Goal: Communication & Community: Answer question/provide support

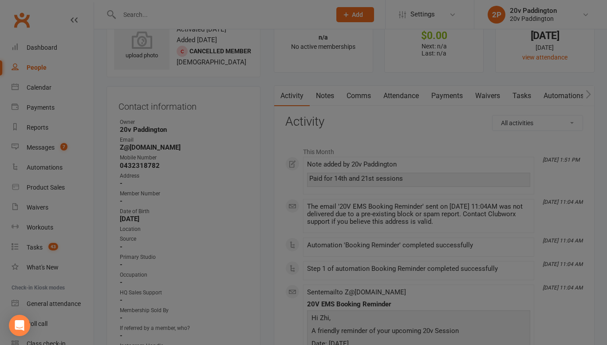
scroll to position [35, 0]
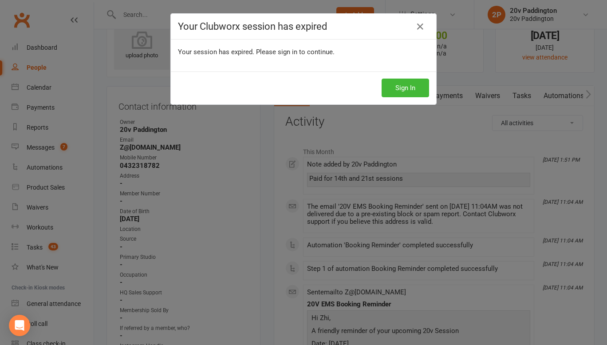
click at [58, 149] on div "Your Clubworx session has expired Your session has expired. Please sign in to c…" at bounding box center [303, 172] width 607 height 345
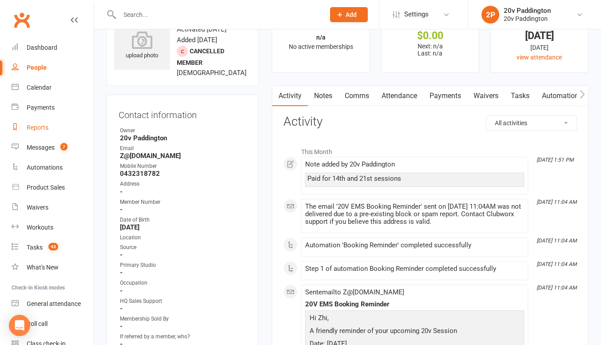
click at [55, 136] on link "Reports" at bounding box center [53, 128] width 82 height 20
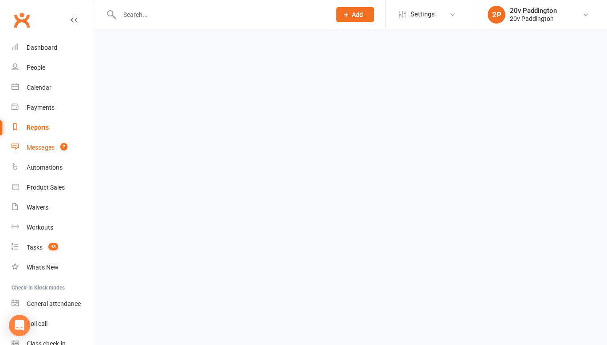
click at [49, 152] on link "Messages 7" at bounding box center [53, 148] width 82 height 20
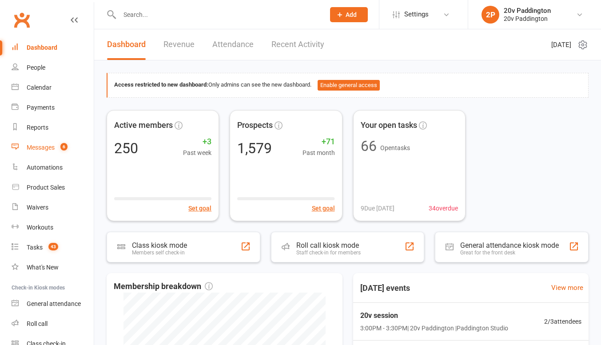
click at [39, 148] on div "Messages" at bounding box center [41, 147] width 28 height 7
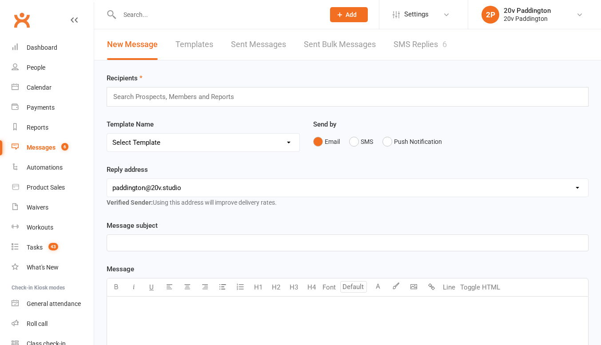
click at [403, 51] on link "SMS Replies 6" at bounding box center [419, 44] width 53 height 31
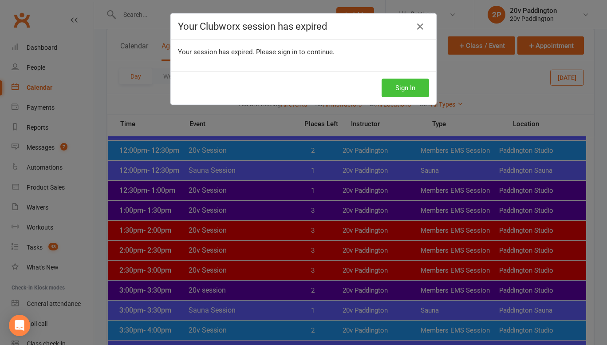
click at [411, 83] on button "Sign In" at bounding box center [405, 88] width 47 height 19
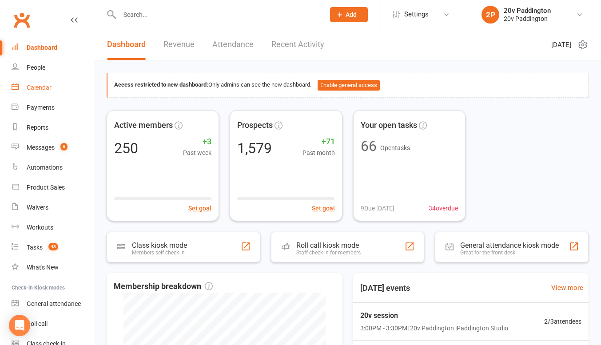
drag, startPoint x: 0, startPoint y: 0, endPoint x: 39, endPoint y: 90, distance: 97.6
click at [39, 90] on div "Calendar" at bounding box center [39, 87] width 25 height 7
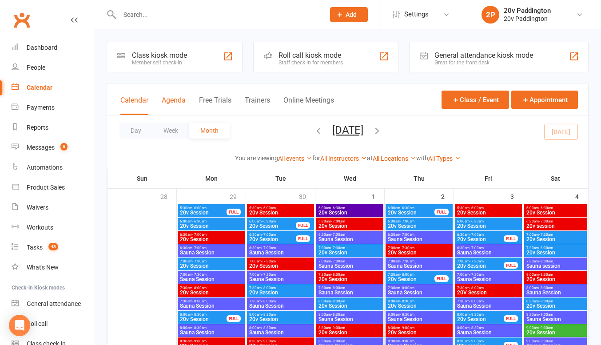
click at [174, 107] on button "Agenda" at bounding box center [174, 105] width 24 height 19
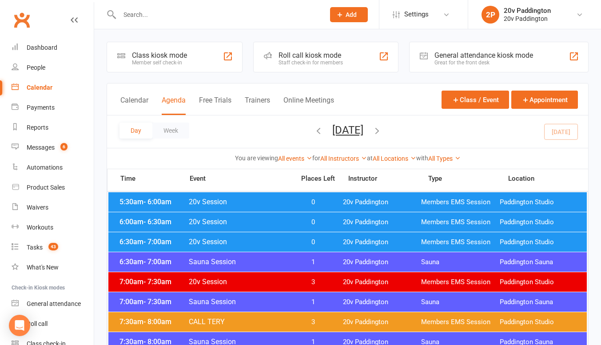
click at [334, 132] on button "Tuesday, Oct 14, 2025" at bounding box center [347, 130] width 31 height 12
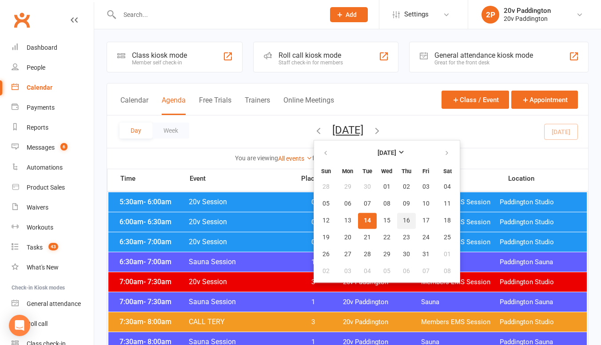
click at [403, 219] on span "16" at bounding box center [406, 220] width 7 height 7
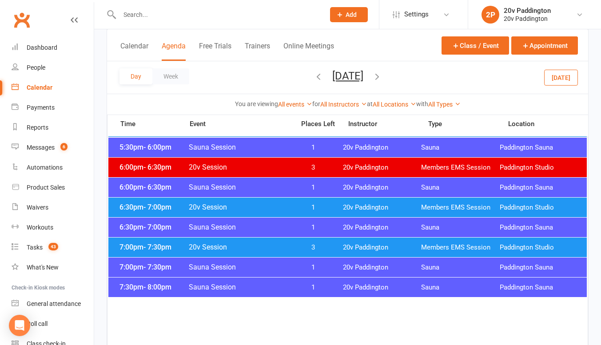
scroll to position [795, 0]
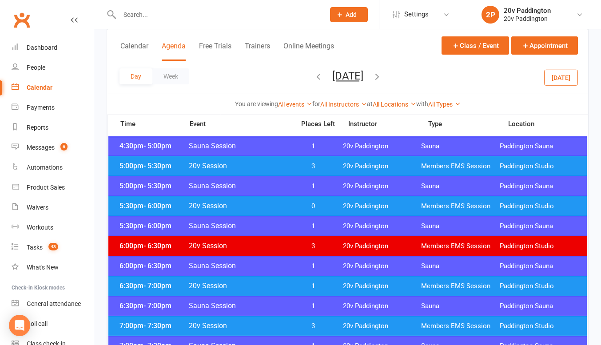
click at [312, 205] on span "0" at bounding box center [312, 206] width 47 height 8
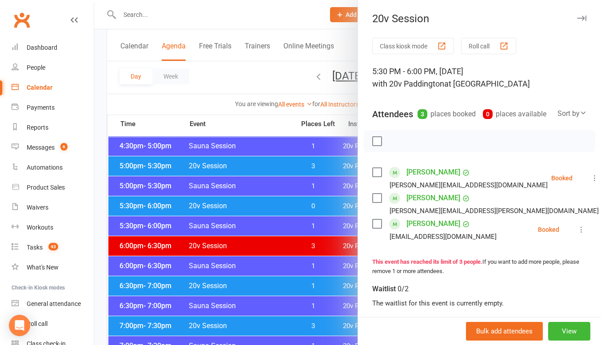
click at [254, 221] on div at bounding box center [347, 172] width 506 height 345
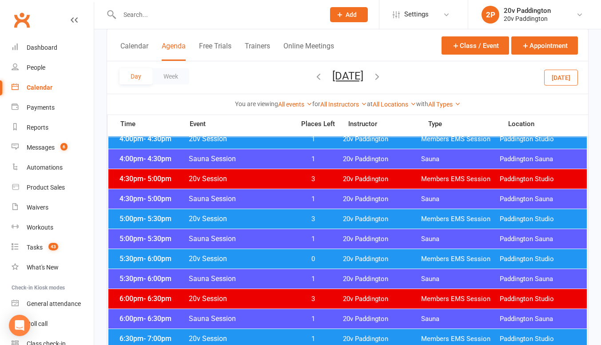
scroll to position [742, 0]
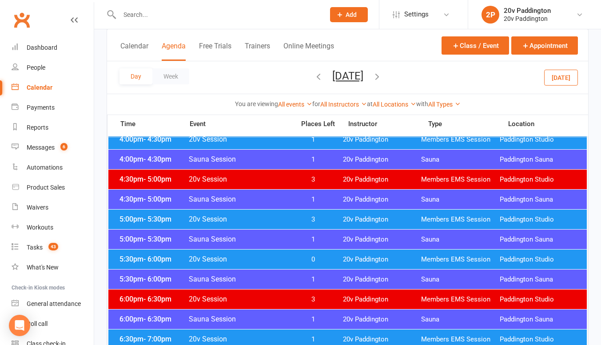
click at [346, 74] on button "Thursday, Oct 16, 2025" at bounding box center [347, 76] width 31 height 12
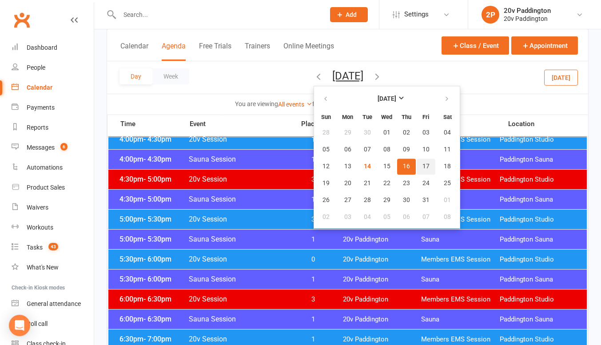
click at [416, 167] on button "17" at bounding box center [425, 166] width 19 height 16
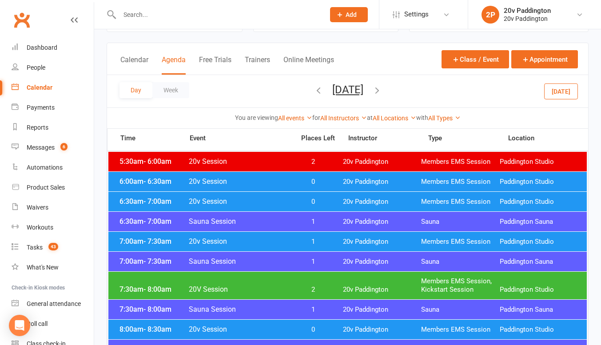
scroll to position [46, 0]
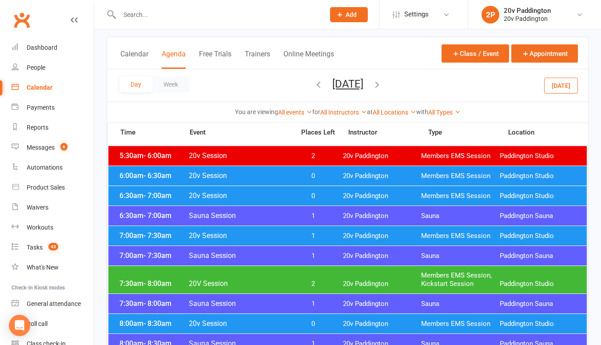
click at [296, 268] on div "7:30am - 8:00am 20V Session 2 20v Paddington Members EMS Session, Kickstart Ses…" at bounding box center [347, 280] width 478 height 28
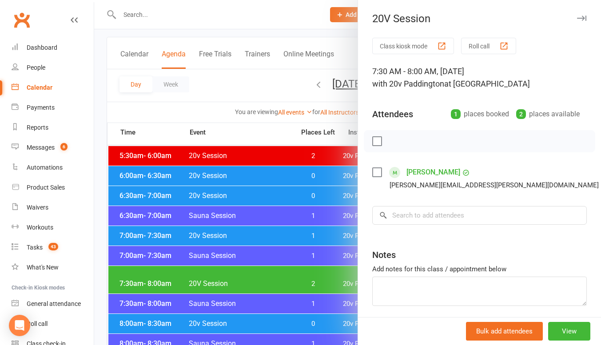
click at [245, 272] on div at bounding box center [347, 172] width 506 height 345
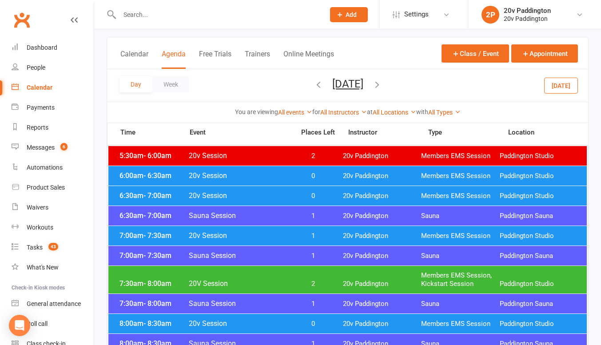
scroll to position [137, 0]
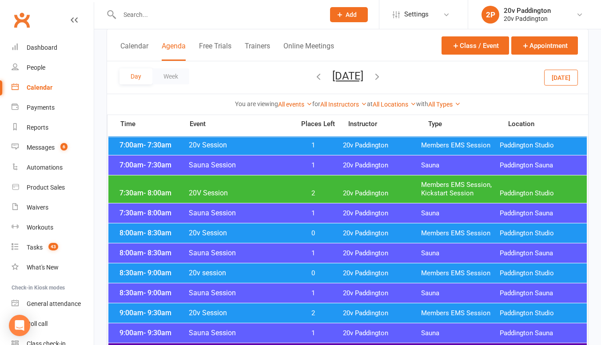
drag, startPoint x: 292, startPoint y: 234, endPoint x: 255, endPoint y: 237, distance: 37.4
click at [255, 237] on div "8:00am - 8:30am 20v Session 0 20v Paddington Members EMS Session Paddington Stu…" at bounding box center [347, 233] width 478 height 20
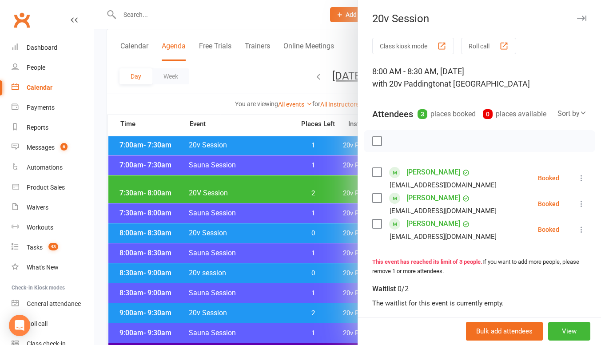
click at [259, 232] on div at bounding box center [347, 172] width 506 height 345
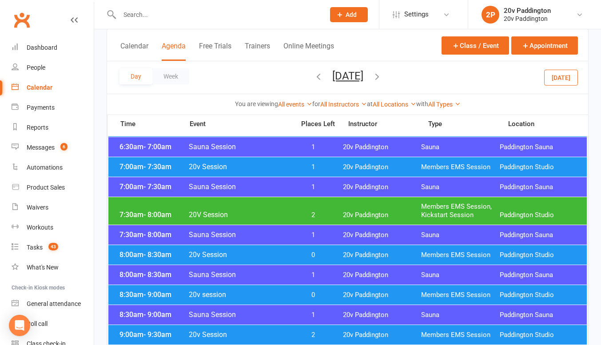
scroll to position [127, 0]
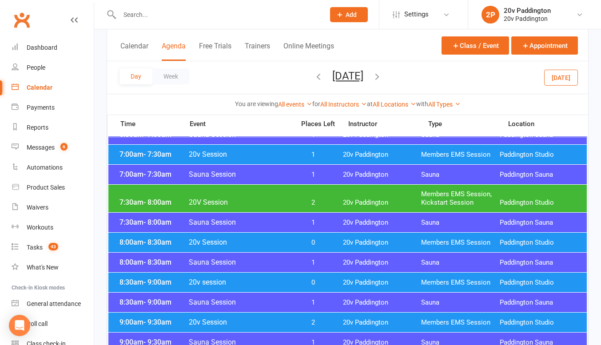
click at [266, 285] on span "20v session" at bounding box center [238, 282] width 101 height 8
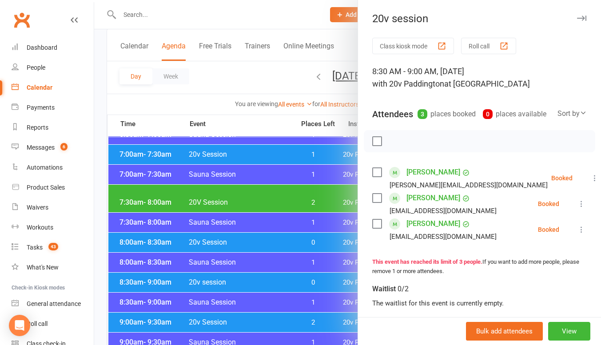
click at [272, 277] on div at bounding box center [347, 172] width 506 height 345
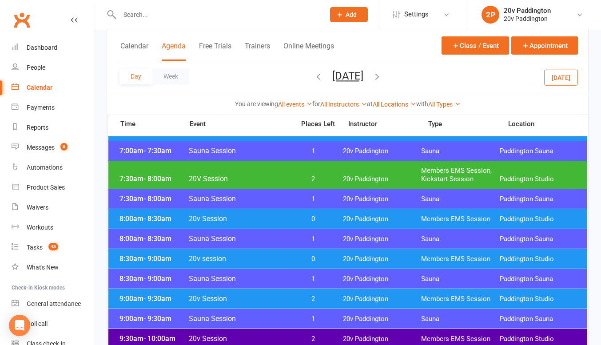
scroll to position [151, 0]
click at [270, 289] on div "9:00am - 9:30am 20v Session 2 20v Paddington Members EMS Session Paddington Stu…" at bounding box center [347, 299] width 478 height 20
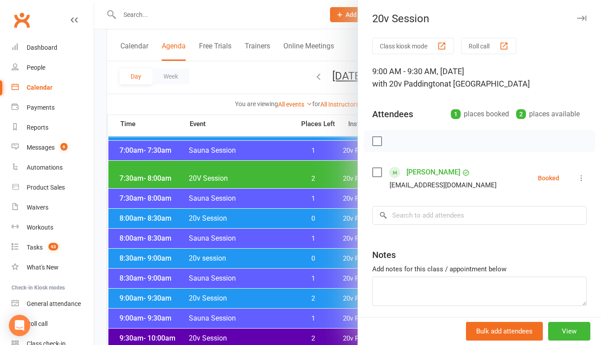
click at [267, 293] on div at bounding box center [347, 172] width 506 height 345
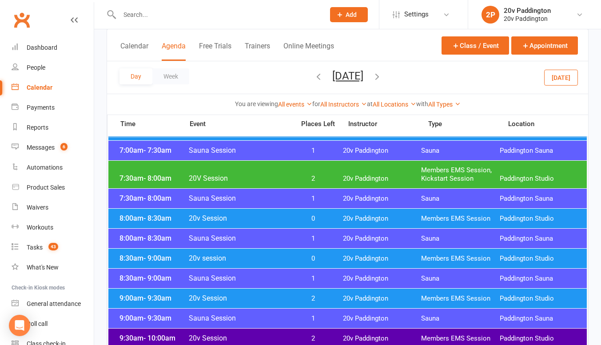
scroll to position [195, 0]
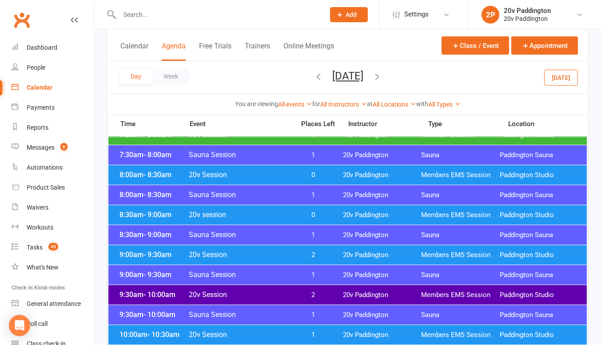
click at [268, 291] on span "20v Session" at bounding box center [238, 294] width 101 height 8
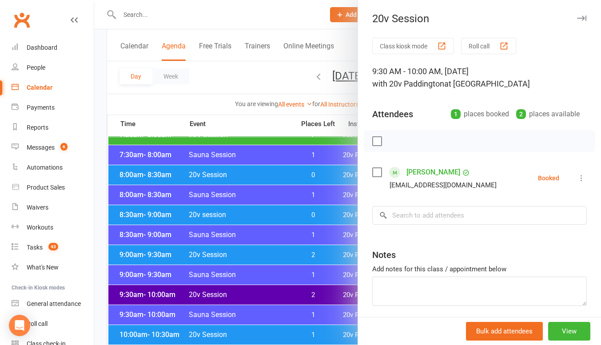
click at [259, 291] on div at bounding box center [347, 172] width 506 height 345
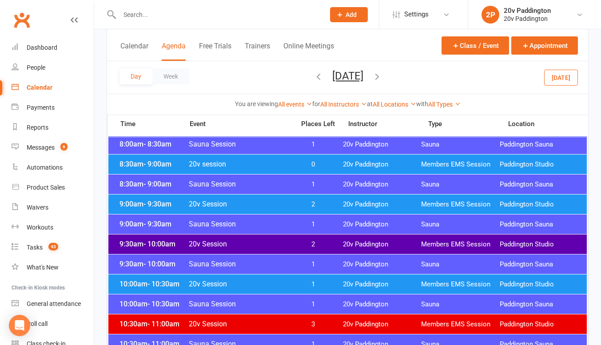
scroll to position [246, 0]
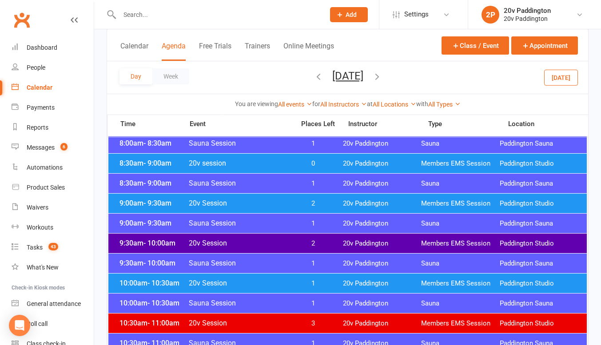
click at [258, 285] on span "20v Session" at bounding box center [238, 283] width 101 height 8
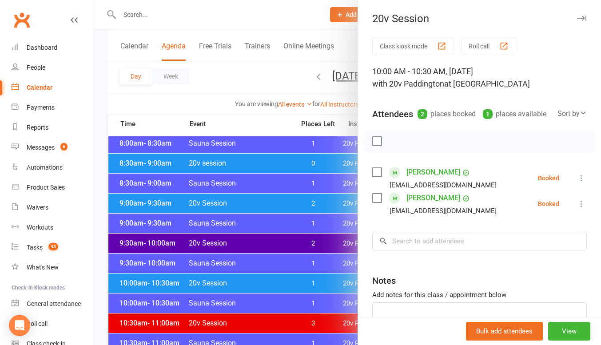
click at [258, 285] on div at bounding box center [347, 172] width 506 height 345
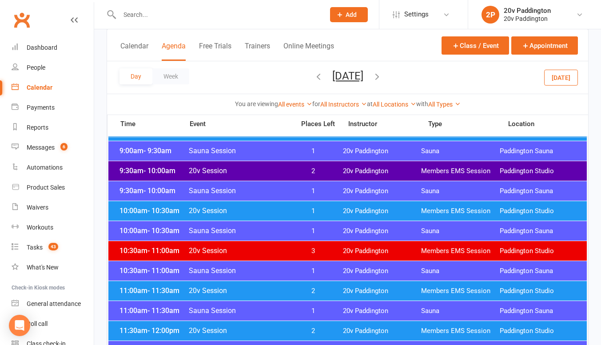
scroll to position [319, 0]
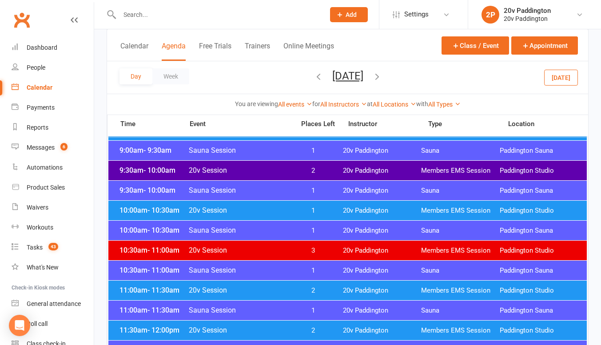
drag, startPoint x: 258, startPoint y: 285, endPoint x: 237, endPoint y: 288, distance: 21.0
click at [237, 288] on span "20v Session" at bounding box center [238, 290] width 101 height 8
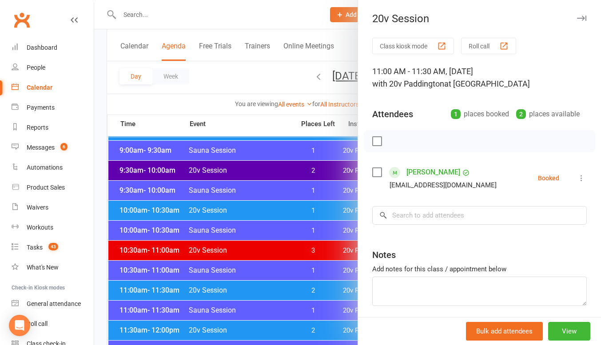
click at [237, 288] on div at bounding box center [347, 172] width 506 height 345
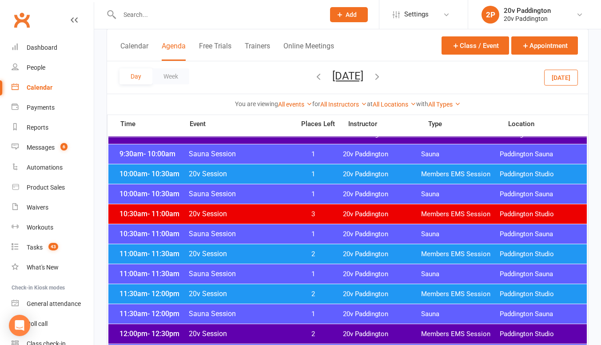
scroll to position [356, 0]
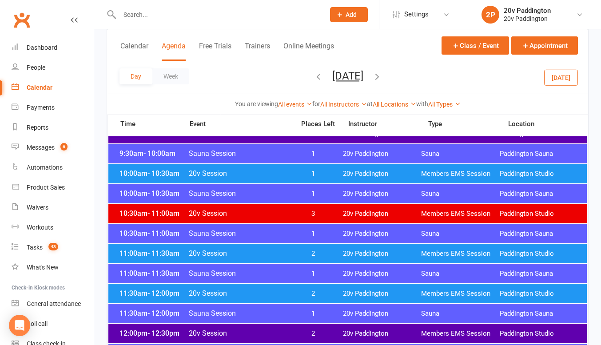
click at [250, 287] on div "11:30am - 12:00pm 20v Session 2 20v Paddington Members EMS Session Paddington S…" at bounding box center [347, 294] width 478 height 20
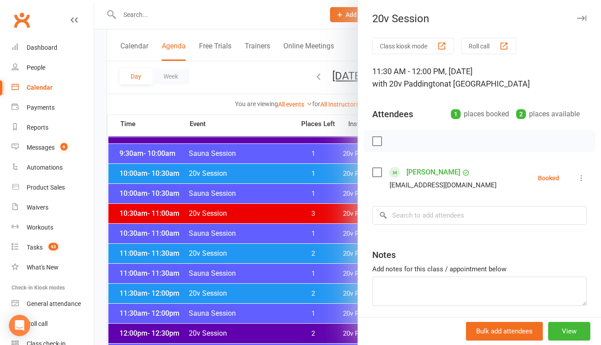
click at [250, 287] on div at bounding box center [347, 172] width 506 height 345
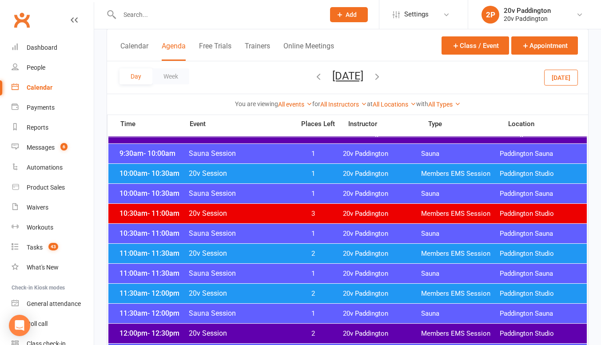
click at [243, 294] on span "20v Session" at bounding box center [238, 293] width 101 height 8
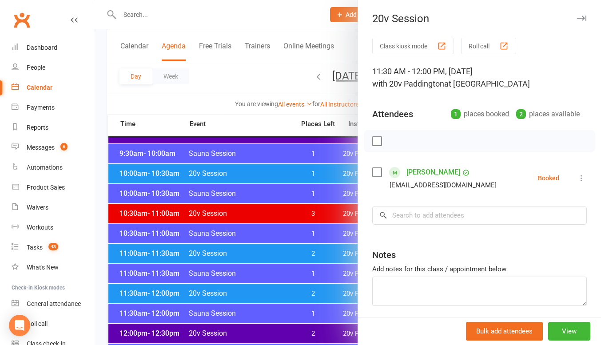
click at [241, 295] on div at bounding box center [347, 172] width 506 height 345
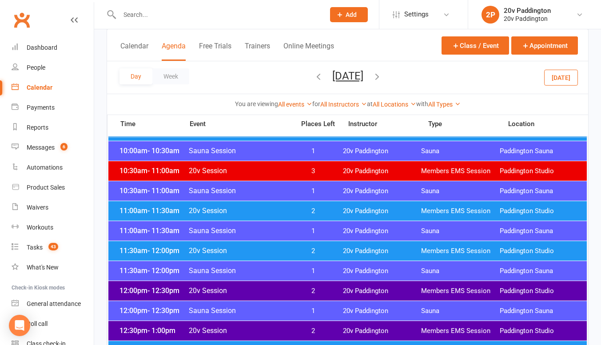
scroll to position [399, 0]
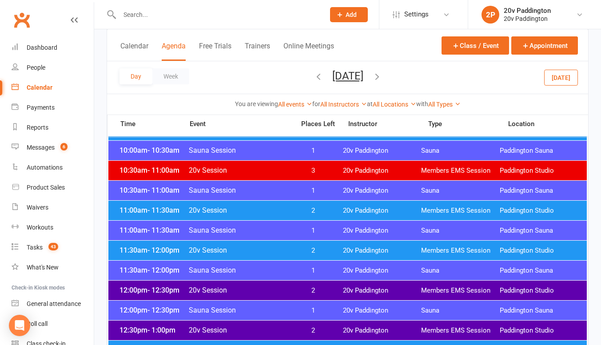
click at [241, 295] on div "12:00pm - 12:30pm 20v Session 2 20v Paddington Members EMS Session Paddington S…" at bounding box center [347, 291] width 478 height 20
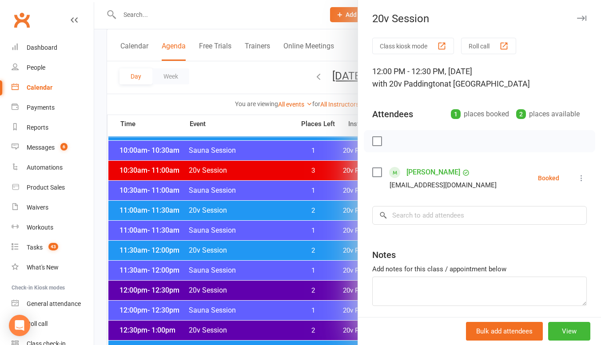
click at [242, 293] on div at bounding box center [347, 172] width 506 height 345
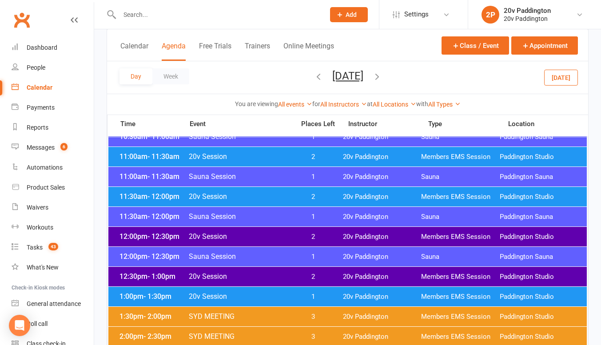
scroll to position [463, 0]
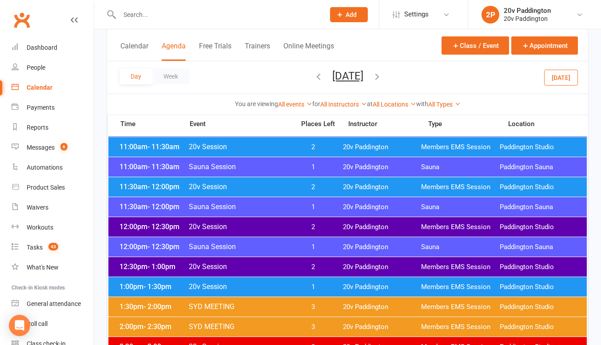
click at [245, 267] on span "20v Session" at bounding box center [238, 266] width 101 height 8
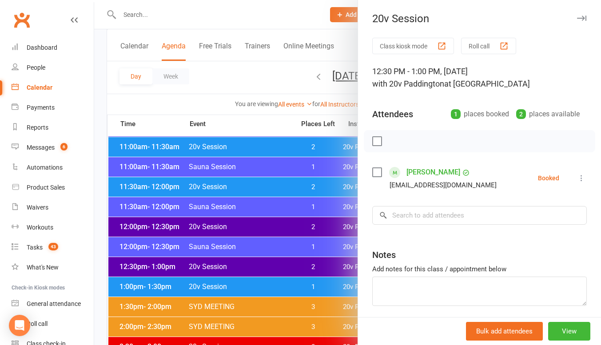
click at [245, 267] on div at bounding box center [347, 172] width 506 height 345
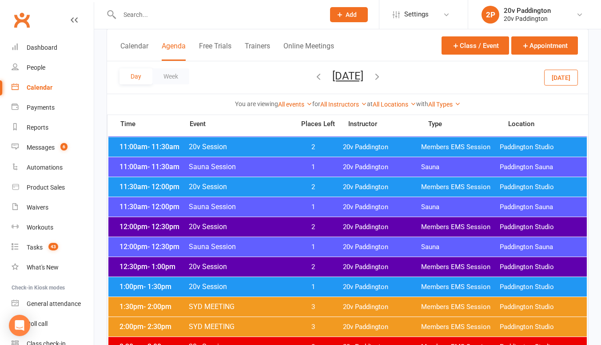
click at [238, 284] on span "20v Session" at bounding box center [238, 286] width 101 height 8
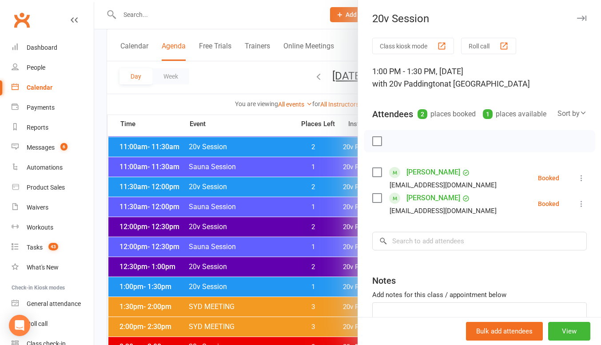
click at [238, 283] on div at bounding box center [347, 172] width 506 height 345
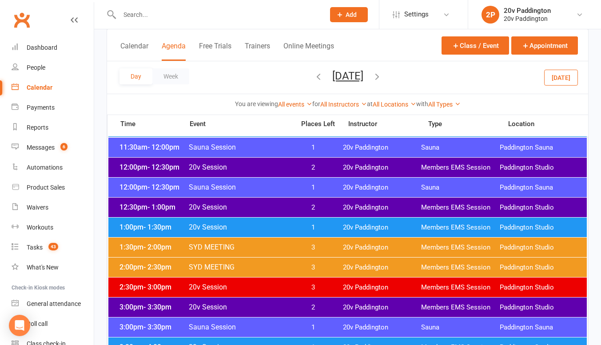
scroll to position [521, 0]
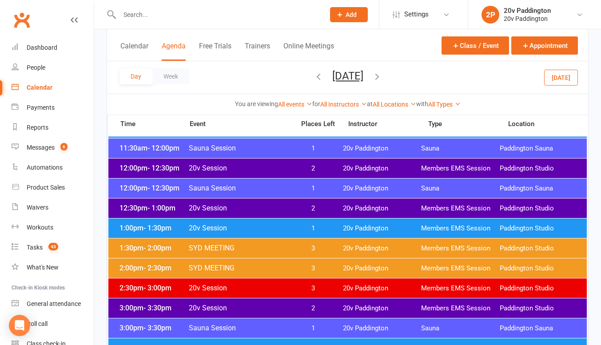
click at [230, 309] on span "20v Session" at bounding box center [238, 308] width 101 height 8
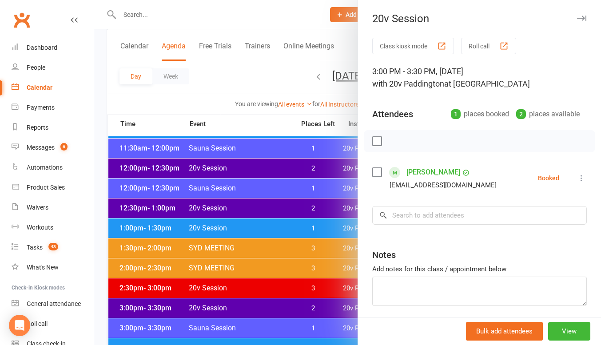
click at [230, 309] on div at bounding box center [347, 172] width 506 height 345
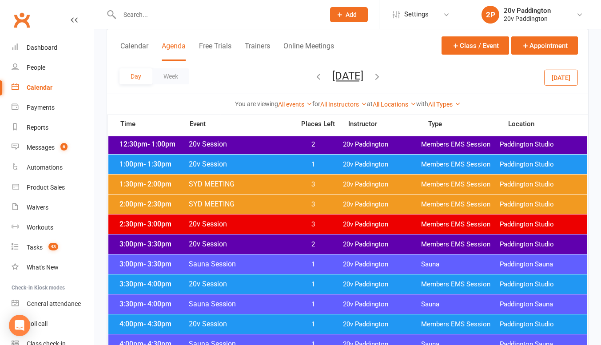
scroll to position [585, 0]
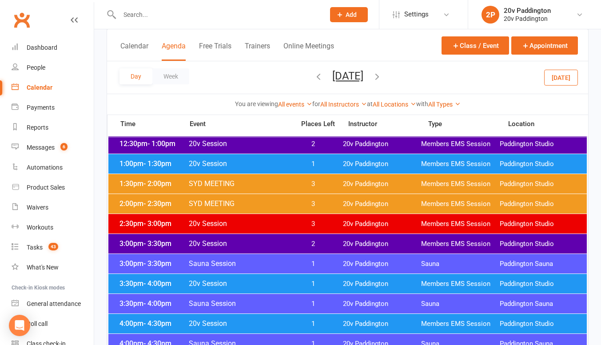
click at [227, 285] on span "20v Session" at bounding box center [238, 283] width 101 height 8
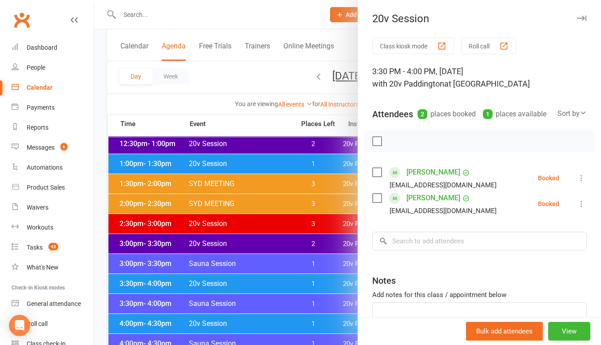
click at [227, 285] on div at bounding box center [347, 172] width 506 height 345
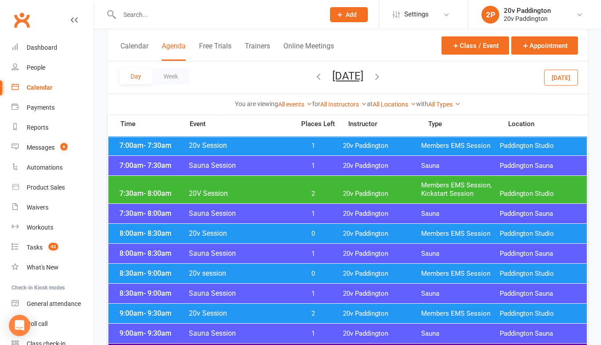
scroll to position [149, 0]
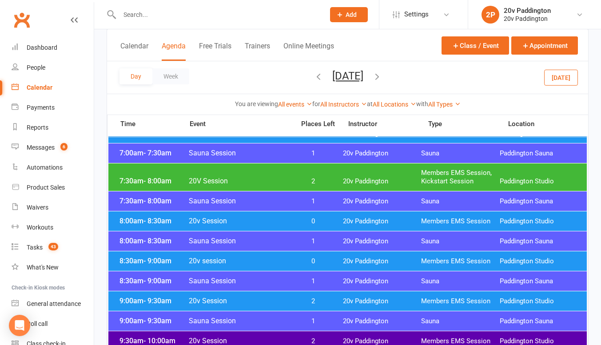
click at [565, 74] on button "Today" at bounding box center [561, 77] width 34 height 16
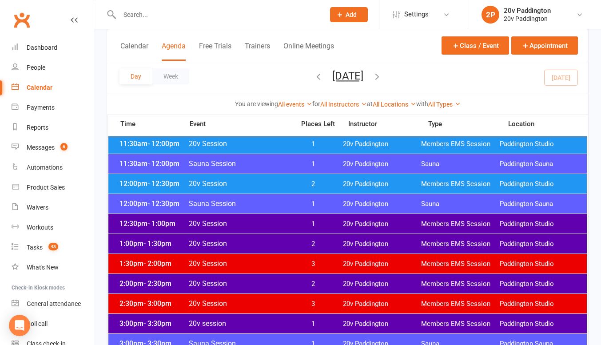
scroll to position [499, 0]
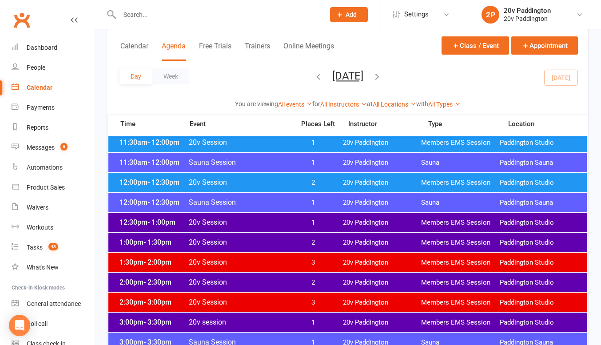
click at [192, 220] on span "20v Session" at bounding box center [238, 222] width 101 height 8
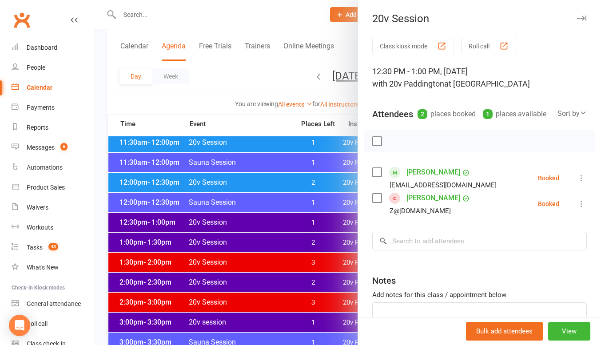
click at [577, 182] on icon at bounding box center [581, 178] width 9 height 9
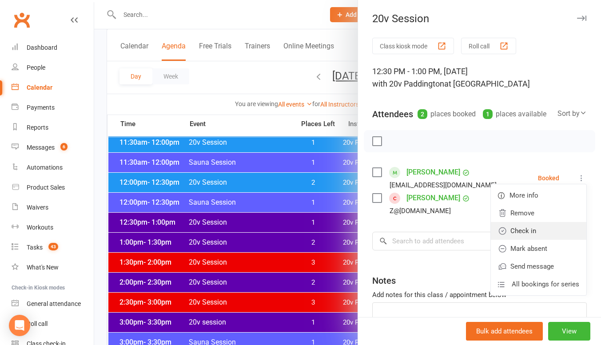
click at [527, 240] on link "Check in" at bounding box center [538, 231] width 95 height 18
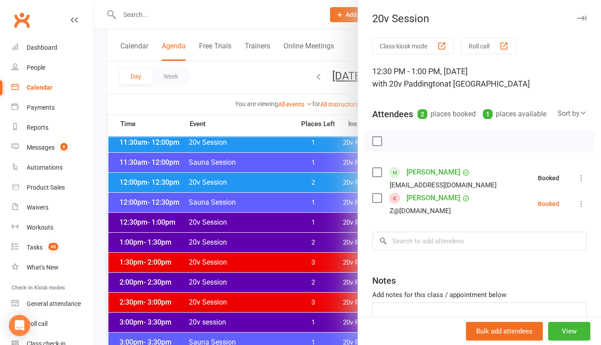
click at [577, 208] on icon at bounding box center [581, 203] width 9 height 9
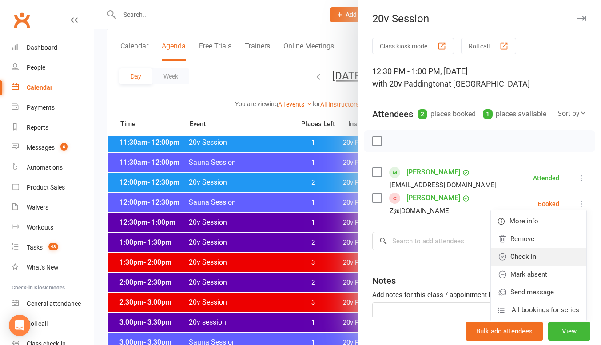
click at [513, 265] on link "Check in" at bounding box center [538, 257] width 95 height 18
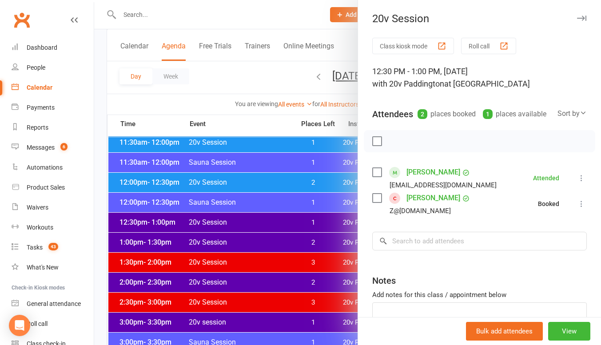
click at [262, 244] on div at bounding box center [347, 172] width 506 height 345
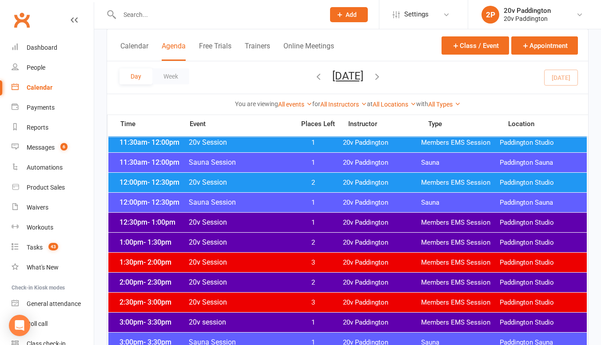
scroll to position [460, 0]
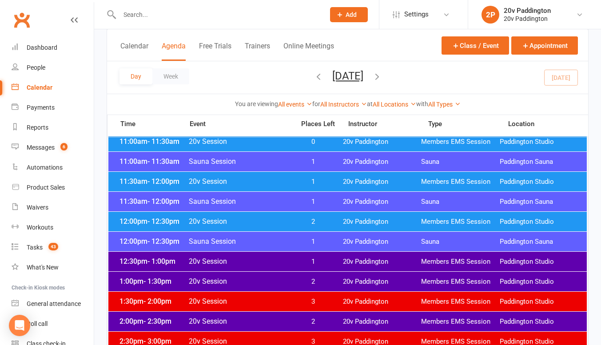
click at [268, 217] on span "20v Session" at bounding box center [238, 221] width 101 height 8
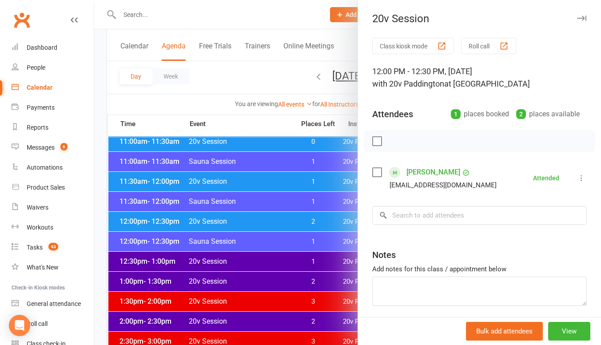
click at [304, 163] on div at bounding box center [347, 172] width 506 height 345
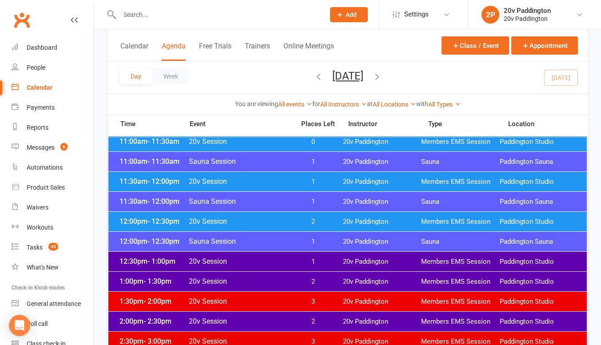
click at [318, 186] on div "11:30am - 12:00pm 20v Session 1 20v Paddington Members EMS Session Paddington S…" at bounding box center [347, 182] width 478 height 20
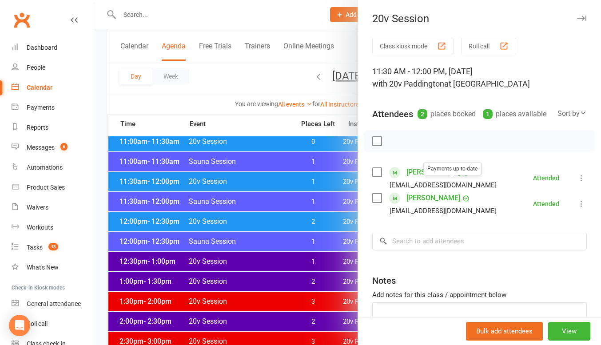
click at [261, 226] on div at bounding box center [347, 172] width 506 height 345
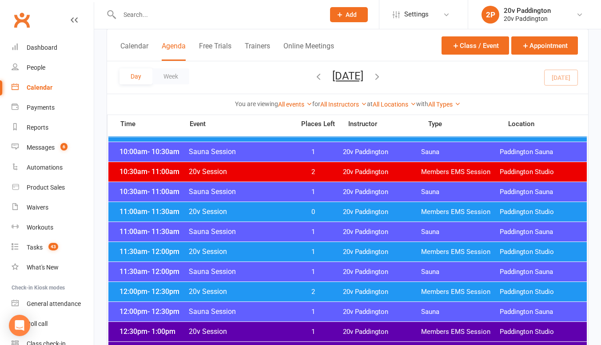
scroll to position [389, 0]
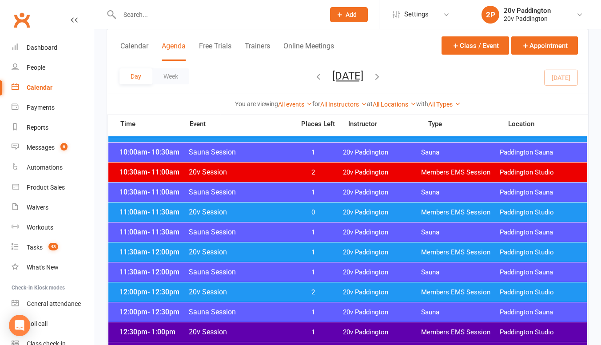
click at [285, 210] on span "20v Session" at bounding box center [238, 212] width 101 height 8
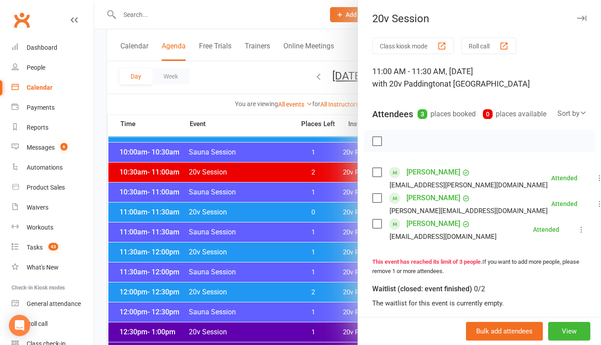
click at [284, 208] on div at bounding box center [347, 172] width 506 height 345
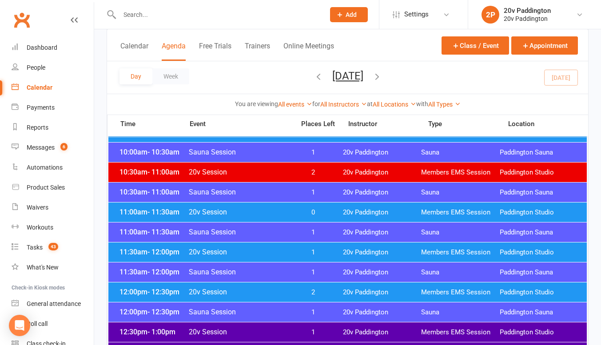
scroll to position [314, 0]
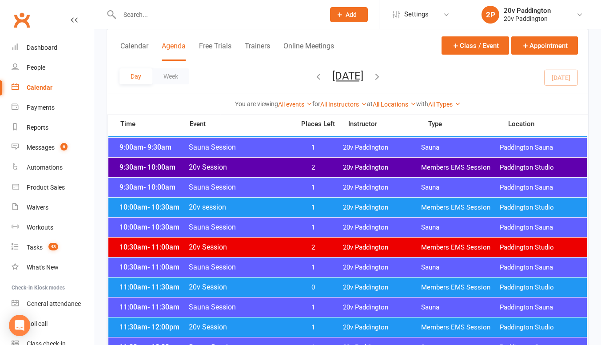
click at [300, 202] on div "10:00am - 10:30am 20v session 1 20v Paddington Members EMS Session Paddington S…" at bounding box center [347, 208] width 478 height 20
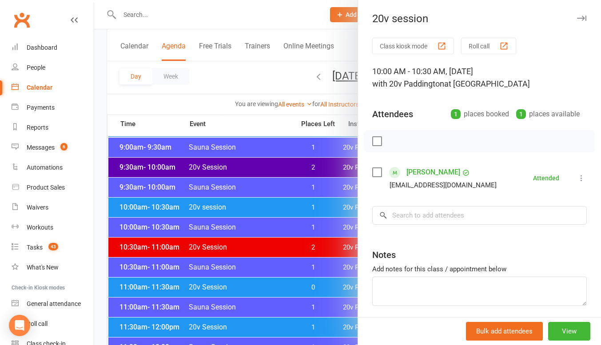
click at [293, 202] on div at bounding box center [347, 172] width 506 height 345
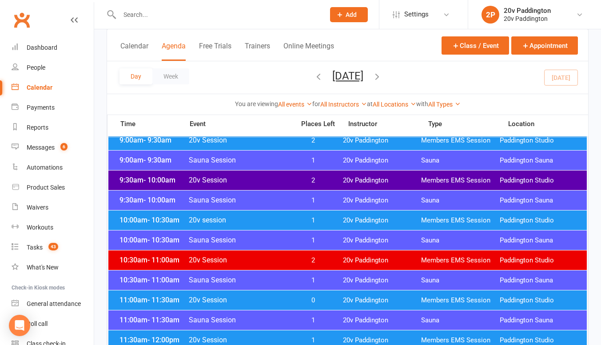
scroll to position [301, 0]
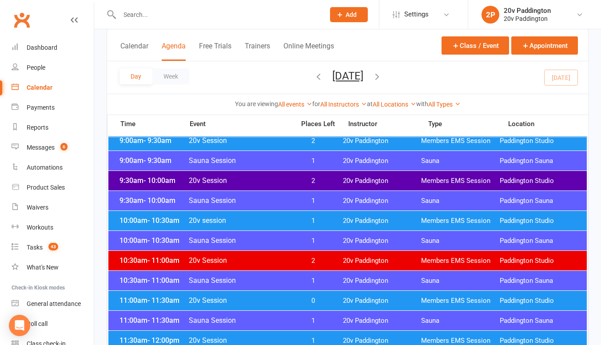
click at [294, 179] on span "2" at bounding box center [312, 181] width 47 height 8
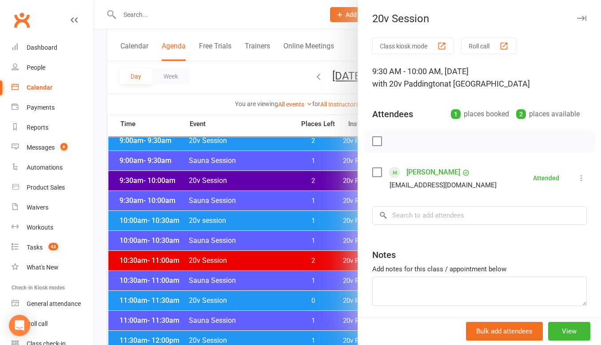
click at [289, 182] on div at bounding box center [347, 172] width 506 height 345
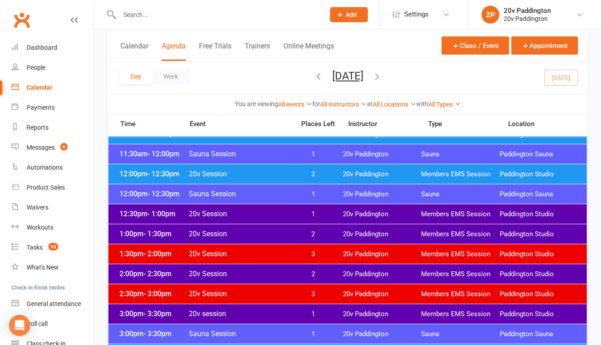
scroll to position [526, 0]
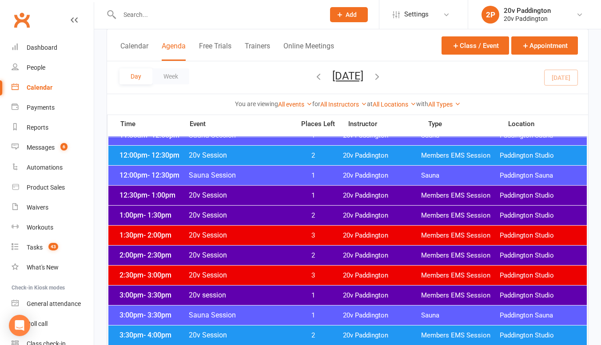
click at [190, 300] on div "3:00pm - 3:30pm 20v session 1 20v Paddington Members EMS Session Paddington Stu…" at bounding box center [347, 295] width 478 height 20
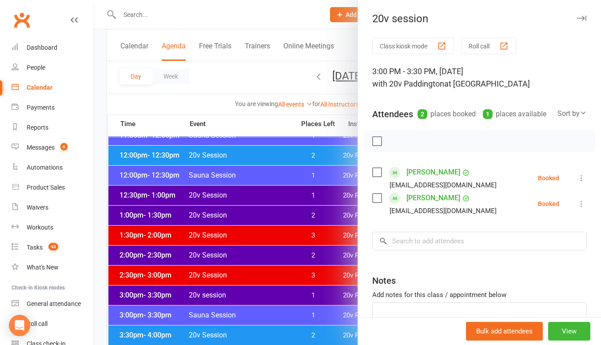
click at [574, 189] on div "Class kiosk mode Roll call 3:00 PM - 3:30 PM, Tuesday, October, 14, 2025 with 2…" at bounding box center [479, 207] width 243 height 338
click at [577, 182] on icon at bounding box center [581, 178] width 9 height 9
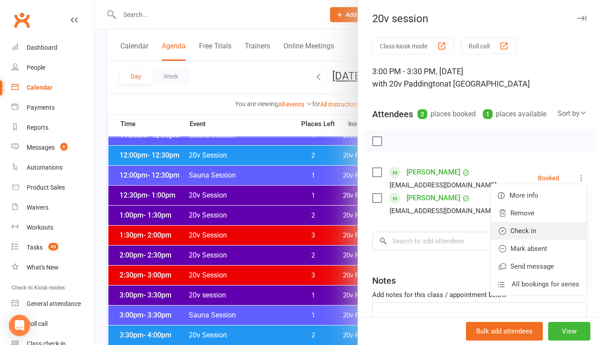
click at [524, 240] on link "Check in" at bounding box center [538, 231] width 95 height 18
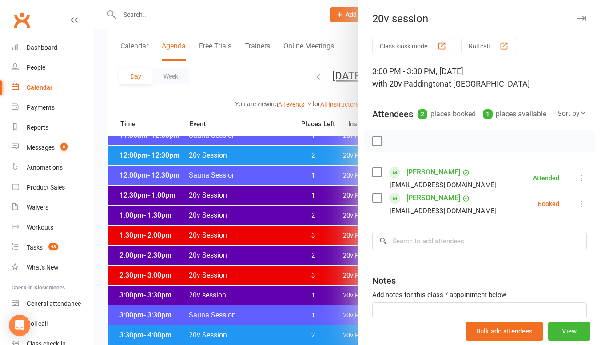
click at [577, 208] on icon at bounding box center [581, 203] width 9 height 9
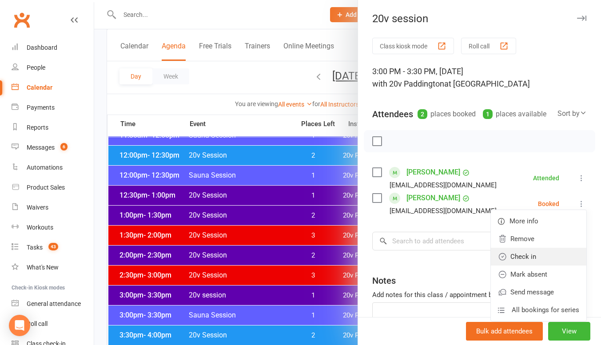
click at [526, 265] on link "Check in" at bounding box center [538, 257] width 95 height 18
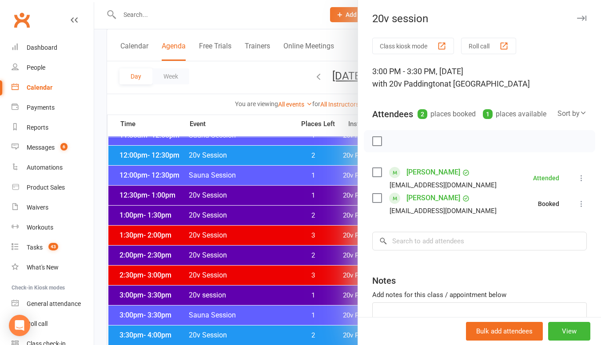
click at [296, 288] on div at bounding box center [347, 172] width 506 height 345
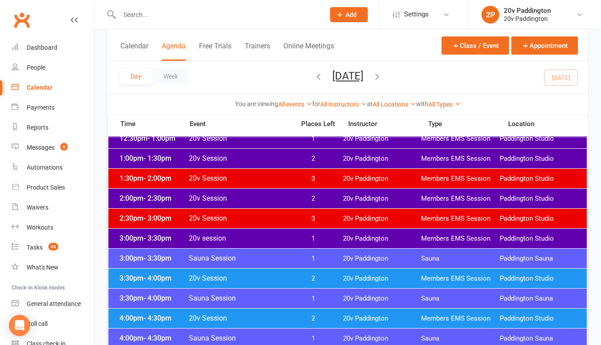
scroll to position [583, 0]
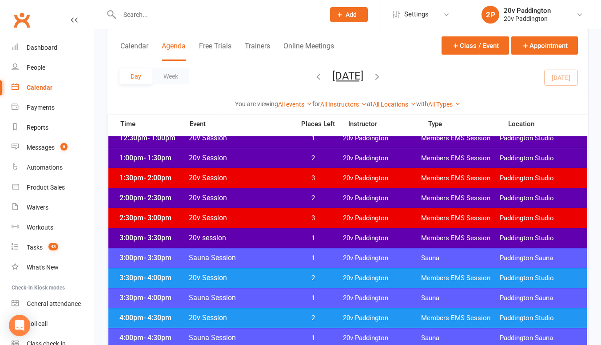
click at [294, 277] on span "2" at bounding box center [312, 278] width 47 height 8
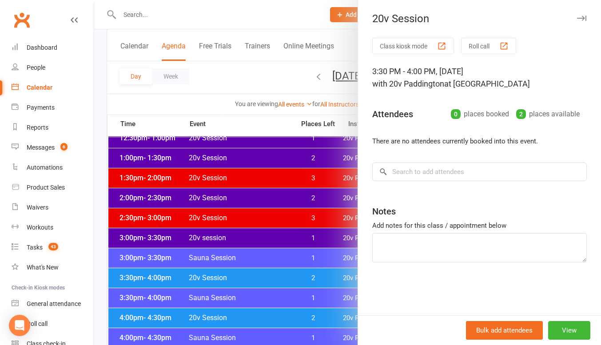
click at [276, 266] on div at bounding box center [347, 172] width 506 height 345
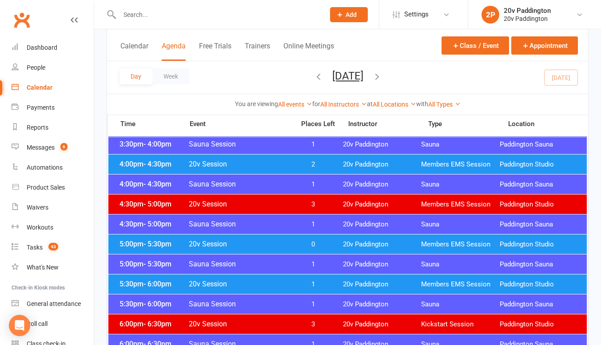
scroll to position [738, 0]
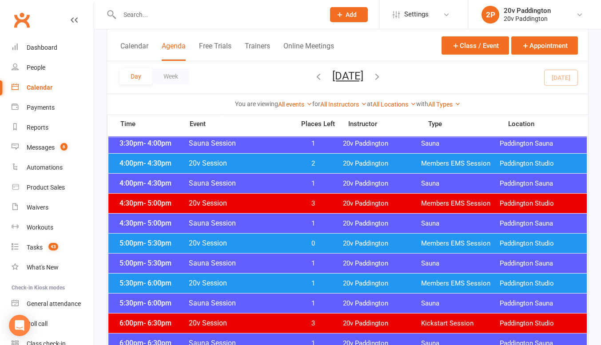
click at [273, 242] on span "20v Session" at bounding box center [238, 243] width 101 height 8
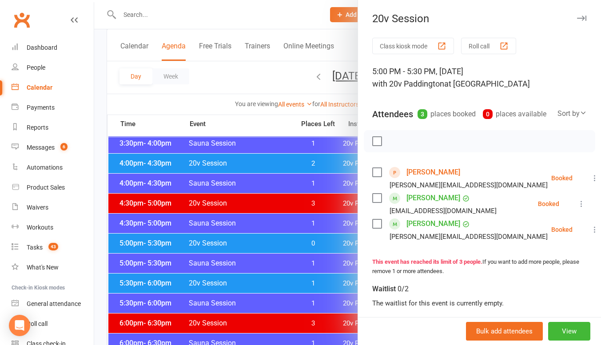
click at [441, 179] on link "Jonathan Perkinson" at bounding box center [433, 172] width 54 height 14
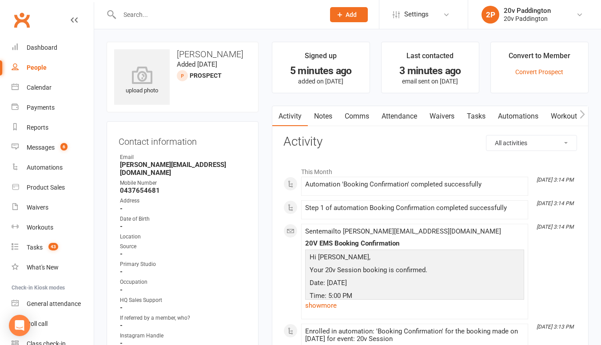
click at [322, 117] on link "Notes" at bounding box center [323, 116] width 31 height 20
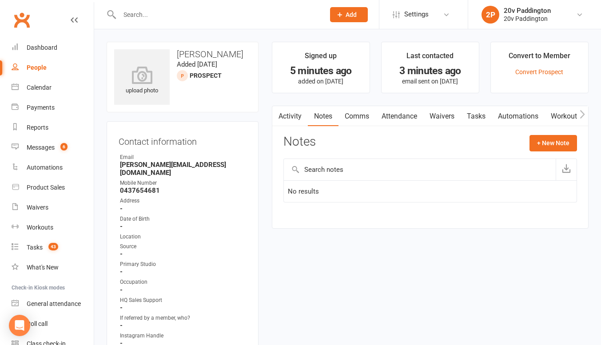
click at [294, 122] on link "Activity" at bounding box center [290, 116] width 36 height 20
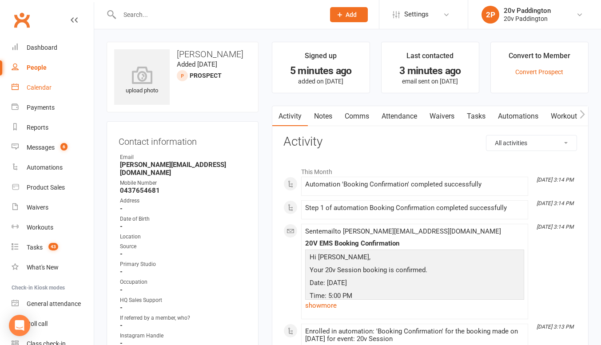
click at [48, 90] on div "Calendar" at bounding box center [39, 87] width 25 height 7
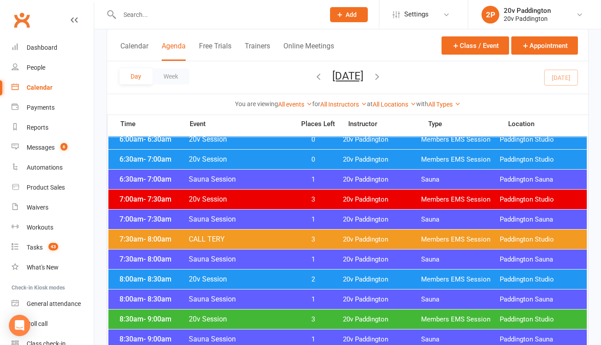
scroll to position [86, 0]
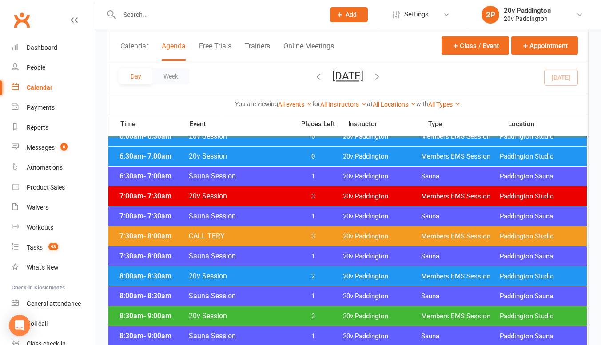
click at [331, 277] on span "2" at bounding box center [312, 276] width 47 height 8
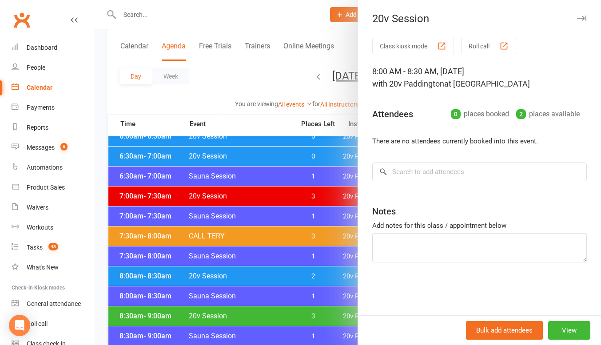
click at [318, 275] on div at bounding box center [347, 172] width 506 height 345
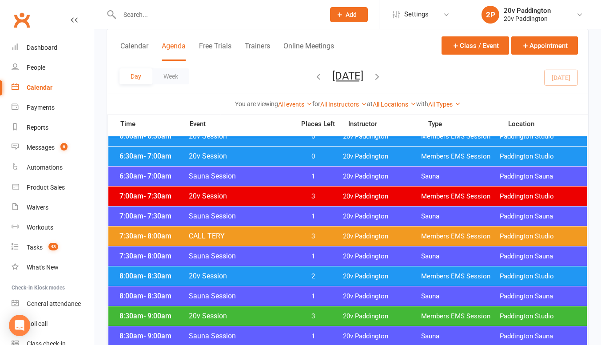
click at [313, 75] on icon "button" at bounding box center [318, 76] width 10 height 10
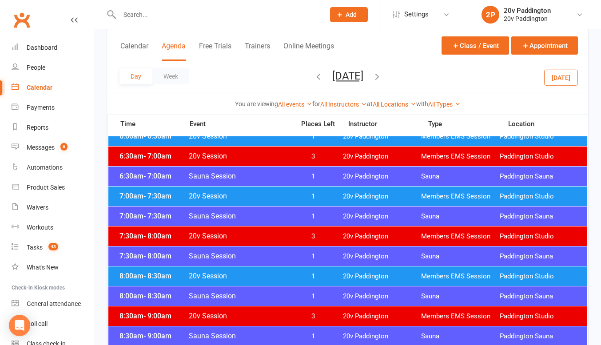
scroll to position [0, 0]
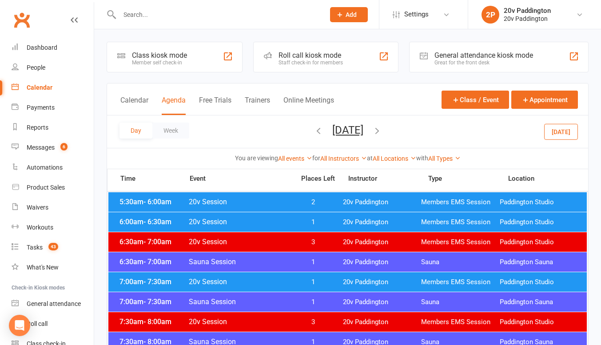
click at [311, 198] on span "2" at bounding box center [312, 202] width 47 height 8
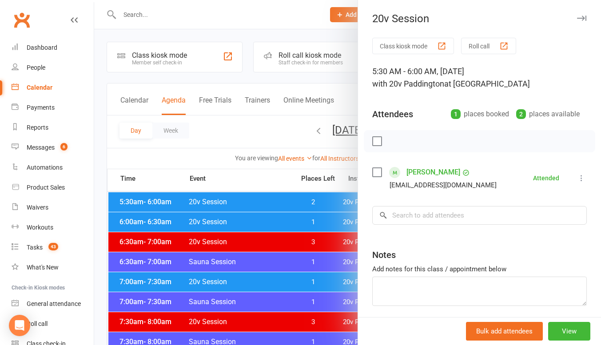
click at [291, 201] on div at bounding box center [347, 172] width 506 height 345
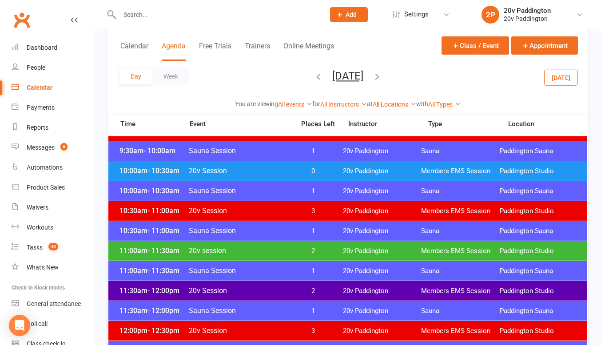
scroll to position [362, 0]
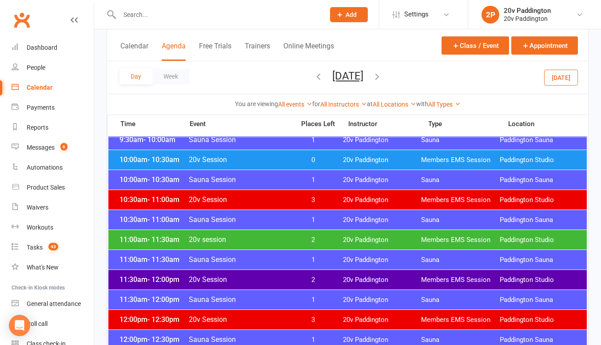
click at [320, 244] on div "11:00am - 11:30am 20v session 2 20v Paddington Members EMS Session Paddington S…" at bounding box center [347, 240] width 478 height 20
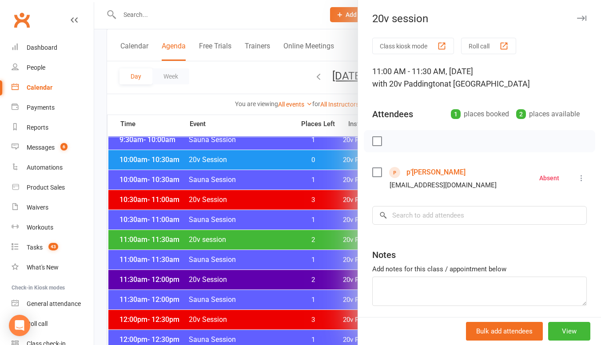
click at [301, 234] on div at bounding box center [347, 172] width 506 height 345
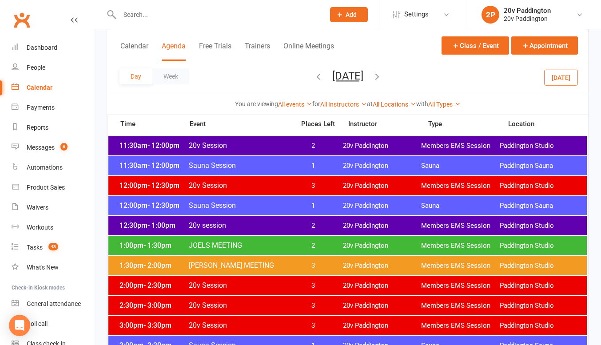
scroll to position [497, 0]
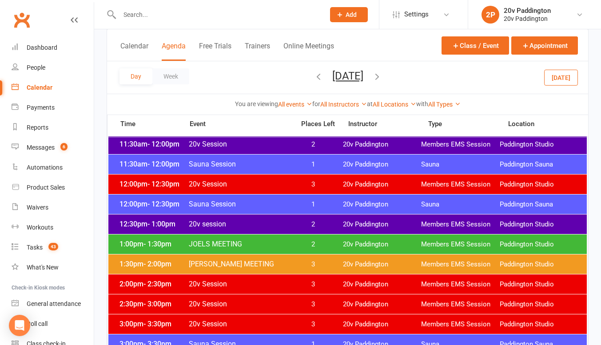
click at [275, 242] on span "JOELS MEETING" at bounding box center [238, 244] width 101 height 8
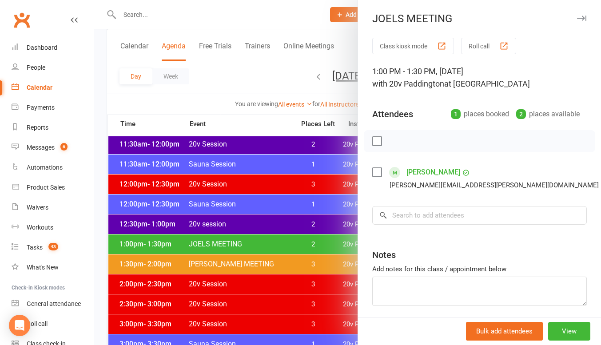
click at [249, 247] on div at bounding box center [347, 172] width 506 height 345
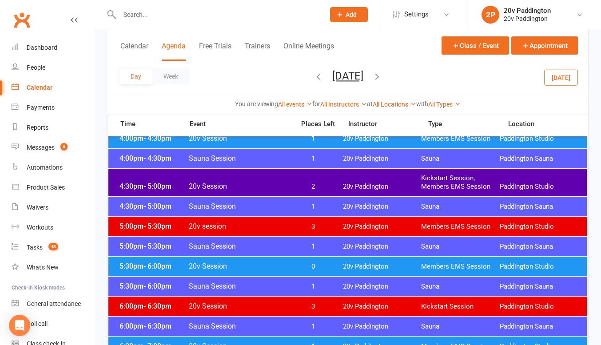
scroll to position [762, 0]
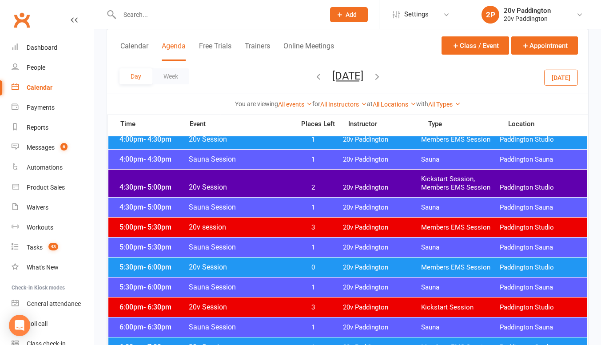
click at [260, 180] on div "4:30pm - 5:00pm 20v Session 2 20v Paddington Kickstart Session, Members EMS Ses…" at bounding box center [347, 184] width 478 height 28
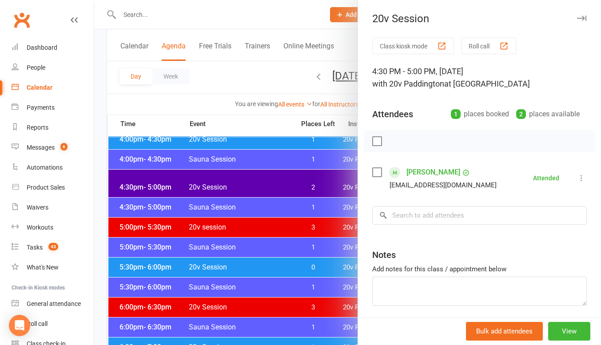
click at [254, 191] on div at bounding box center [347, 172] width 506 height 345
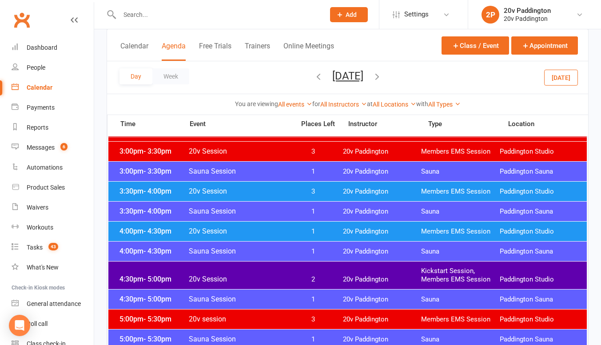
scroll to position [661, 0]
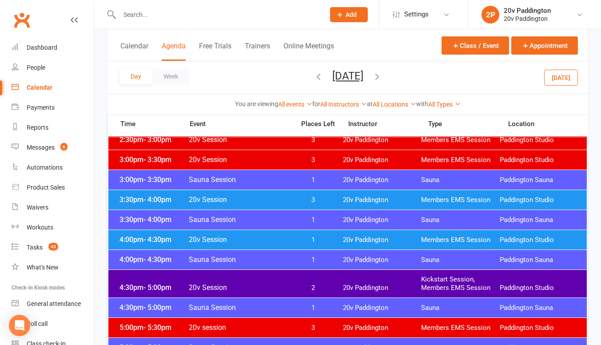
click at [382, 77] on icon "button" at bounding box center [377, 76] width 10 height 10
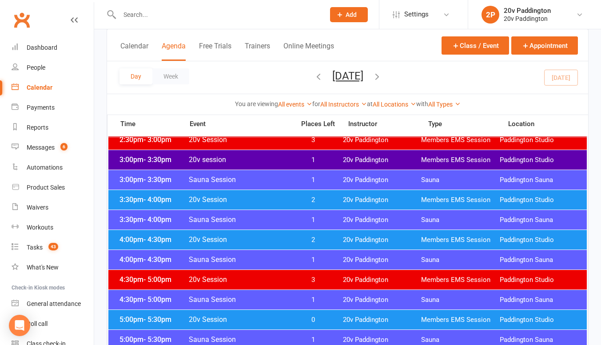
click at [363, 79] on button "Tuesday, Oct 14, 2025" at bounding box center [347, 76] width 31 height 12
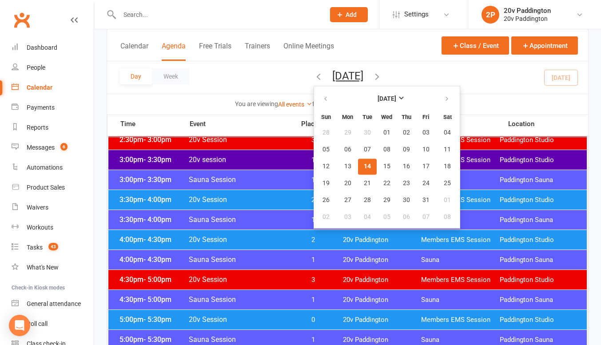
click at [363, 72] on button "Tuesday, Oct 14, 2025" at bounding box center [347, 76] width 31 height 12
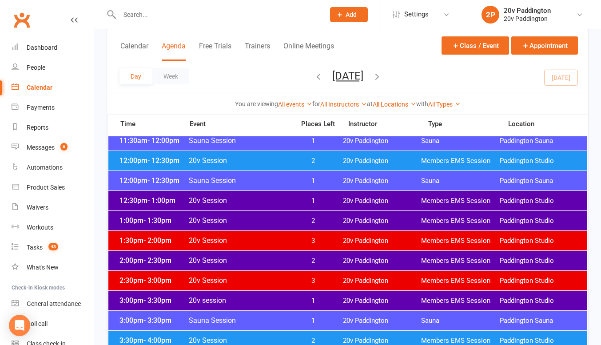
scroll to position [542, 0]
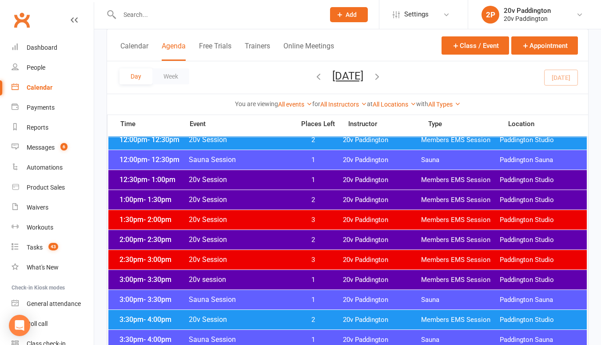
click at [213, 236] on span "20v Session" at bounding box center [238, 239] width 101 height 8
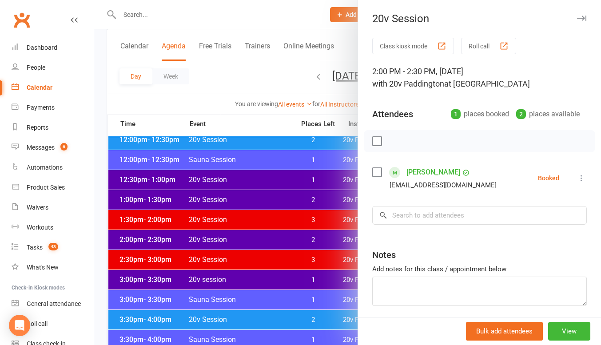
click at [171, 237] on div at bounding box center [347, 172] width 506 height 345
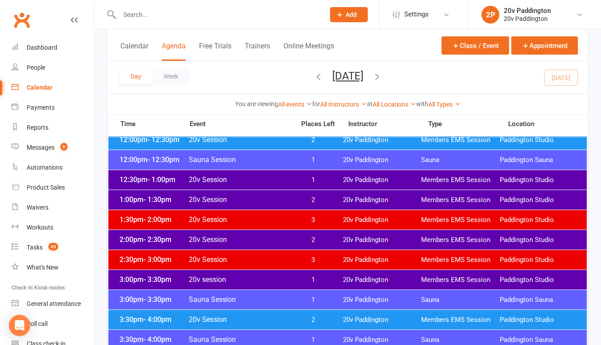
drag, startPoint x: 171, startPoint y: 237, endPoint x: 202, endPoint y: 185, distance: 60.5
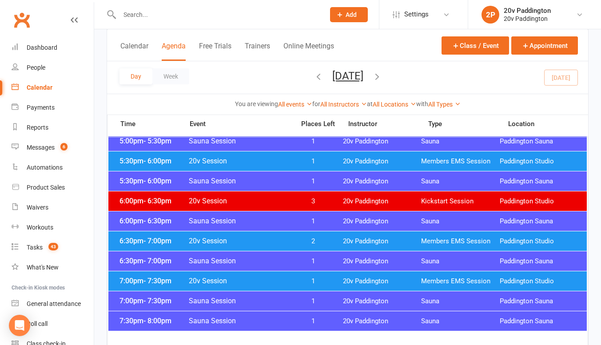
scroll to position [867, 0]
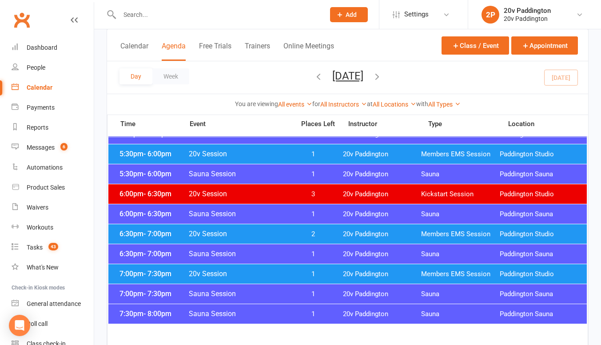
click at [245, 269] on div "7:00pm - 7:30pm 20v Session 1 20v Paddington Members EMS Session Paddington Stu…" at bounding box center [347, 274] width 478 height 20
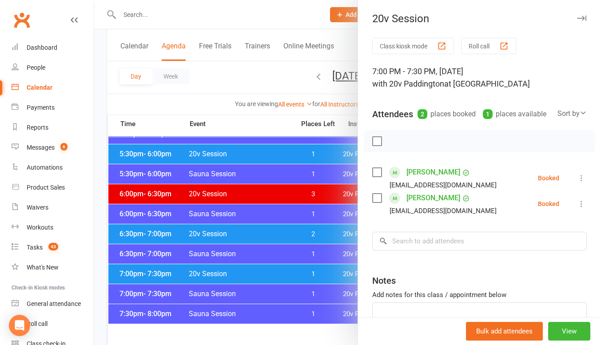
click at [303, 233] on div at bounding box center [347, 172] width 506 height 345
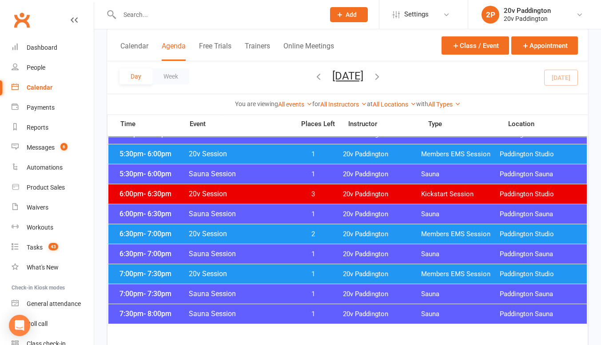
click at [288, 274] on span "20v Session" at bounding box center [238, 273] width 101 height 8
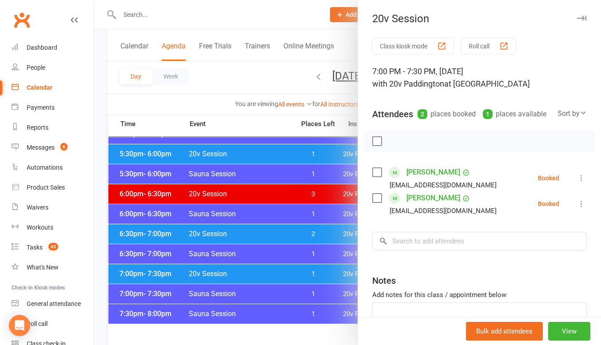
click at [313, 250] on div at bounding box center [347, 172] width 506 height 345
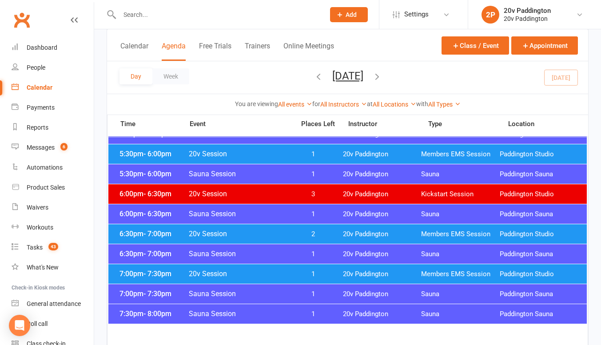
click at [316, 232] on span "2" at bounding box center [312, 234] width 47 height 8
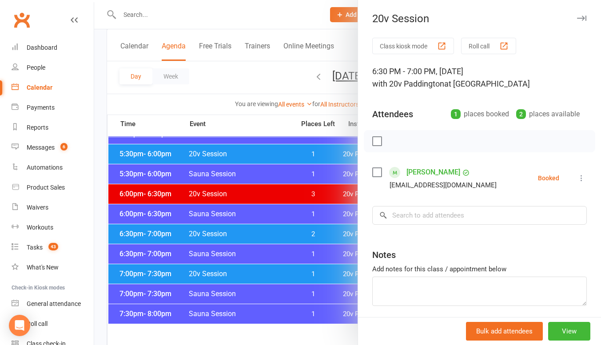
click at [316, 230] on div at bounding box center [347, 172] width 506 height 345
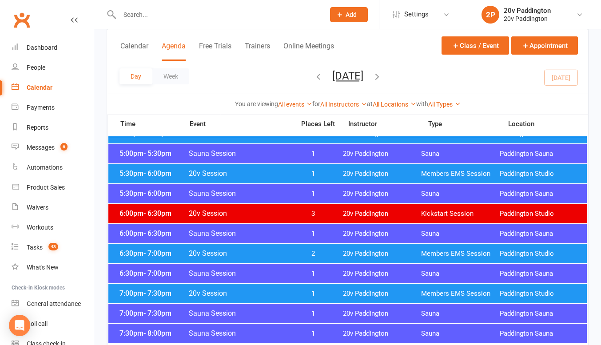
scroll to position [847, 0]
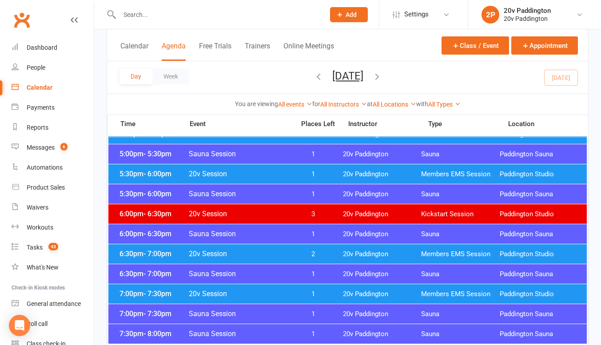
click at [321, 171] on span "1" at bounding box center [312, 174] width 47 height 8
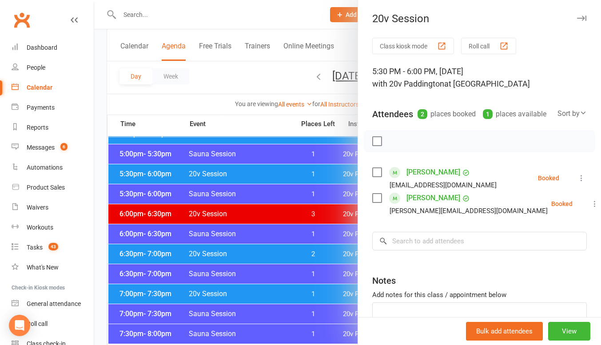
click at [322, 172] on div at bounding box center [347, 172] width 506 height 345
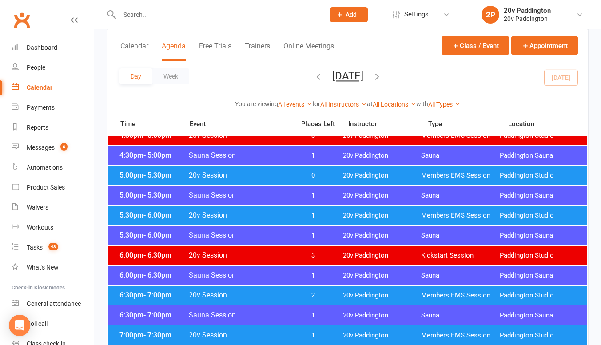
scroll to position [805, 0]
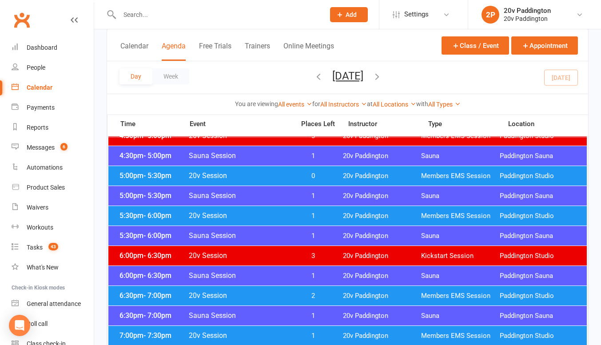
click at [307, 173] on span "0" at bounding box center [312, 176] width 47 height 8
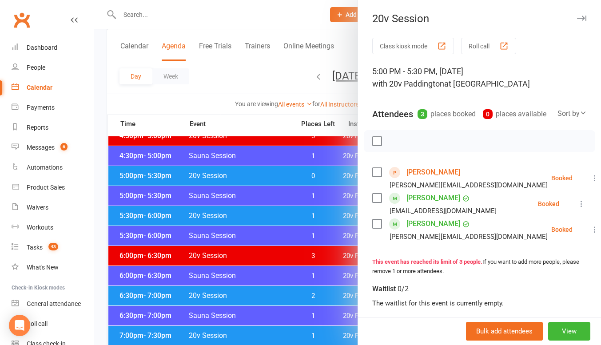
click at [307, 173] on div at bounding box center [347, 172] width 506 height 345
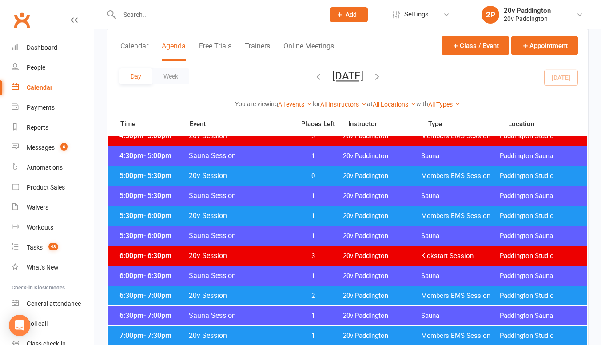
scroll to position [762, 0]
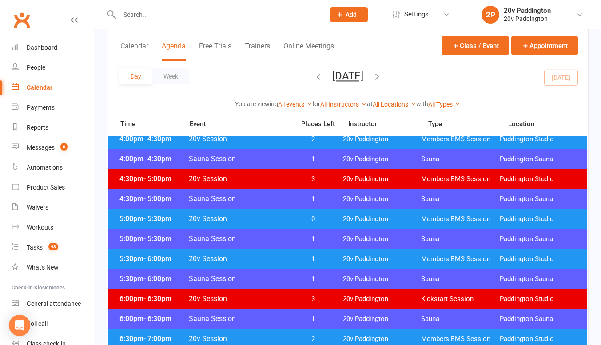
click at [298, 212] on div "5:00pm - 5:30pm 20v Session 0 20v Paddington Members EMS Session Paddington Stu…" at bounding box center [347, 219] width 478 height 20
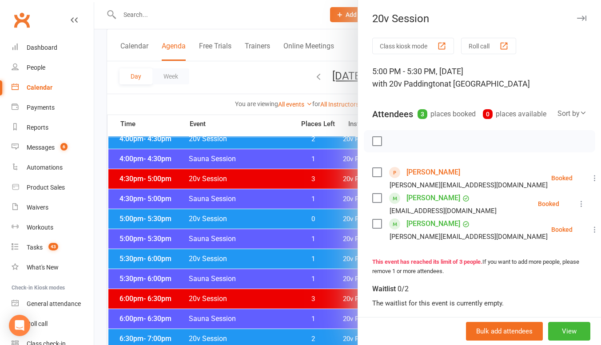
click at [434, 179] on link "Jonathan Perkinson" at bounding box center [433, 172] width 54 height 14
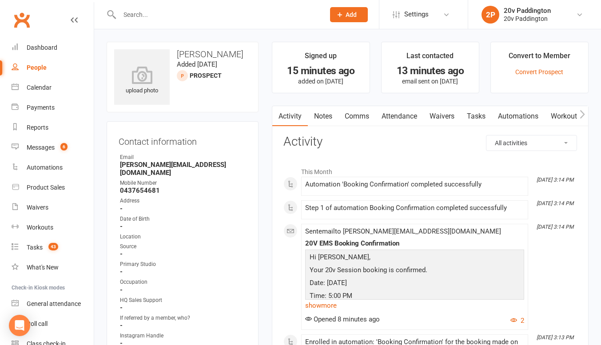
drag, startPoint x: 214, startPoint y: 62, endPoint x: 165, endPoint y: 44, distance: 52.4
click at [165, 44] on div "upload photo Jonathan Perkinson Added 14 October, 2025 prospect" at bounding box center [183, 77] width 152 height 71
click at [39, 80] on link "Calendar" at bounding box center [53, 88] width 82 height 20
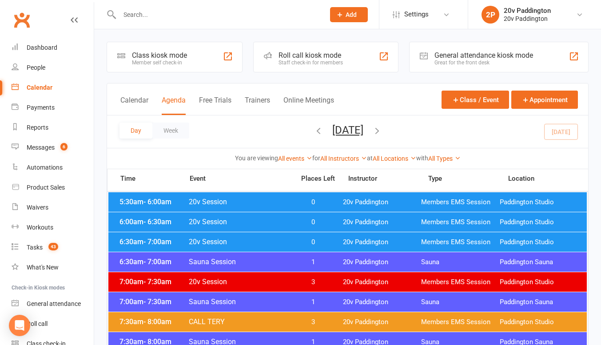
click at [363, 134] on button "Tuesday, Oct 14, 2025" at bounding box center [347, 130] width 31 height 12
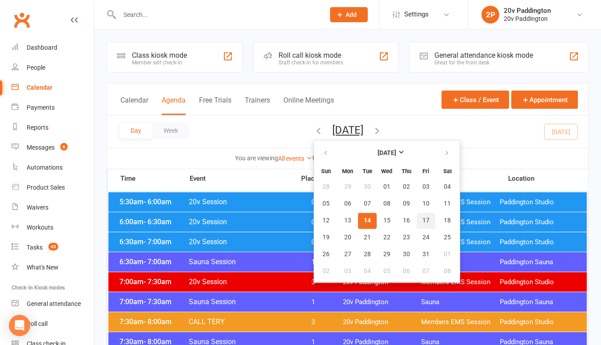
click at [416, 218] on button "17" at bounding box center [425, 221] width 19 height 16
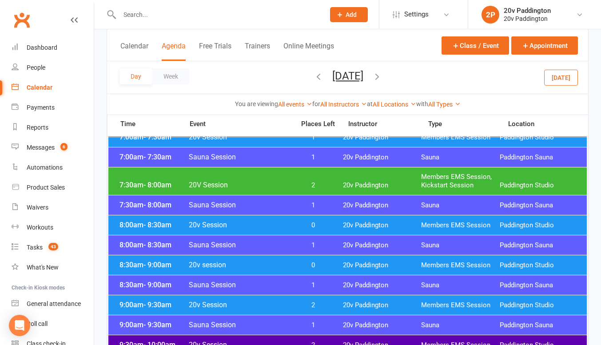
scroll to position [257, 0]
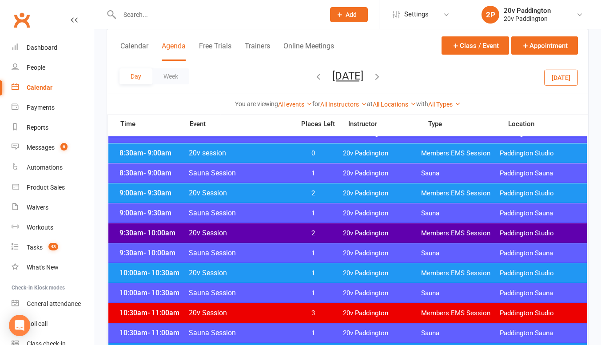
click at [311, 275] on span "1" at bounding box center [312, 273] width 47 height 8
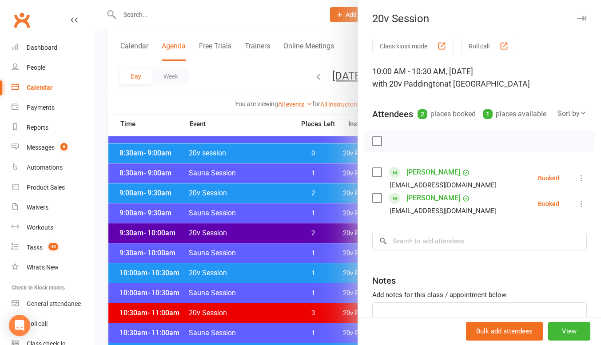
click at [285, 267] on div at bounding box center [347, 172] width 506 height 345
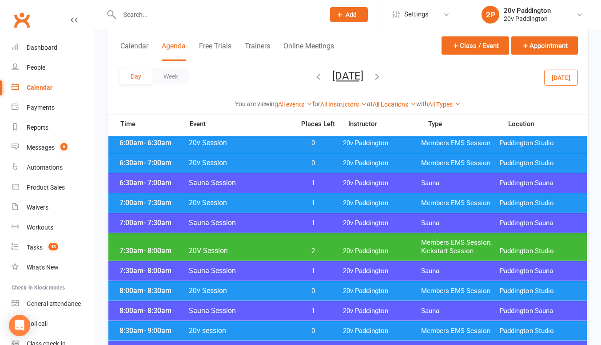
scroll to position [79, 0]
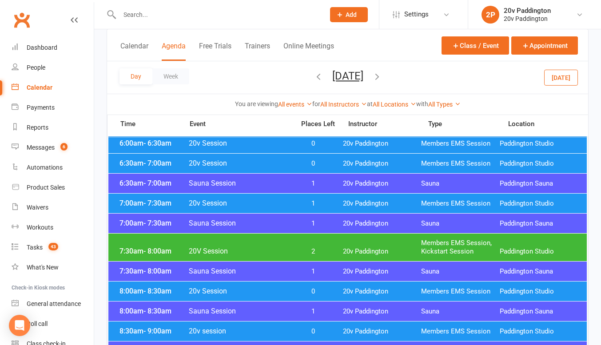
click at [294, 231] on div "7:00am - 7:30am Sauna Session 1 20v Paddington Sauna Paddington Sauna" at bounding box center [347, 224] width 478 height 20
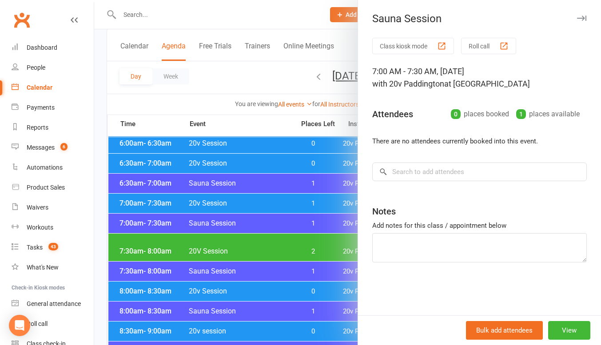
click at [281, 240] on div at bounding box center [347, 172] width 506 height 345
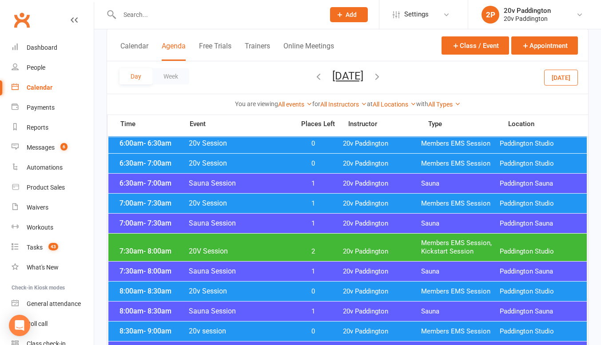
click at [279, 246] on div "7:30am - 8:00am 20V Session 2 20v Paddington Members EMS Session, Kickstart Ses…" at bounding box center [347, 247] width 478 height 28
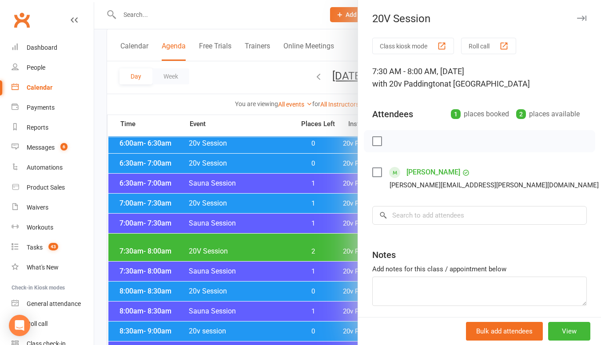
click at [263, 250] on div at bounding box center [347, 172] width 506 height 345
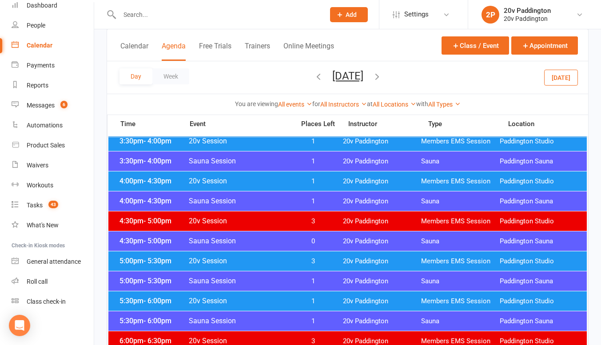
scroll to position [702, 0]
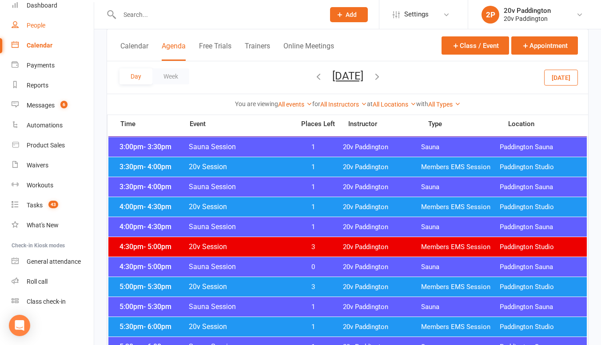
click at [24, 22] on link "People" at bounding box center [53, 26] width 82 height 20
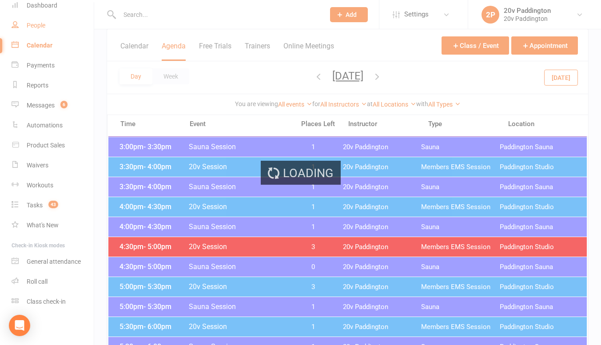
select select "100"
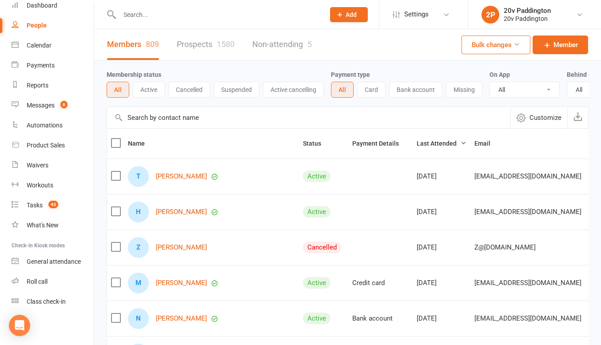
click at [197, 44] on link "Prospects 1580" at bounding box center [206, 44] width 58 height 31
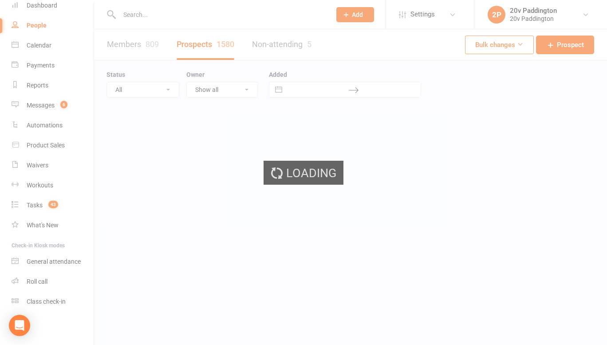
select select "100"
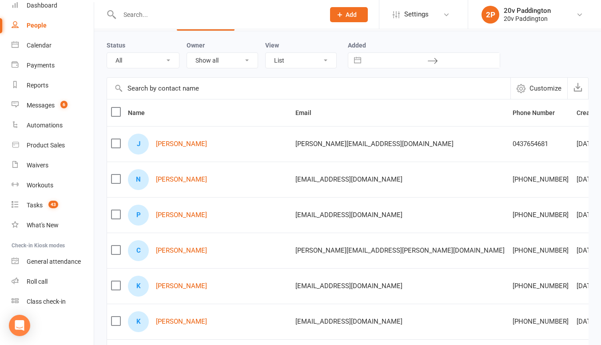
scroll to position [34, 0]
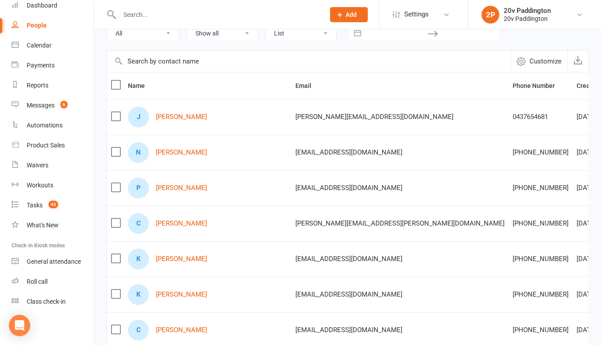
click at [572, 267] on td "Oct 12, 2025" at bounding box center [592, 259] width 40 height 36
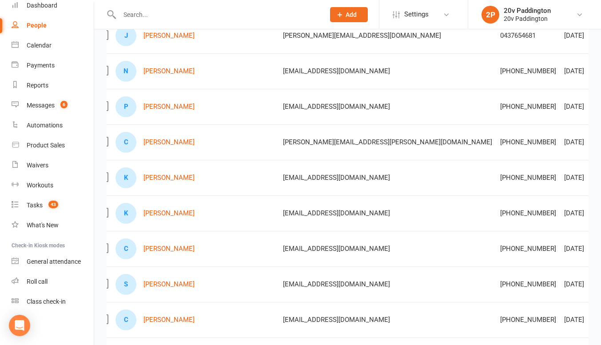
scroll to position [0, 0]
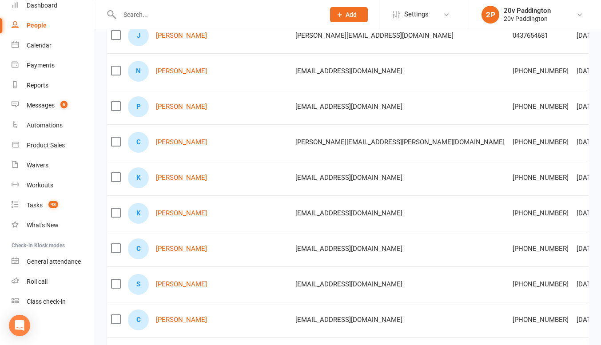
click at [184, 212] on link "Kaden Weaver" at bounding box center [181, 214] width 51 height 8
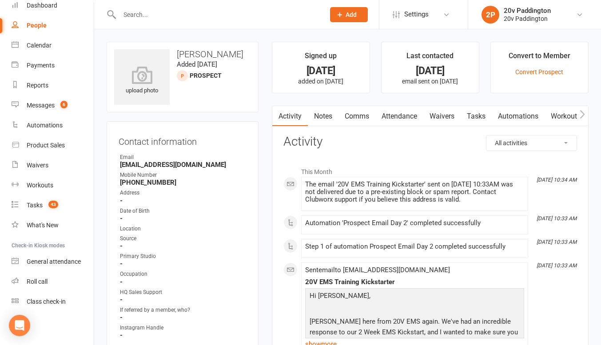
click at [323, 114] on link "Notes" at bounding box center [323, 116] width 31 height 20
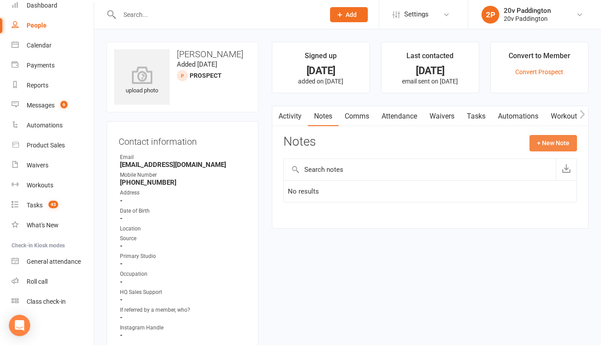
click at [539, 150] on button "+ New Note" at bounding box center [552, 143] width 47 height 16
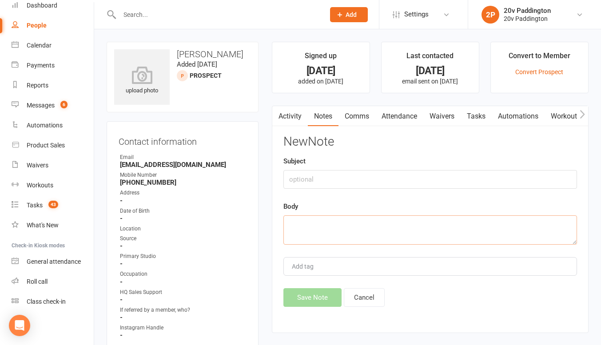
click at [388, 230] on textarea at bounding box center [429, 229] width 293 height 29
type textarea "a"
type textarea "VM left"
click at [313, 302] on button "Save Note" at bounding box center [312, 297] width 58 height 19
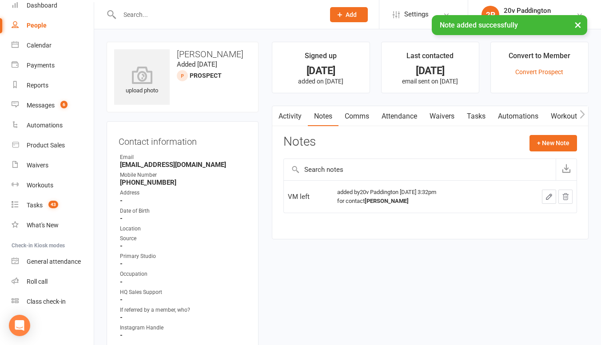
click at [294, 123] on link "Activity" at bounding box center [290, 116] width 36 height 20
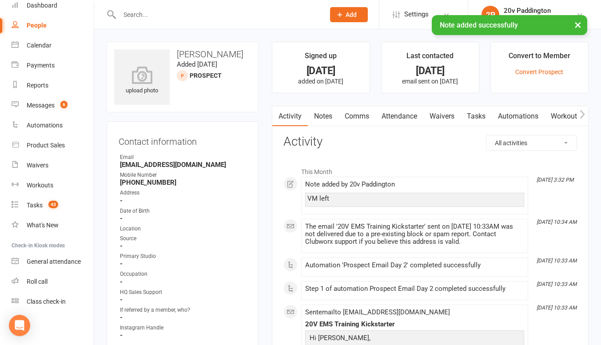
click at [353, 114] on link "Comms" at bounding box center [356, 116] width 37 height 20
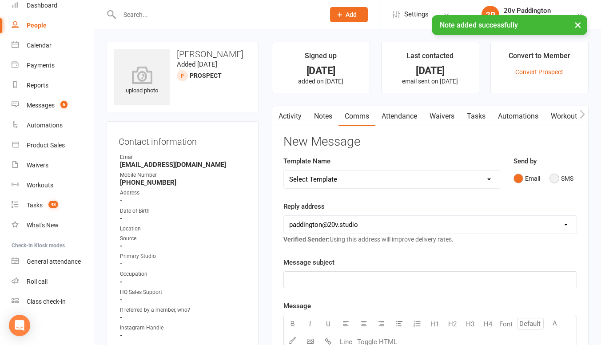
click at [573, 177] on button "SMS" at bounding box center [561, 178] width 24 height 17
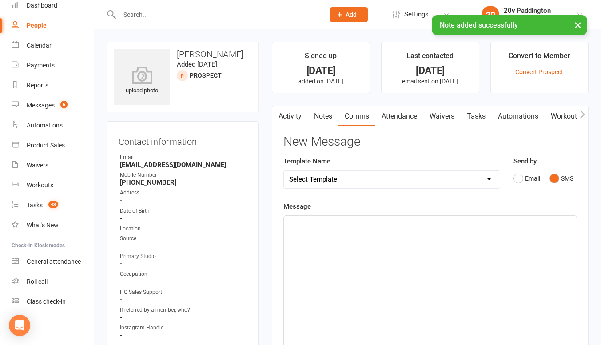
click at [455, 164] on div "Template Name Select Template [Email] 20v Referral Bonus [SMS] Free Trial Link …" at bounding box center [391, 172] width 217 height 33
click at [449, 173] on select "Select Template [Email] 20v Referral Bonus [SMS] Free Trial Link [SMS] Haven’t …" at bounding box center [392, 179] width 216 height 18
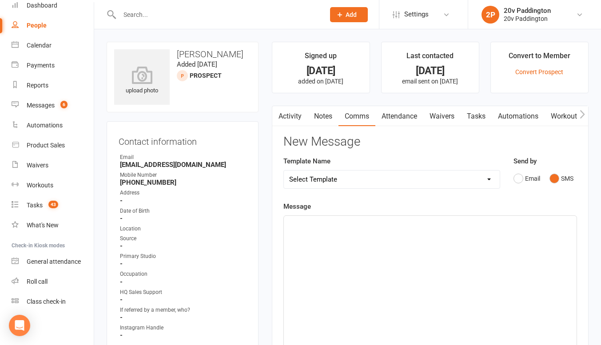
select select "4"
click at [284, 170] on select "Select Template [Email] 20v Referral Bonus [SMS] Free Trial Link [SMS] Haven’t …" at bounding box center [392, 179] width 216 height 18
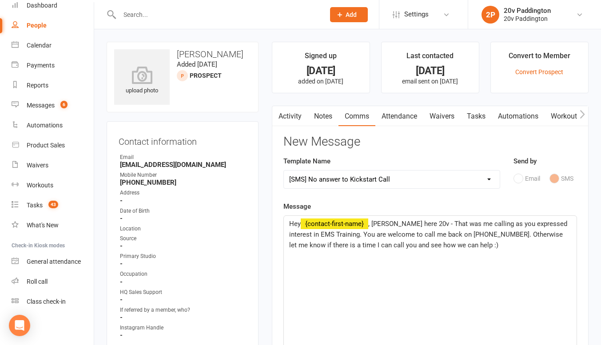
click at [380, 228] on p "Hey ﻿ {contact-first-name} , Joel here 20v - That was me calling as you express…" at bounding box center [430, 234] width 282 height 32
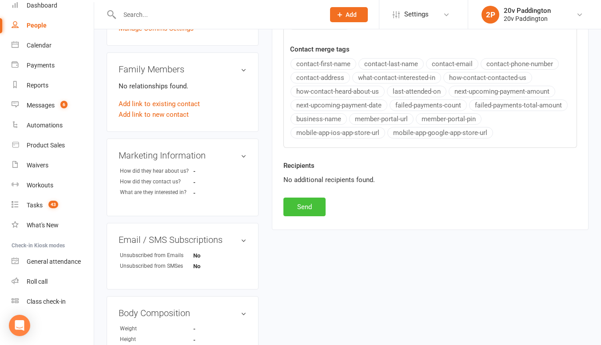
click at [306, 205] on button "Send" at bounding box center [304, 207] width 42 height 19
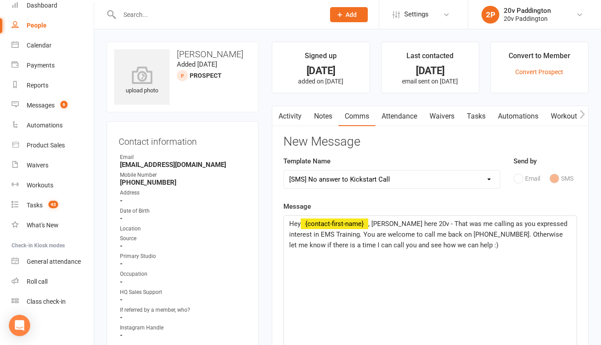
select select
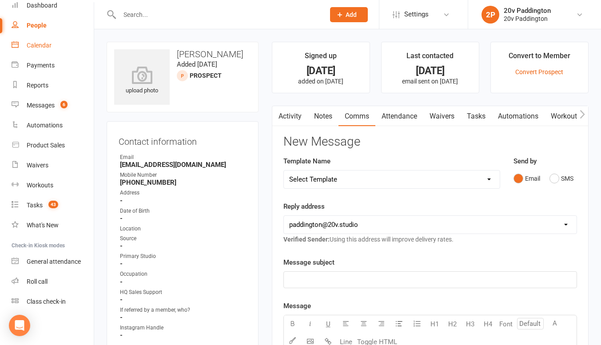
click at [30, 40] on link "Calendar" at bounding box center [53, 46] width 82 height 20
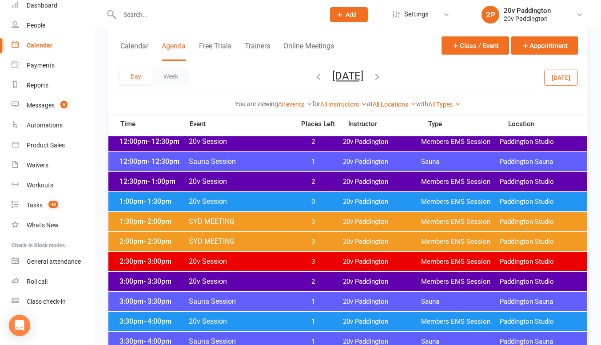
scroll to position [559, 0]
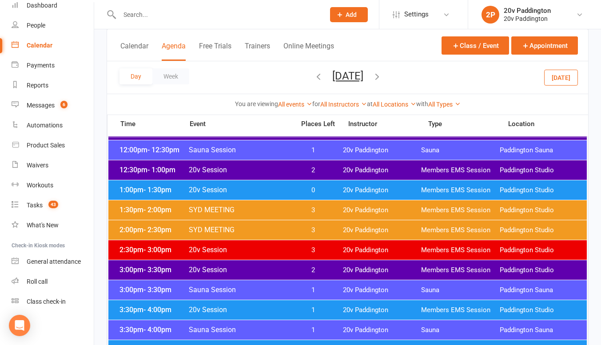
click at [559, 75] on button "Today" at bounding box center [561, 77] width 34 height 16
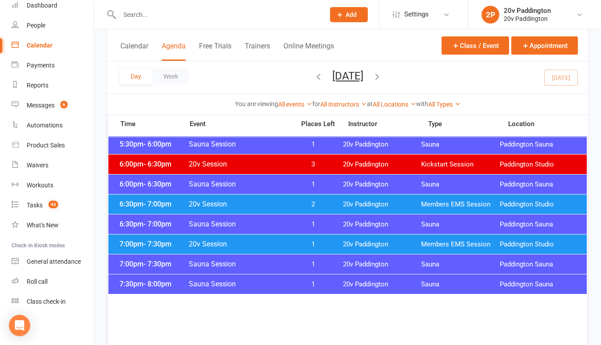
scroll to position [897, 0]
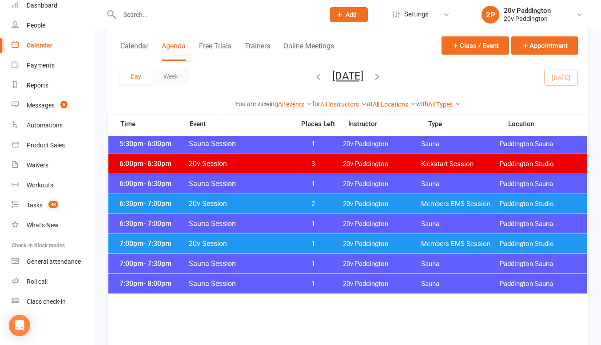
click at [351, 216] on div "6:30pm - 7:00pm Sauna Session 1 20v Paddington Sauna Paddington Sauna" at bounding box center [347, 224] width 478 height 20
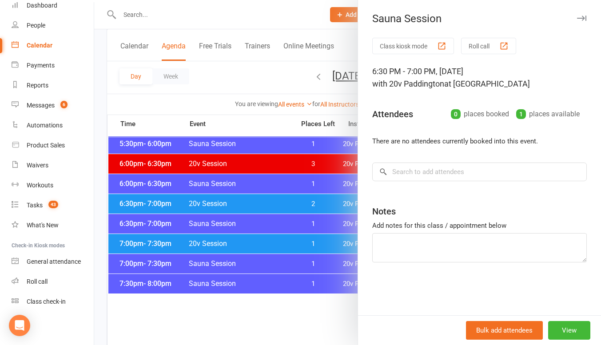
click at [351, 216] on div at bounding box center [347, 172] width 506 height 345
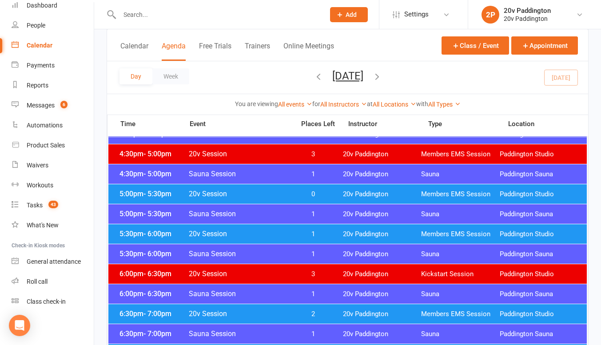
scroll to position [787, 0]
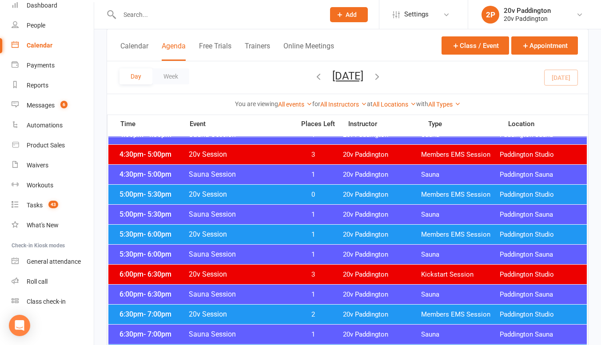
click at [346, 199] on div "5:00pm - 5:30pm 20v Session 0 20v Paddington Members EMS Session Paddington Stu…" at bounding box center [347, 195] width 478 height 20
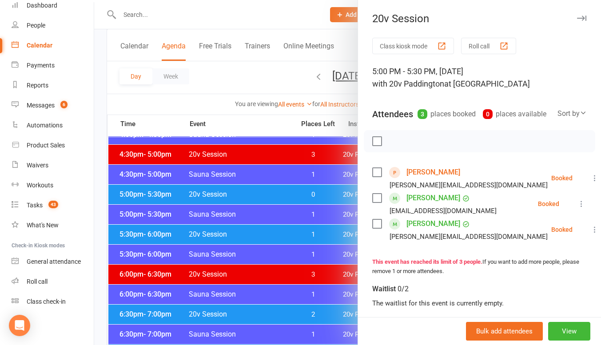
click at [284, 214] on div at bounding box center [347, 172] width 506 height 345
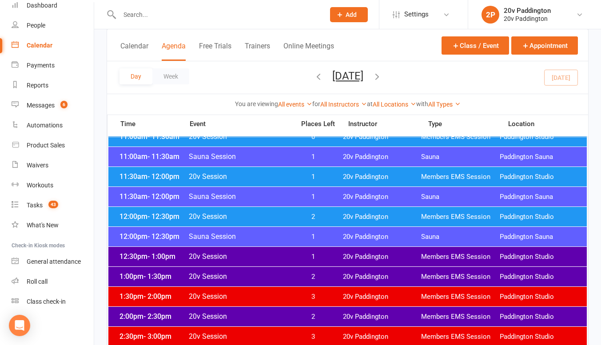
scroll to position [384, 0]
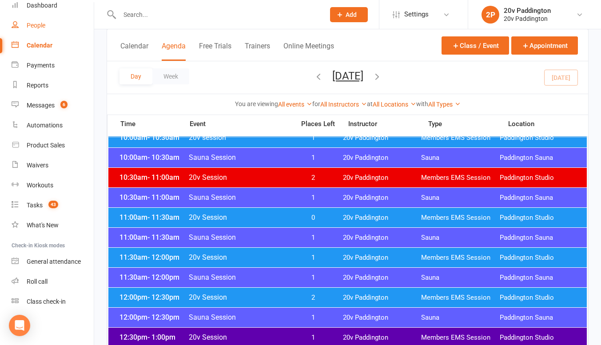
click at [40, 23] on div "People" at bounding box center [36, 25] width 19 height 7
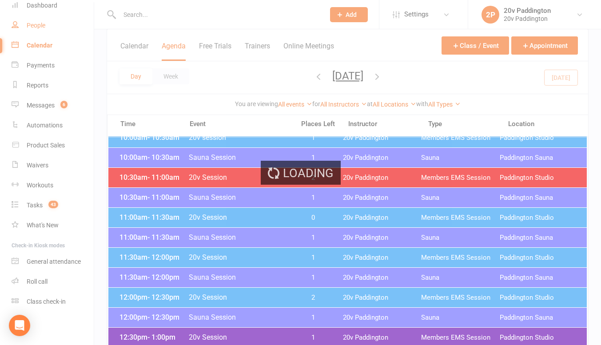
select select "100"
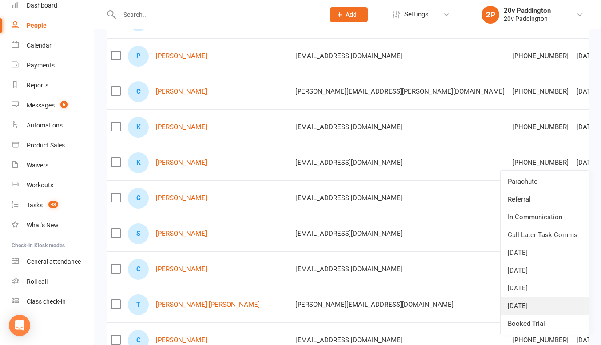
click at [521, 306] on link "02Oct25" at bounding box center [544, 306] width 88 height 18
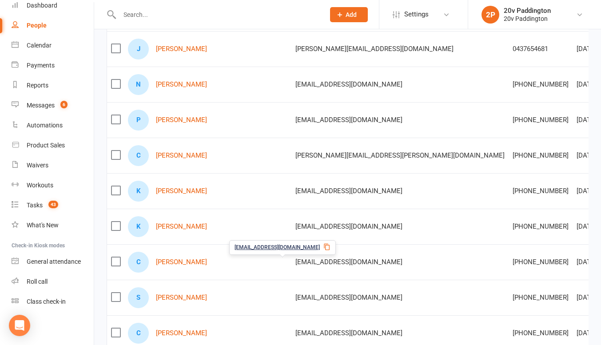
scroll to position [122, 0]
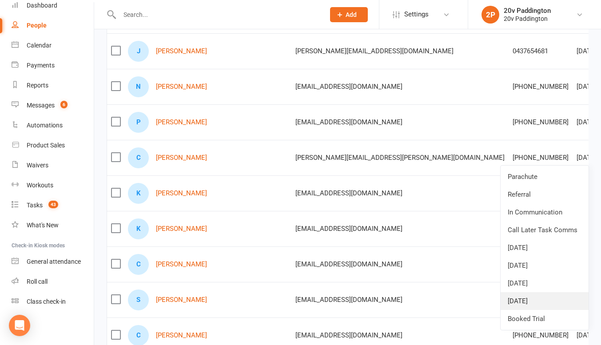
click at [521, 304] on link "02Oct25" at bounding box center [544, 301] width 88 height 18
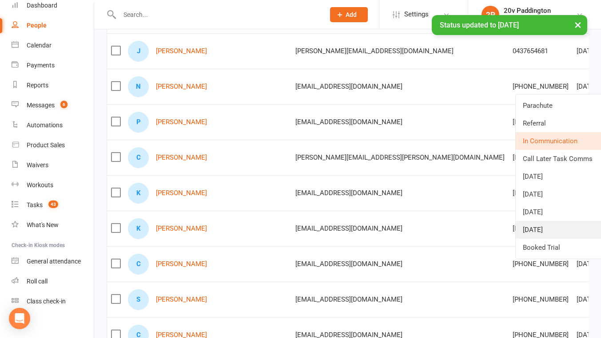
click at [537, 229] on link "02Oct25" at bounding box center [559, 230] width 88 height 18
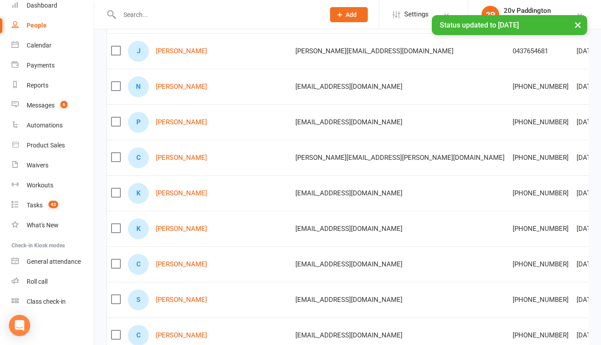
scroll to position [104, 0]
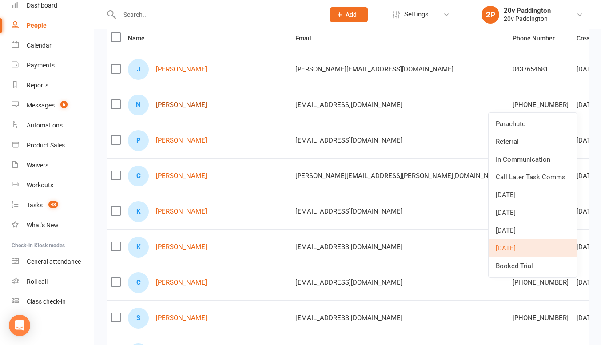
click at [184, 105] on link "Nicolas Liglet" at bounding box center [181, 105] width 51 height 8
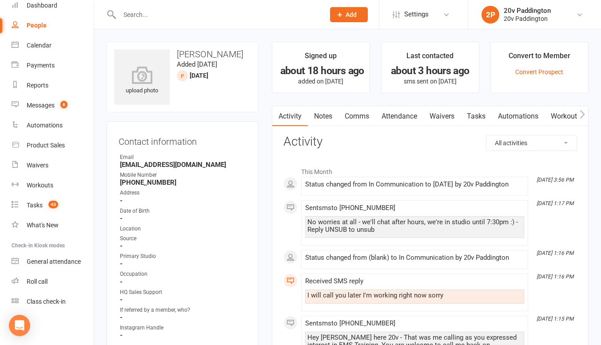
click at [21, 26] on link "People" at bounding box center [53, 26] width 82 height 20
select select "100"
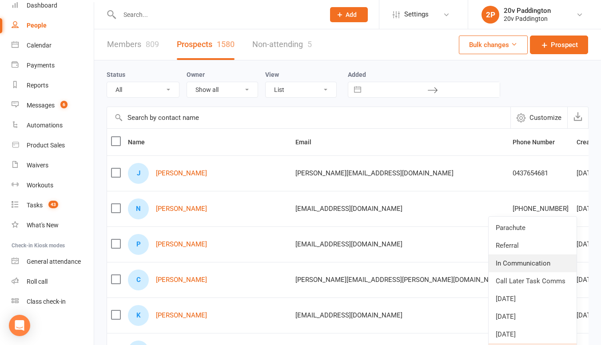
click at [511, 257] on link "In Communication" at bounding box center [532, 263] width 88 height 18
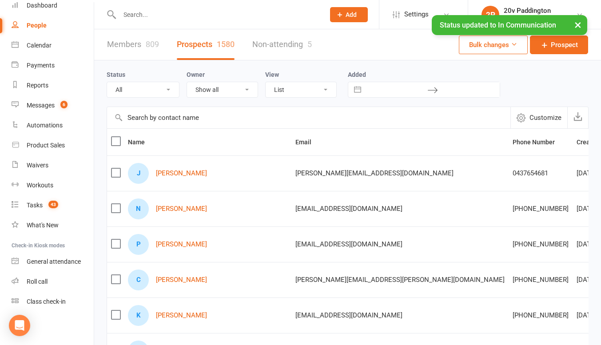
drag, startPoint x: 551, startPoint y: 250, endPoint x: 556, endPoint y: 283, distance: 33.3
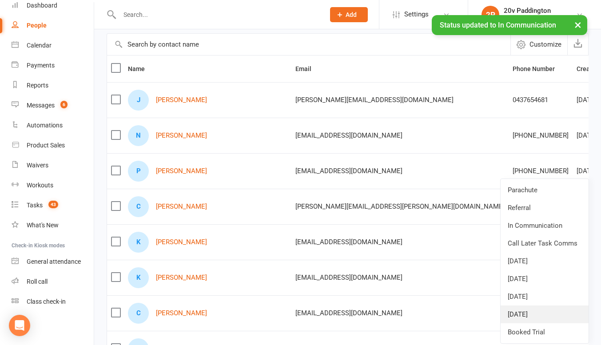
scroll to position [74, 0]
click at [516, 316] on link "02Oct25" at bounding box center [544, 314] width 88 height 18
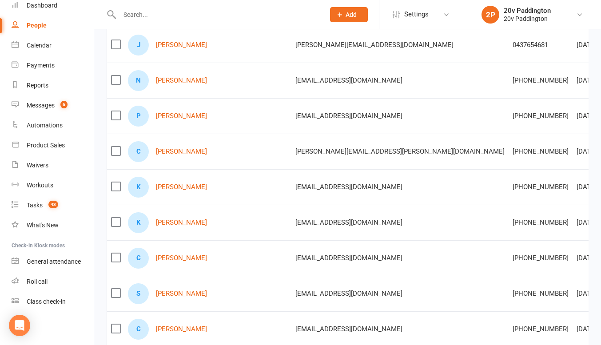
scroll to position [0, 0]
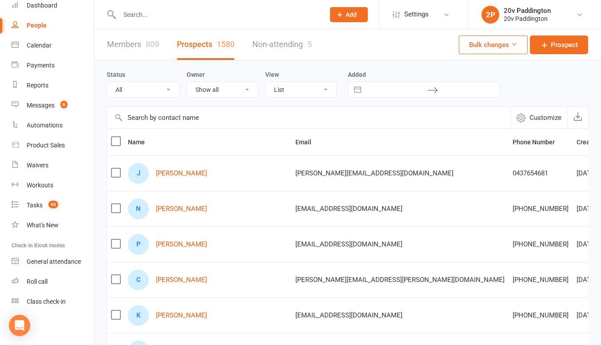
click at [190, 178] on div "J Jonathan Perkinson" at bounding box center [207, 173] width 159 height 21
click at [193, 170] on link "Jonathan Perkinson" at bounding box center [181, 174] width 51 height 8
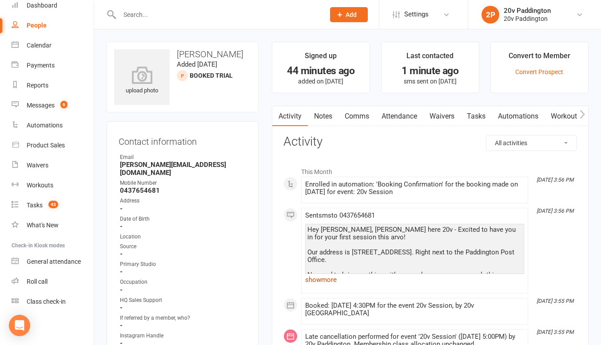
click at [328, 279] on link "show more" at bounding box center [414, 279] width 219 height 12
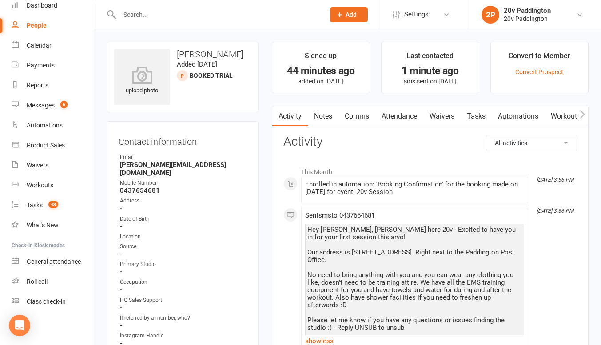
click at [34, 24] on div "People" at bounding box center [37, 25] width 20 height 7
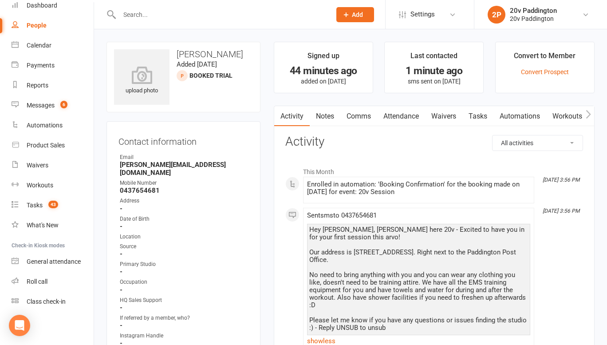
select select "100"
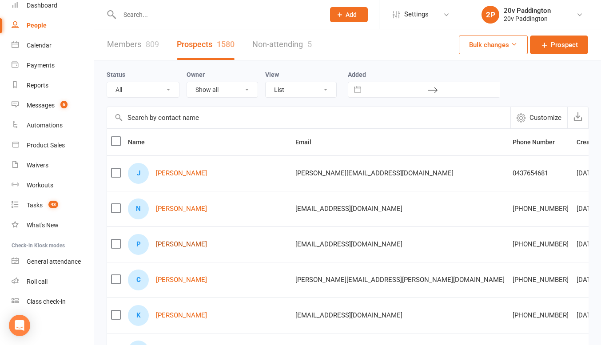
scroll to position [40, 0]
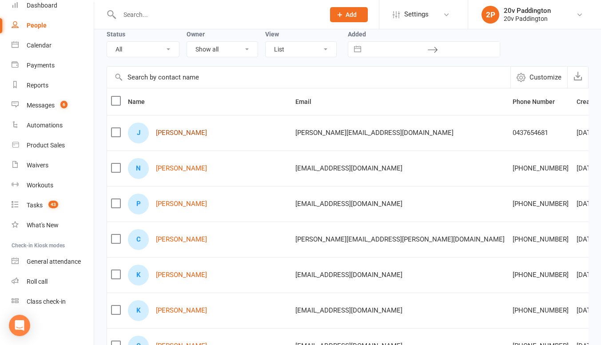
click at [185, 129] on link "Jonathan Perkinson" at bounding box center [181, 133] width 51 height 8
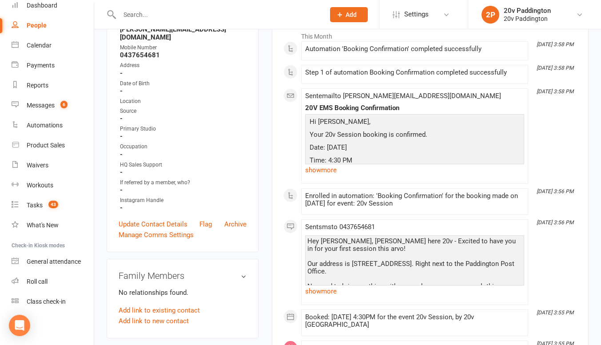
scroll to position [138, 0]
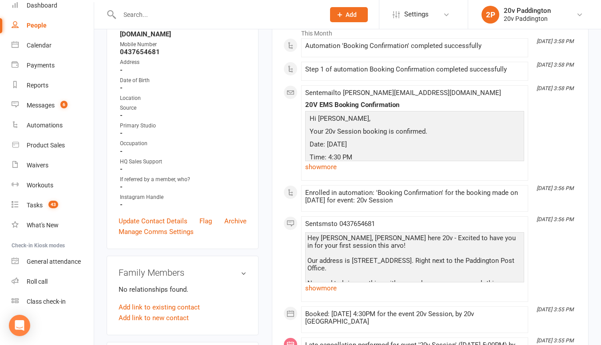
click at [344, 154] on p "Time: 4:30 PM" at bounding box center [414, 158] width 214 height 13
drag, startPoint x: 344, startPoint y: 154, endPoint x: 318, endPoint y: 166, distance: 29.0
click at [318, 166] on link "show more" at bounding box center [414, 167] width 219 height 12
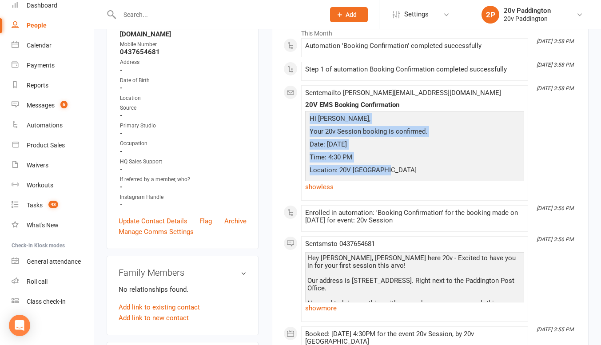
drag, startPoint x: 396, startPoint y: 169, endPoint x: 309, endPoint y: 115, distance: 103.2
click at [309, 115] on div "Hi Jonathan, Your 20v Session booking is confirmed. Date: October 14, 2025 Time…" at bounding box center [414, 145] width 214 height 64
click at [309, 115] on p "Hi Jonathan," at bounding box center [414, 119] width 214 height 13
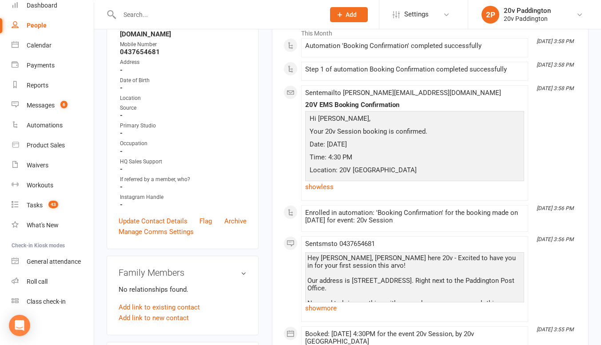
drag, startPoint x: 309, startPoint y: 115, endPoint x: 364, endPoint y: 156, distance: 68.8
drag, startPoint x: 364, startPoint y: 156, endPoint x: 329, endPoint y: 162, distance: 35.2
click at [329, 162] on p "Time: 4:30 PM" at bounding box center [414, 158] width 214 height 13
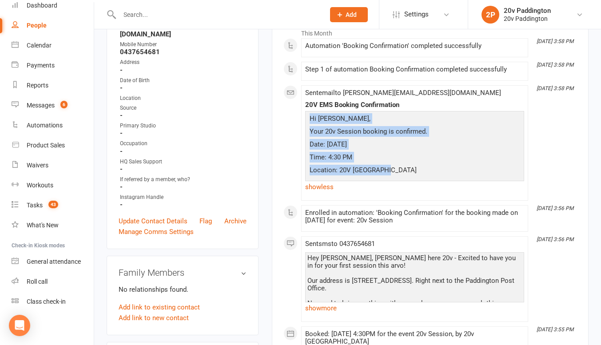
drag, startPoint x: 394, startPoint y: 168, endPoint x: 308, endPoint y: 117, distance: 99.9
click at [308, 117] on div "Hi Jonathan, Your 20v Session booking is confirmed. Date: October 14, 2025 Time…" at bounding box center [414, 145] width 214 height 64
click at [312, 119] on p "Hi Jonathan," at bounding box center [414, 119] width 214 height 13
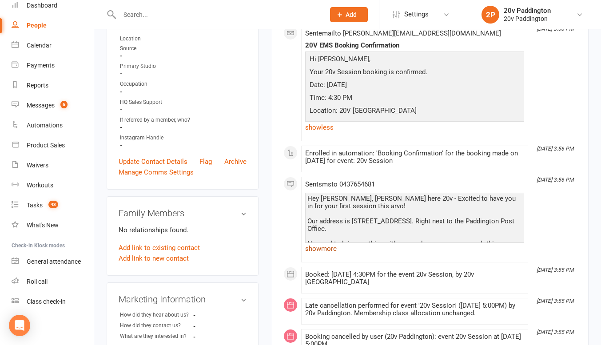
click at [326, 250] on link "show more" at bounding box center [414, 248] width 219 height 12
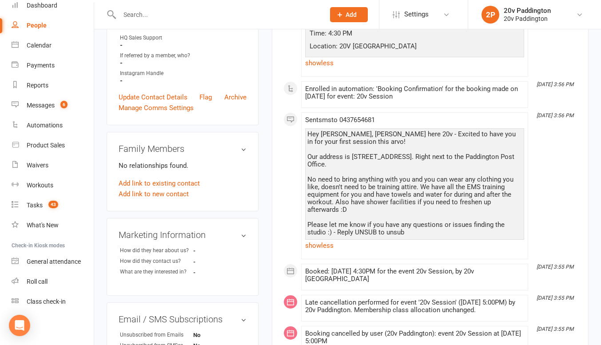
scroll to position [263, 0]
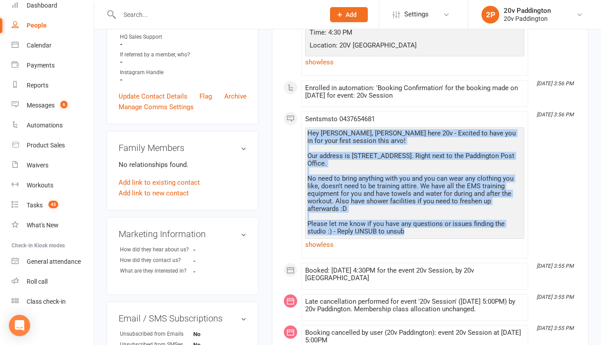
drag, startPoint x: 436, startPoint y: 235, endPoint x: 304, endPoint y: 133, distance: 167.5
click at [304, 133] on li "Oct 14, 3:56 PM Sent sms to 0437654681 Hey Jonathan, Joel here 20v - Excited to…" at bounding box center [414, 184] width 227 height 147
click at [305, 127] on div "Sent sms to 0437654681 Hey Jonathan, Joel here 20v - Excited to have you in for…" at bounding box center [414, 184] width 219 height 139
drag, startPoint x: 305, startPoint y: 133, endPoint x: 426, endPoint y: 236, distance: 159.0
click at [426, 236] on div "Hey Jonathan, Joel here 20v - Excited to have you in for your first session thi…" at bounding box center [414, 188] width 219 height 123
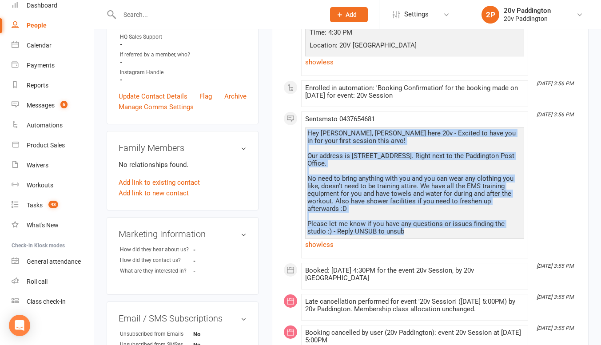
click at [415, 229] on div "Hey Jonathan, Joel here 20v - Excited to have you in for your first session thi…" at bounding box center [414, 183] width 214 height 106
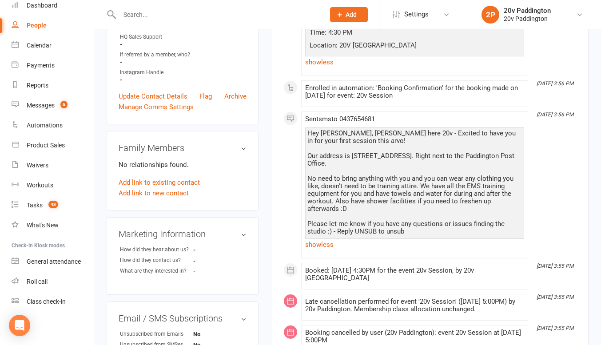
drag, startPoint x: 415, startPoint y: 229, endPoint x: 309, endPoint y: 131, distance: 144.1
click at [305, 131] on div "Hey Jonathan, Joel here 20v - Excited to have you in for your first session thi…" at bounding box center [414, 188] width 219 height 123
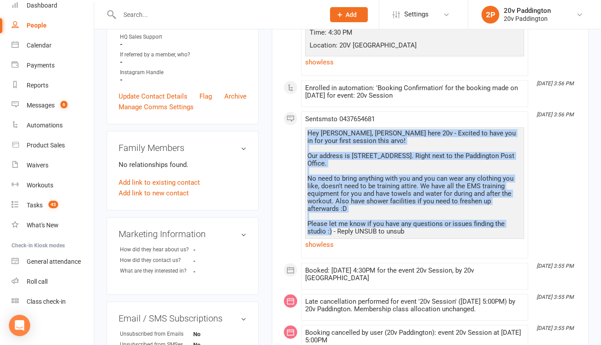
drag, startPoint x: 305, startPoint y: 131, endPoint x: 330, endPoint y: 235, distance: 106.4
click at [330, 235] on div "Hey Jonathan, Joel here 20v - Excited to have you in for your first session thi…" at bounding box center [414, 188] width 219 height 123
click at [331, 231] on div "Hey Jonathan, Joel here 20v - Excited to have you in for your first session thi…" at bounding box center [414, 183] width 214 height 106
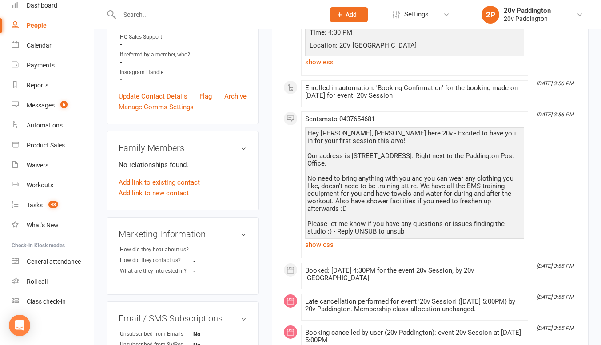
drag, startPoint x: 331, startPoint y: 231, endPoint x: 310, endPoint y: 141, distance: 92.4
drag, startPoint x: 310, startPoint y: 141, endPoint x: 306, endPoint y: 131, distance: 11.4
click at [306, 131] on div "Hey Jonathan, Joel here 20v - Excited to have you in for your first session thi…" at bounding box center [414, 188] width 219 height 123
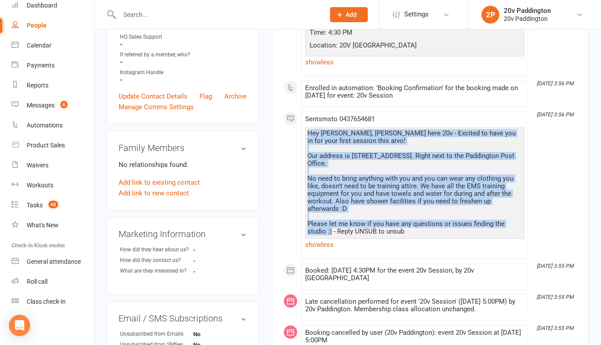
drag, startPoint x: 306, startPoint y: 131, endPoint x: 331, endPoint y: 233, distance: 105.0
click at [331, 233] on div "Hey Jonathan, Joel here 20v - Excited to have you in for your first session thi…" at bounding box center [414, 188] width 219 height 123
drag, startPoint x: 331, startPoint y: 233, endPoint x: 331, endPoint y: 226, distance: 7.1
click at [331, 226] on div "Hey Jonathan, Joel here 20v - Excited to have you in for your first session thi…" at bounding box center [414, 183] width 214 height 106
drag, startPoint x: 331, startPoint y: 232, endPoint x: 308, endPoint y: 136, distance: 98.1
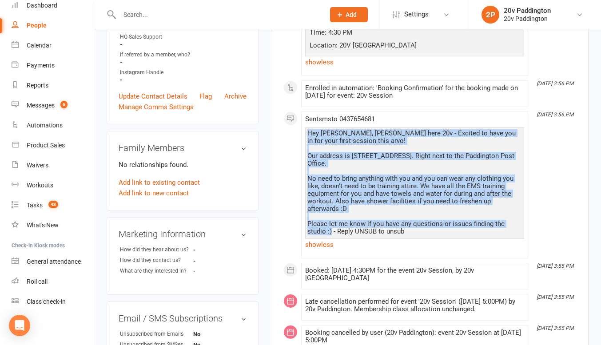
click at [308, 136] on div "Hey Jonathan, Joel here 20v - Excited to have you in for your first session thi…" at bounding box center [414, 183] width 214 height 106
click at [312, 128] on div "Hey Jonathan, Joel here 20v - Excited to have you in for your first session thi…" at bounding box center [414, 188] width 219 height 123
drag, startPoint x: 306, startPoint y: 133, endPoint x: 330, endPoint y: 232, distance: 101.8
click at [330, 232] on div "Hey Jonathan, Joel here 20v - Excited to have you in for your first session thi…" at bounding box center [414, 188] width 219 height 123
click at [330, 229] on div "Hey Jonathan, Joel here 20v - Excited to have you in for your first session thi…" at bounding box center [414, 183] width 214 height 106
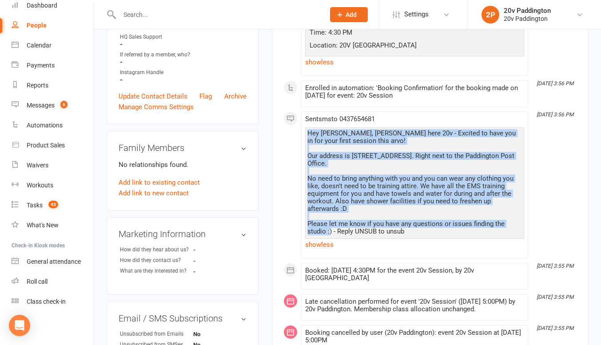
drag, startPoint x: 330, startPoint y: 229, endPoint x: 303, endPoint y: 130, distance: 103.5
click at [303, 130] on li "Oct 14, 3:56 PM Sent sms to 0437654681 Hey Jonathan, Joel here 20v - Excited to…" at bounding box center [414, 184] width 227 height 147
drag, startPoint x: 304, startPoint y: 132, endPoint x: 331, endPoint y: 233, distance: 104.8
click at [331, 233] on li "Oct 14, 3:56 PM Sent sms to 0437654681 Hey Jonathan, Joel here 20v - Excited to…" at bounding box center [414, 184] width 227 height 147
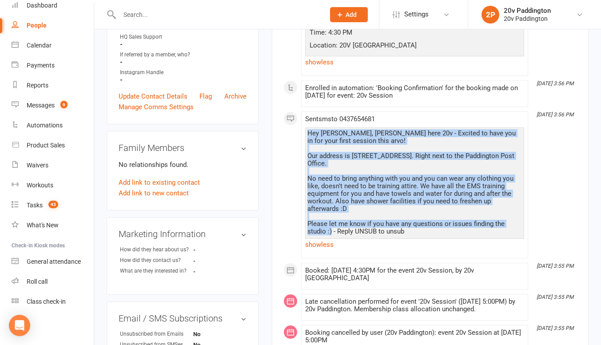
click at [330, 231] on div "Hey Jonathan, Joel here 20v - Excited to have you in for your first session thi…" at bounding box center [414, 183] width 214 height 106
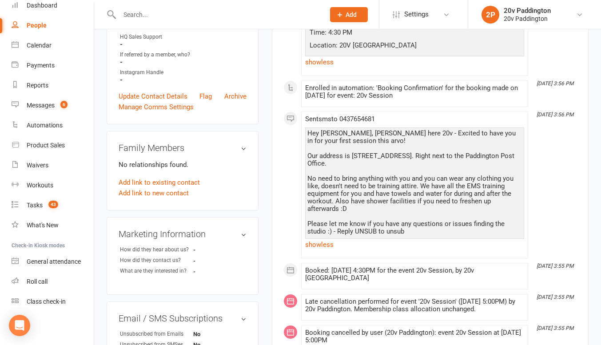
drag, startPoint x: 330, startPoint y: 231, endPoint x: 310, endPoint y: 142, distance: 90.9
drag, startPoint x: 310, startPoint y: 142, endPoint x: 305, endPoint y: 129, distance: 14.6
click at [305, 129] on div "Hey Jonathan, Joel here 20v - Excited to have you in for your first session thi…" at bounding box center [414, 188] width 219 height 123
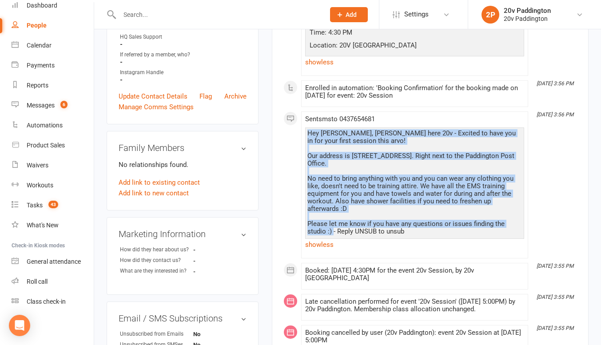
drag, startPoint x: 305, startPoint y: 132, endPoint x: 332, endPoint y: 233, distance: 104.5
click at [332, 233] on div "Hey Jonathan, Joel here 20v - Excited to have you in for your first session thi…" at bounding box center [414, 188] width 219 height 123
drag, startPoint x: 332, startPoint y: 233, endPoint x: 328, endPoint y: 227, distance: 7.3
click at [328, 227] on div "Hey Jonathan, Joel here 20v - Excited to have you in for your first session thi…" at bounding box center [414, 183] width 214 height 106
drag, startPoint x: 332, startPoint y: 231, endPoint x: 307, endPoint y: 136, distance: 97.8
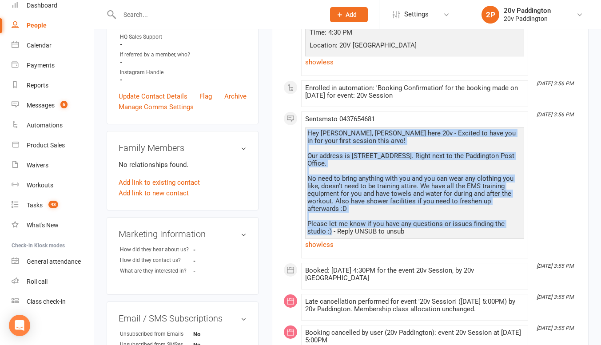
click at [307, 136] on div "Hey Jonathan, Joel here 20v - Excited to have you in for your first session thi…" at bounding box center [414, 188] width 219 height 123
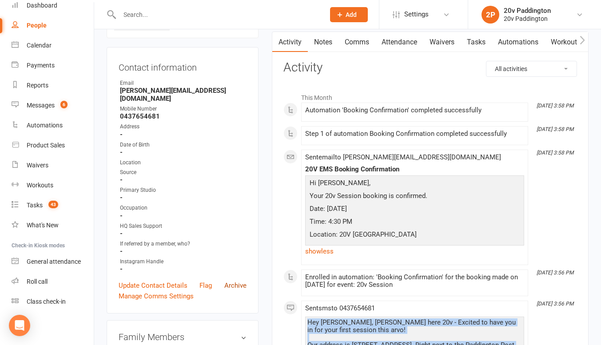
scroll to position [0, 0]
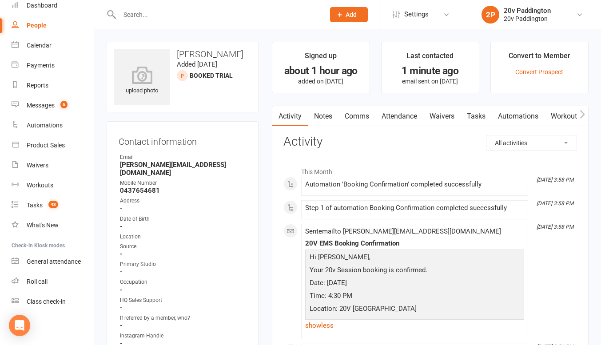
click at [33, 23] on div "People" at bounding box center [37, 25] width 20 height 7
select select "100"
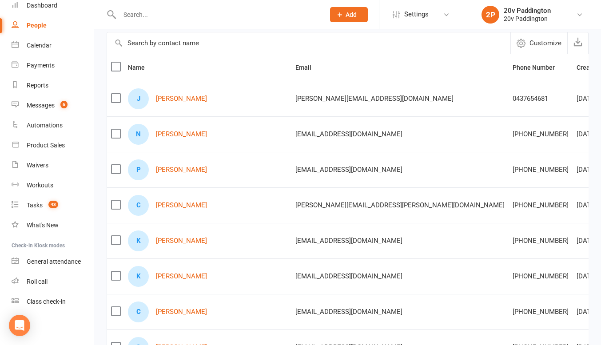
scroll to position [75, 0]
click at [177, 203] on link "Christopher Dilli" at bounding box center [181, 205] width 51 height 8
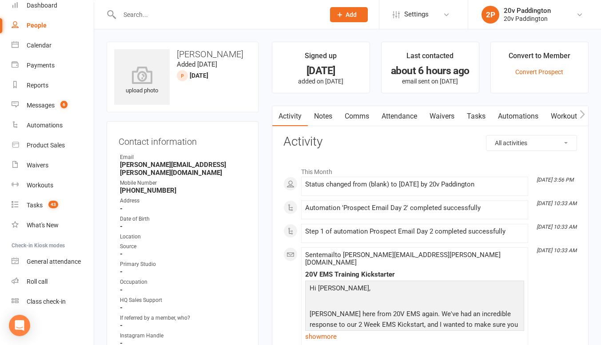
click at [324, 116] on link "Notes" at bounding box center [323, 116] width 31 height 20
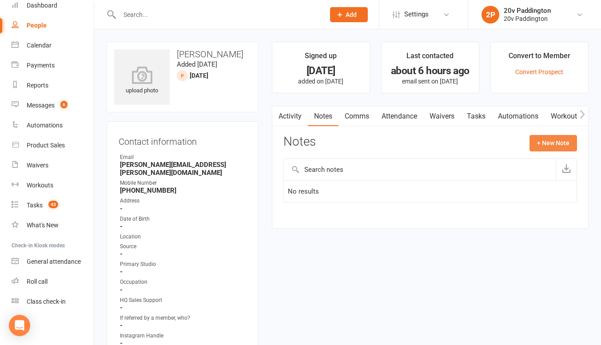
click at [555, 143] on button "+ New Note" at bounding box center [552, 143] width 47 height 16
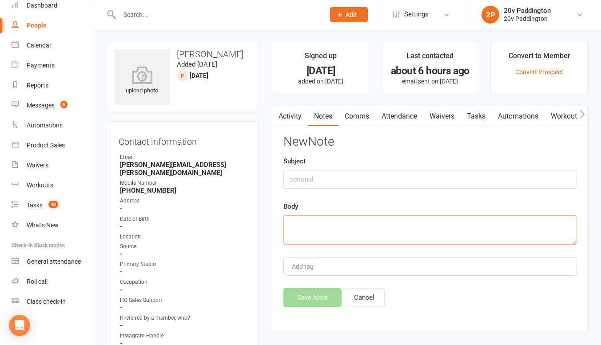
click at [399, 238] on textarea at bounding box center [429, 229] width 293 height 29
type textarea "no message could be left"
click at [309, 298] on button "Save Note" at bounding box center [312, 297] width 58 height 19
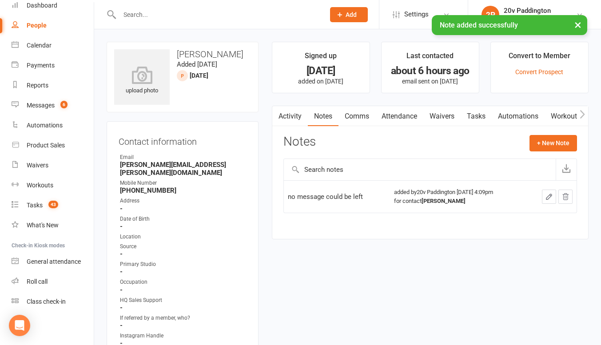
click at [360, 122] on link "Comms" at bounding box center [356, 116] width 37 height 20
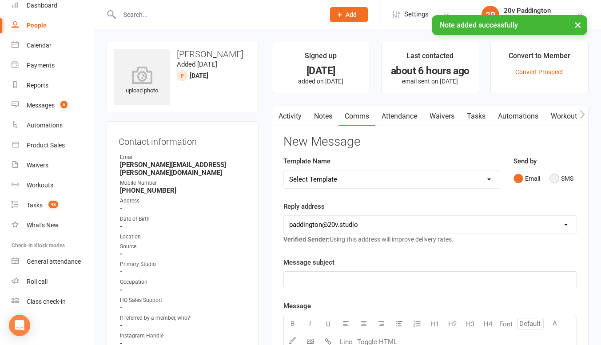
click at [563, 181] on button "SMS" at bounding box center [561, 178] width 24 height 17
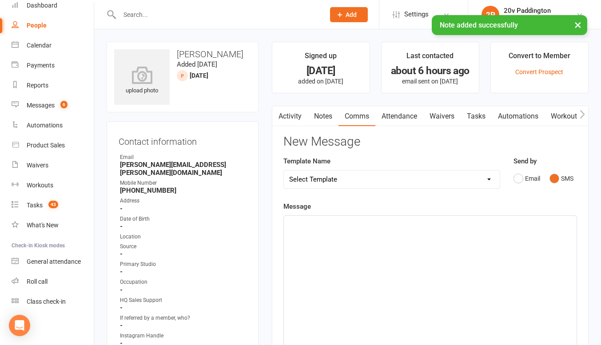
click at [453, 183] on select "Select Template [Email] 20v Referral Bonus [SMS] Free Trial Link [SMS] Haven’t …" at bounding box center [392, 179] width 216 height 18
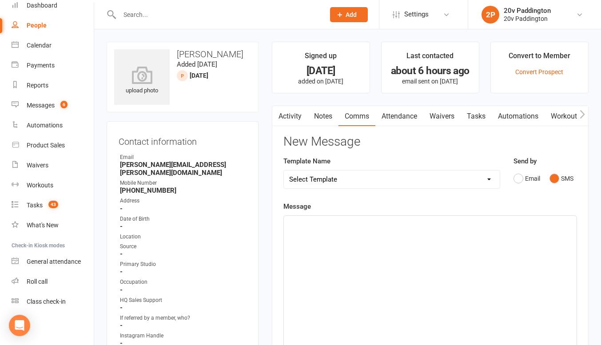
select select "4"
click at [284, 170] on select "Select Template [Email] 20v Referral Bonus [SMS] Free Trial Link [SMS] Haven’t …" at bounding box center [392, 179] width 216 height 18
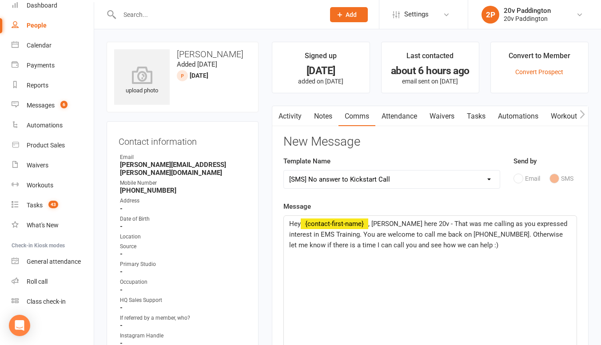
click at [377, 216] on div "Hey ﻿ {contact-first-name} , Joel here 20v - That was me calling as you express…" at bounding box center [430, 282] width 293 height 133
click at [376, 220] on span ", Joel here 20v - That was me calling as you expressed interest in EMS Training…" at bounding box center [429, 234] width 280 height 29
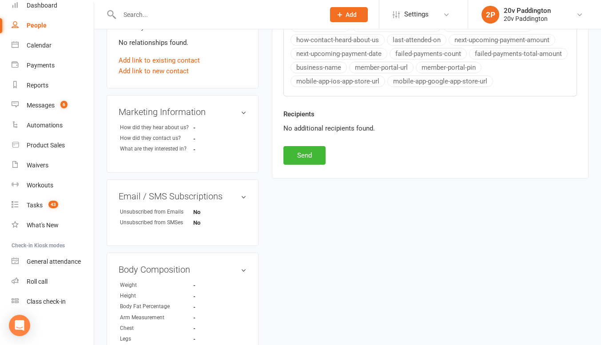
scroll to position [457, 0]
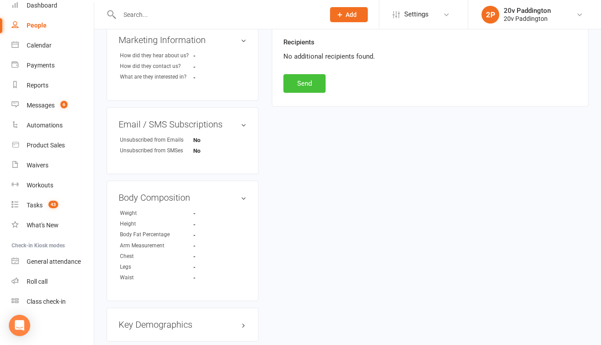
click at [309, 87] on button "Send" at bounding box center [304, 83] width 42 height 19
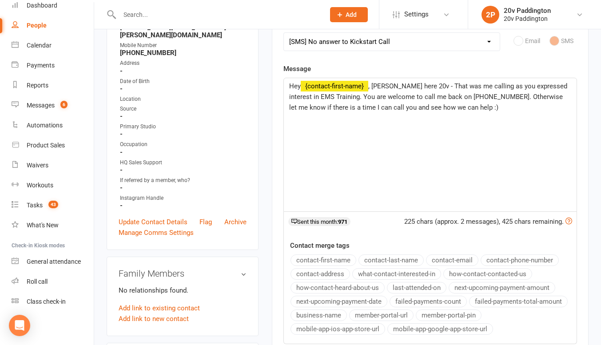
scroll to position [0, 0]
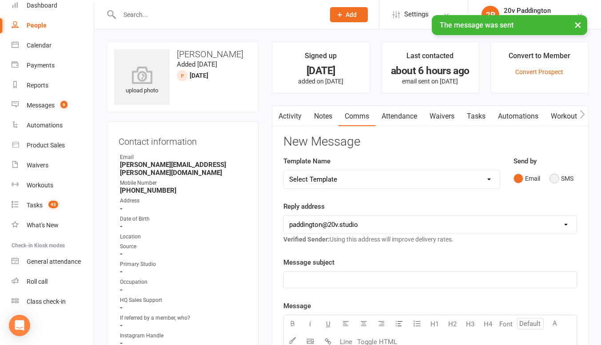
click at [557, 174] on button "SMS" at bounding box center [561, 178] width 24 height 17
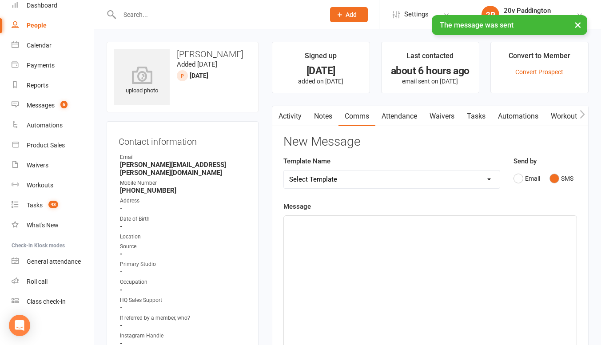
click at [473, 179] on select "Select Template [Email] 20v Referral Bonus [SMS] Free Trial Link [SMS] Haven’t …" at bounding box center [392, 179] width 216 height 18
select select "3"
click at [284, 170] on select "Select Template [Email] 20v Referral Bonus [SMS] Free Trial Link [SMS] Haven’t …" at bounding box center [392, 179] width 216 height 18
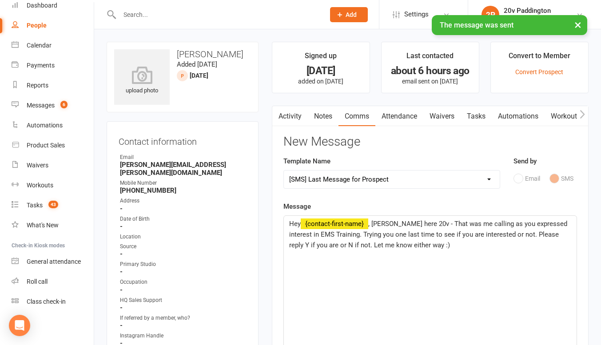
click at [429, 240] on p "Hey ﻿ {contact-first-name} , Joel here 20v - That was me calling as you express…" at bounding box center [430, 234] width 282 height 32
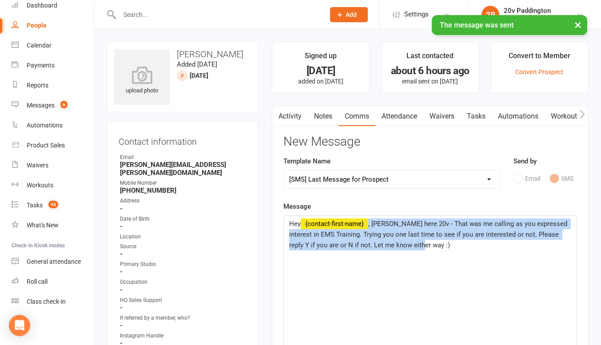
click at [429, 240] on p "Hey ﻿ {contact-first-name} , Joel here 20v - That was me calling as you express…" at bounding box center [430, 234] width 282 height 32
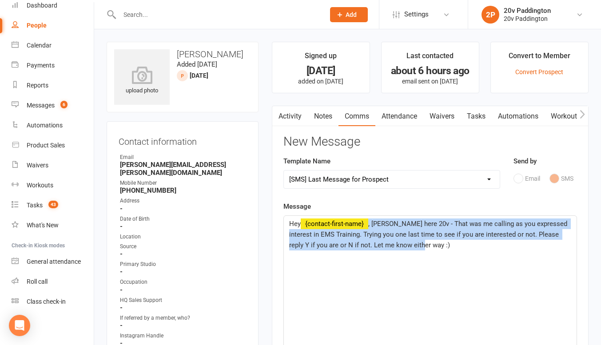
click at [419, 244] on p "Hey ﻿ {contact-first-name} , Joel here 20v - That was me calling as you express…" at bounding box center [430, 234] width 282 height 32
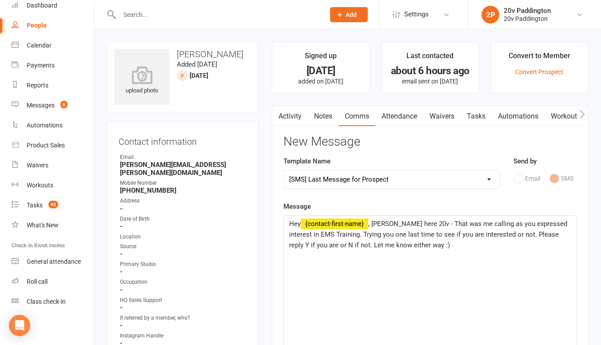
drag, startPoint x: 419, startPoint y: 244, endPoint x: 303, endPoint y: 213, distance: 120.4
drag, startPoint x: 303, startPoint y: 213, endPoint x: 289, endPoint y: 226, distance: 19.5
click at [289, 226] on div "Hey ﻿ {contact-first-name} , Joel here 20v - That was me calling as you express…" at bounding box center [430, 282] width 293 height 133
click at [289, 226] on span "Hey" at bounding box center [295, 224] width 12 height 8
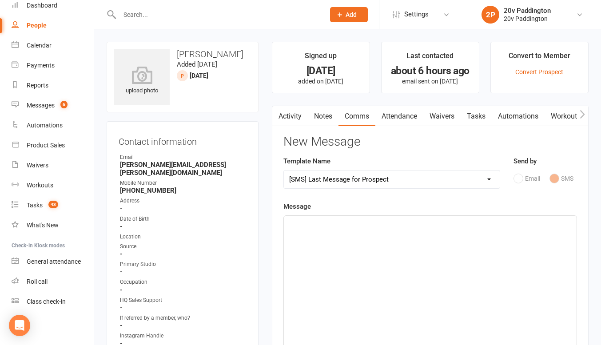
click at [473, 121] on link "Tasks" at bounding box center [475, 116] width 31 height 20
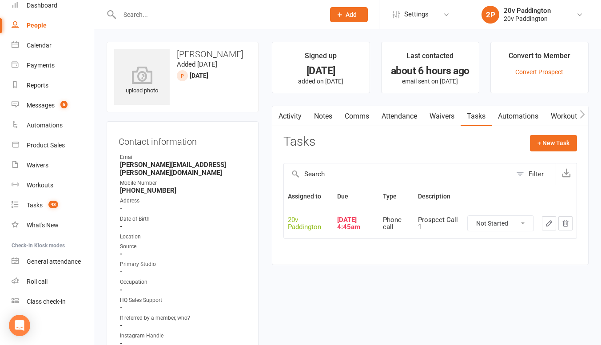
click at [530, 218] on select "Not Started In Progress Waiting Complete" at bounding box center [500, 223] width 66 height 15
click at [467, 216] on select "Not Started In Progress Waiting Complete" at bounding box center [500, 223] width 66 height 15
select select "unstarted"
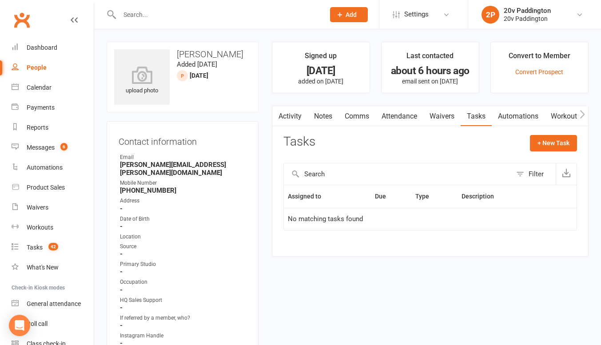
click at [36, 68] on div "People" at bounding box center [37, 67] width 20 height 7
select select "100"
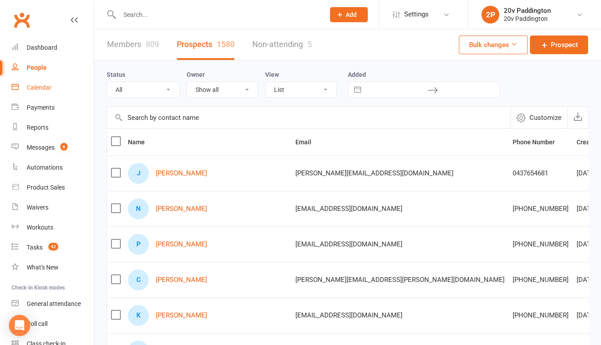
click at [41, 87] on div "Calendar" at bounding box center [39, 87] width 25 height 7
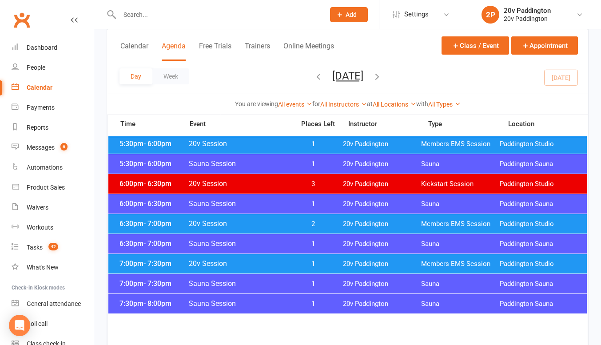
scroll to position [875, 0]
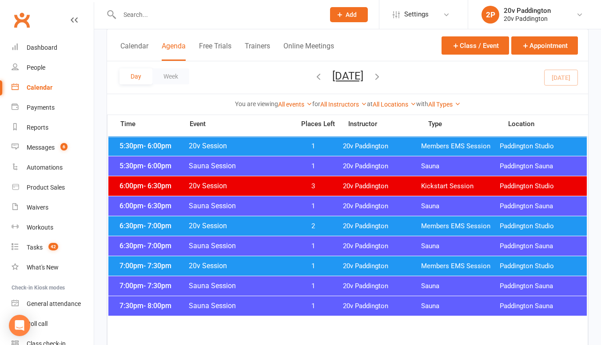
click at [156, 146] on span "- 6:00pm" at bounding box center [157, 146] width 28 height 8
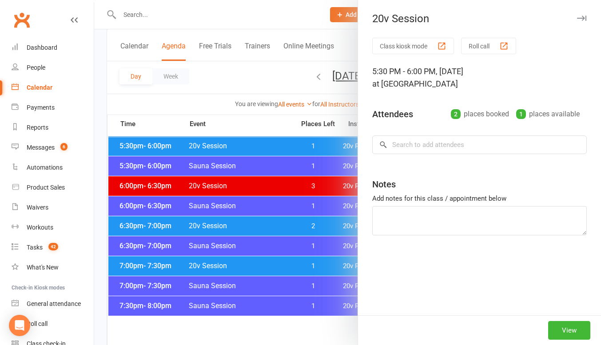
click at [167, 152] on div at bounding box center [347, 172] width 506 height 345
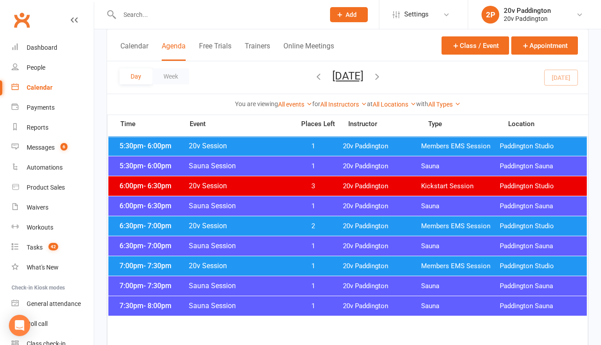
scroll to position [849, 0]
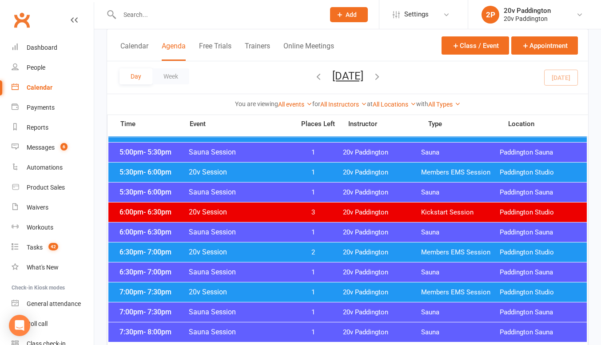
click at [186, 170] on span "5:30pm - 6:00pm" at bounding box center [152, 172] width 71 height 8
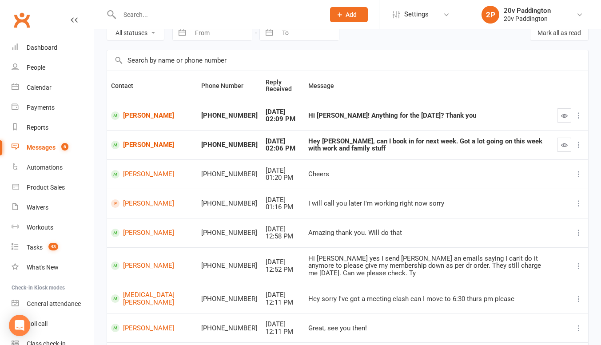
scroll to position [36, 0]
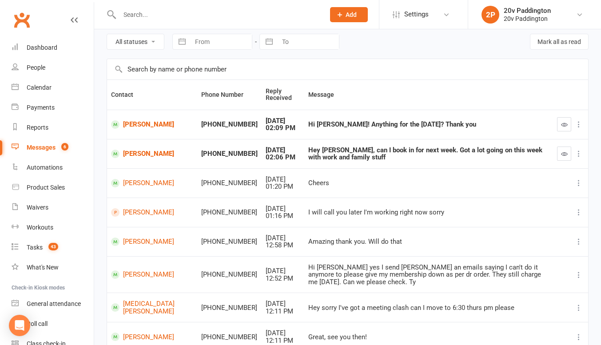
click at [137, 43] on select "All statuses Read only Unread only" at bounding box center [135, 41] width 57 height 15
select select "unread_only"
click at [107, 34] on select "All statuses Read only Unread only" at bounding box center [135, 41] width 57 height 15
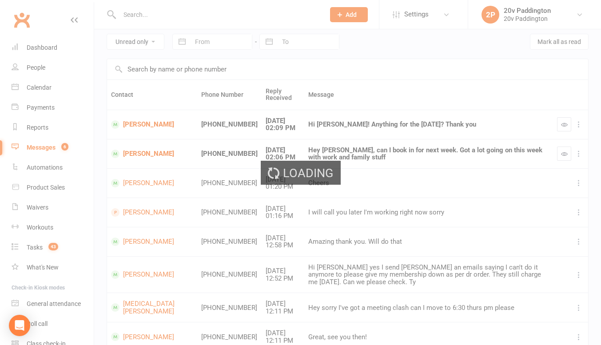
scroll to position [14, 0]
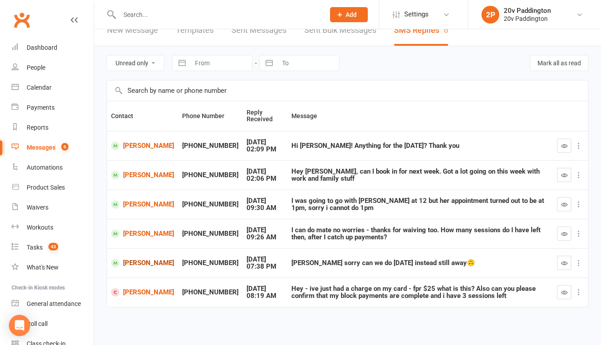
click at [139, 263] on link "Jamila Dlala" at bounding box center [142, 263] width 63 height 8
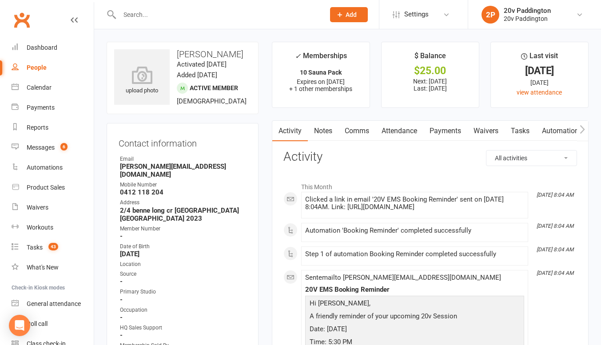
click at [353, 131] on link "Comms" at bounding box center [356, 131] width 37 height 20
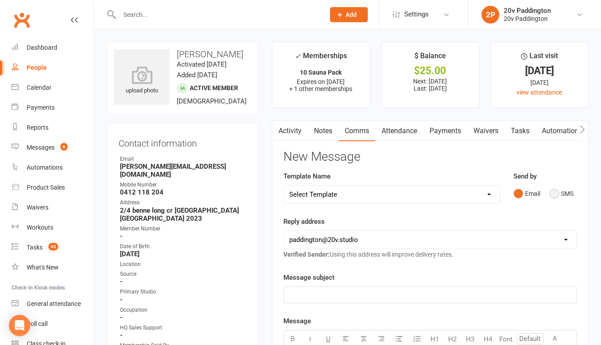
click at [549, 191] on button "SMS" at bounding box center [561, 193] width 24 height 17
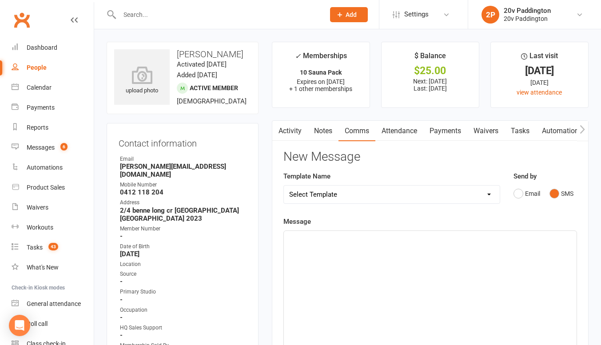
click at [441, 294] on div "﻿" at bounding box center [430, 297] width 293 height 133
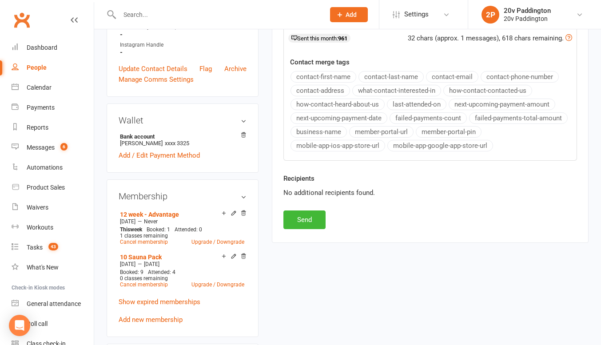
scroll to position [453, 0]
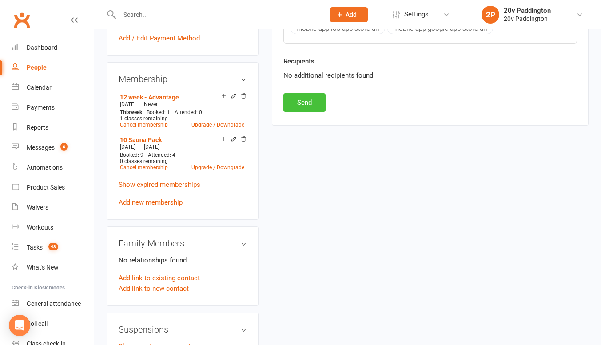
click at [306, 98] on button "Send" at bounding box center [304, 102] width 42 height 19
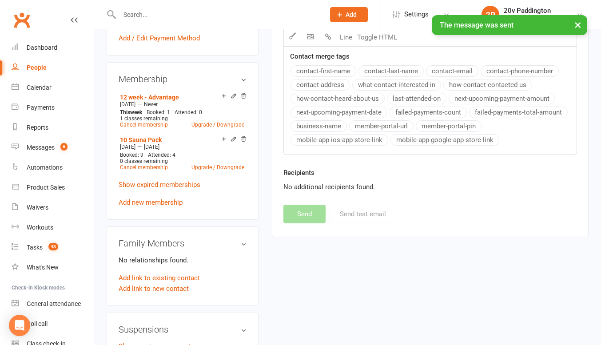
scroll to position [0, 0]
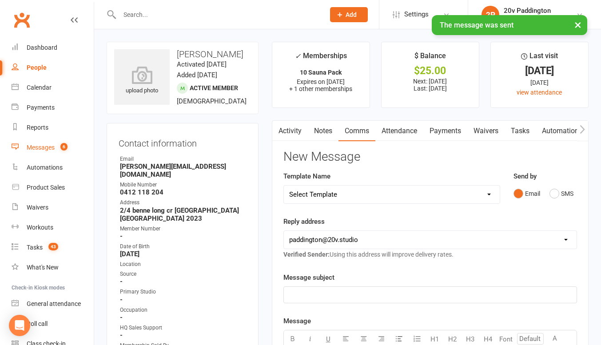
click at [41, 153] on link "Messages 6" at bounding box center [53, 148] width 82 height 20
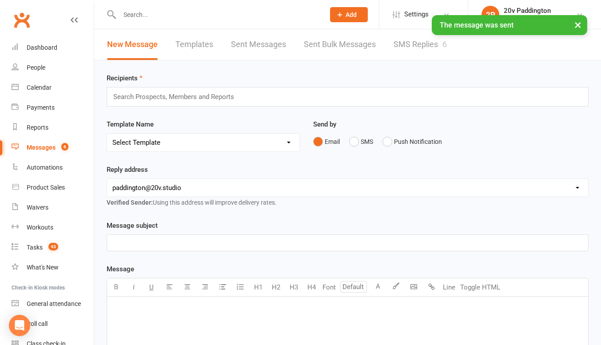
click at [434, 46] on link "SMS Replies 6" at bounding box center [419, 44] width 53 height 31
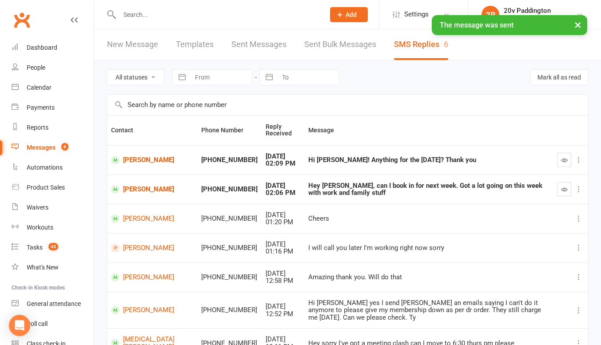
click at [143, 76] on select "All statuses Read only Unread only" at bounding box center [135, 77] width 57 height 15
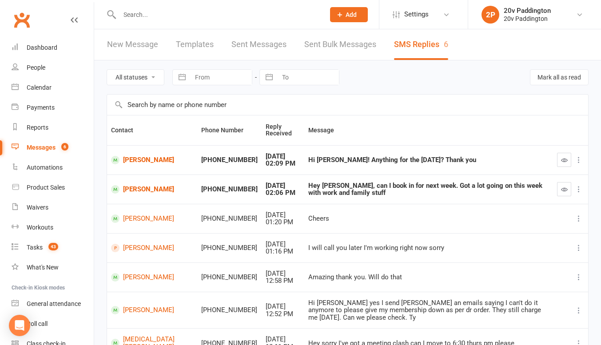
select select "unread_only"
click at [107, 70] on select "All statuses Read only Unread only" at bounding box center [135, 77] width 57 height 15
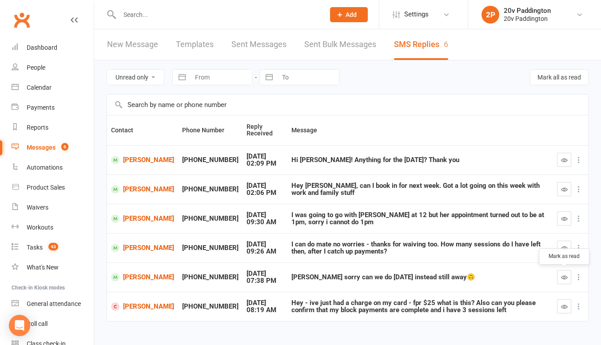
click at [563, 274] on icon "button" at bounding box center [564, 277] width 7 height 7
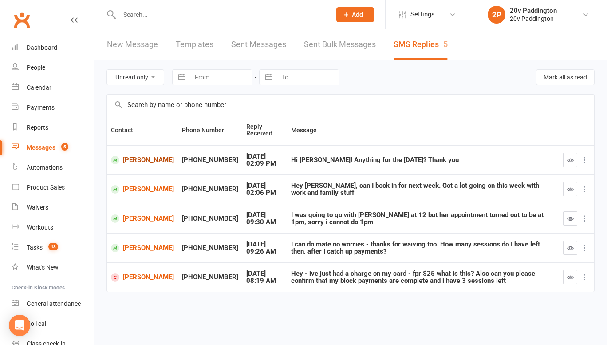
click at [142, 159] on link "[PERSON_NAME]" at bounding box center [142, 160] width 63 height 8
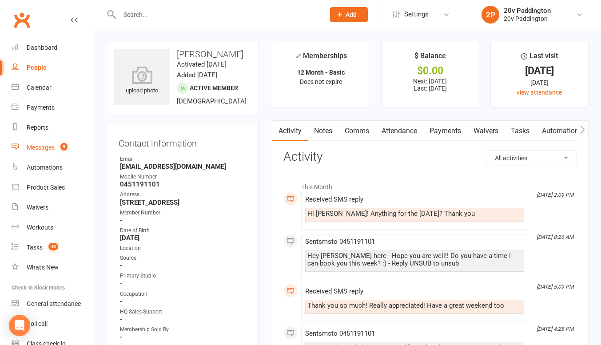
click at [59, 146] on count-badge "5" at bounding box center [62, 147] width 12 height 7
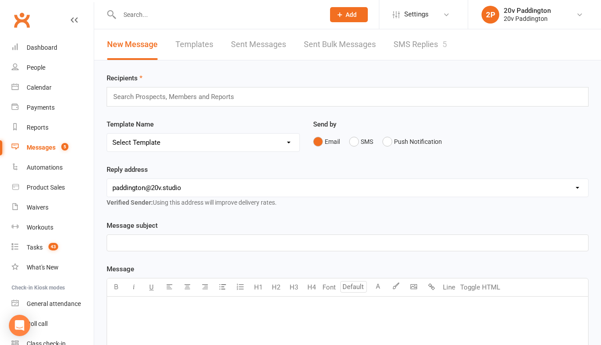
click at [392, 37] on div "New Message Templates Sent Messages Sent Bulk Messages SMS Replies 5" at bounding box center [276, 44] width 365 height 31
click at [394, 38] on link "SMS Replies 5" at bounding box center [419, 44] width 53 height 31
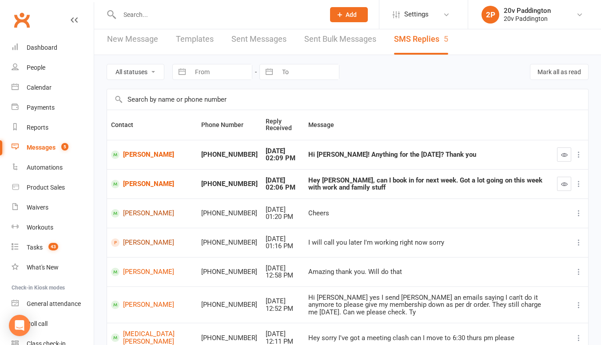
scroll to position [0, 0]
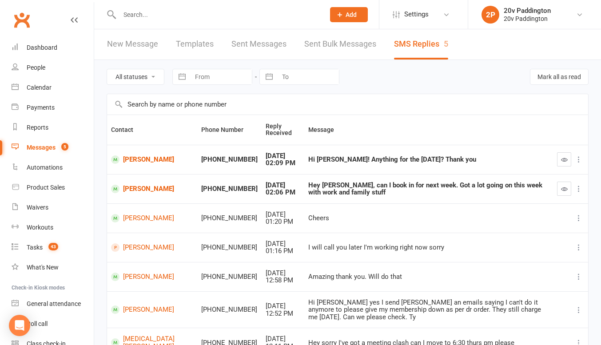
drag, startPoint x: 119, startPoint y: 78, endPoint x: 356, endPoint y: 284, distance: 315.0
click at [356, 284] on div "All statuses Read only Unread only Navigate forward to interact with the calend…" at bounding box center [347, 279] width 506 height 439
click at [102, 68] on div "All statuses Read only Unread only Navigate forward to interact with the calend…" at bounding box center [347, 279] width 506 height 439
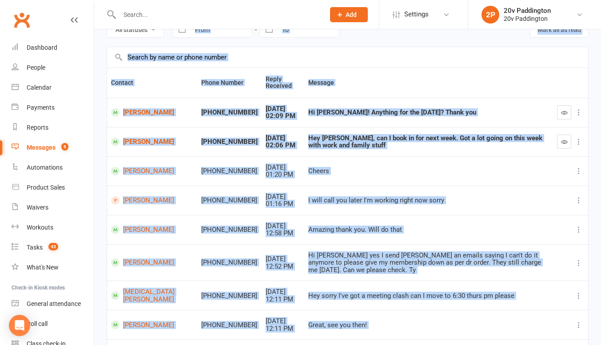
scroll to position [129, 0]
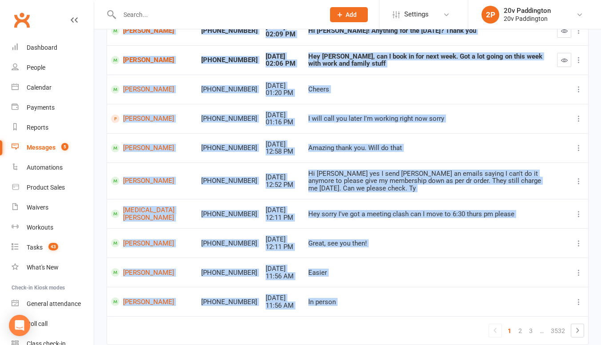
drag, startPoint x: 102, startPoint y: 43, endPoint x: 305, endPoint y: 310, distance: 335.5
click at [305, 310] on section "New Message Templates Sent Messages Sent Bulk Messages SMS Replies 5 All status…" at bounding box center [347, 135] width 506 height 470
click at [98, 302] on div "All statuses Read only Unread only Navigate forward to interact with the calend…" at bounding box center [347, 150] width 506 height 439
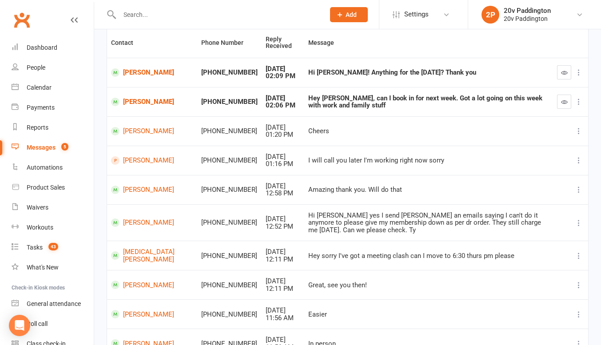
scroll to position [159, 0]
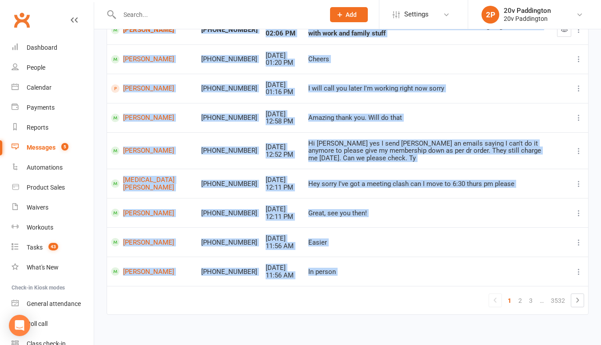
drag, startPoint x: 102, startPoint y: 34, endPoint x: 355, endPoint y: 285, distance: 356.9
click at [355, 285] on section "New Message Templates Sent Messages Sent Bulk Messages SMS Replies 5 All status…" at bounding box center [347, 105] width 506 height 470
click at [198, 293] on td "1 2 3 … 3532" at bounding box center [347, 300] width 481 height 28
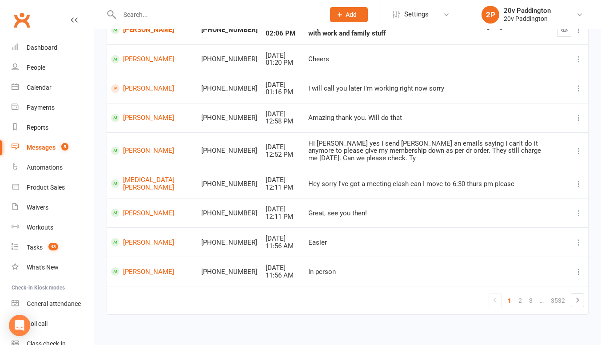
drag, startPoint x: 101, startPoint y: 36, endPoint x: 358, endPoint y: 308, distance: 374.3
click at [358, 308] on section "New Message Templates Sent Messages Sent Bulk Messages SMS Replies 5 All status…" at bounding box center [347, 105] width 506 height 470
click at [305, 289] on td "1 2 3 … 3532" at bounding box center [347, 300] width 481 height 28
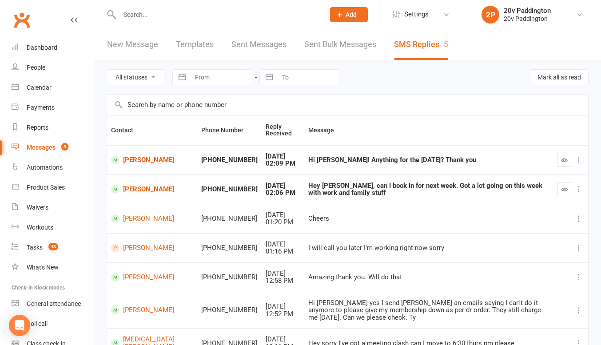
drag, startPoint x: 106, startPoint y: 71, endPoint x: 230, endPoint y: 265, distance: 231.1
click at [230, 265] on div "All statuses Read only Unread only Navigate forward to interact with the calend…" at bounding box center [347, 279] width 506 height 439
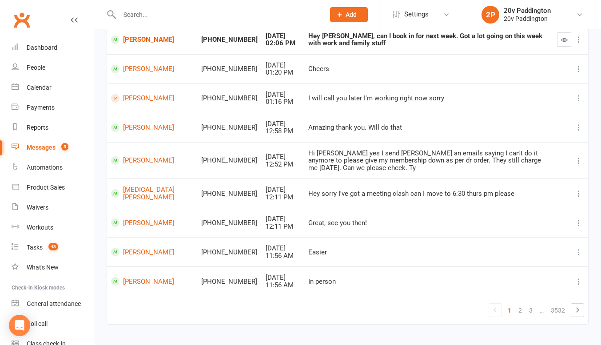
scroll to position [159, 0]
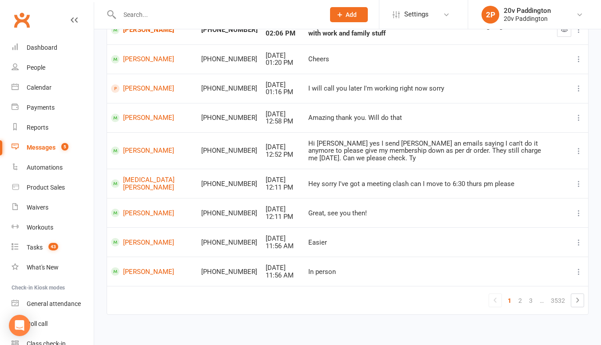
drag, startPoint x: 96, startPoint y: 38, endPoint x: 380, endPoint y: 366, distance: 433.6
click at [380, 344] on html "Prospect Member Non-attending contact Class / event Appointment Task Membership…" at bounding box center [300, 96] width 601 height 511
click at [332, 303] on td "1 2 3 … 3532" at bounding box center [347, 300] width 481 height 28
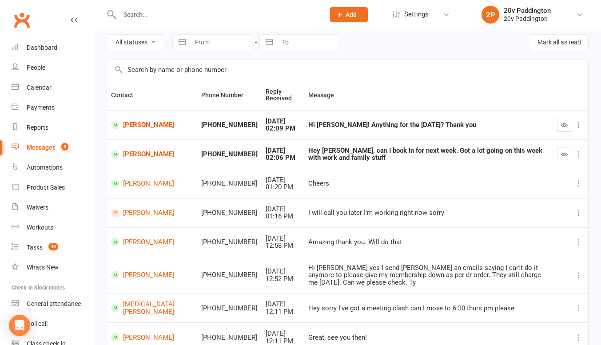
scroll to position [47, 0]
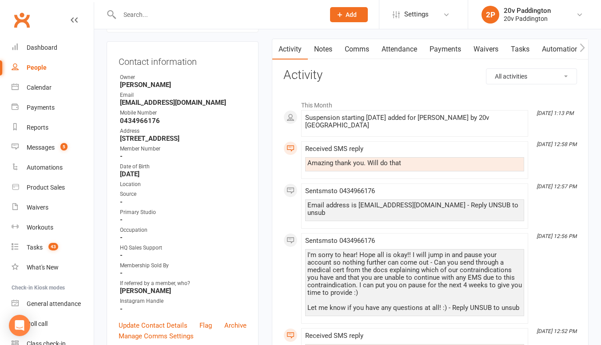
scroll to position [84, 0]
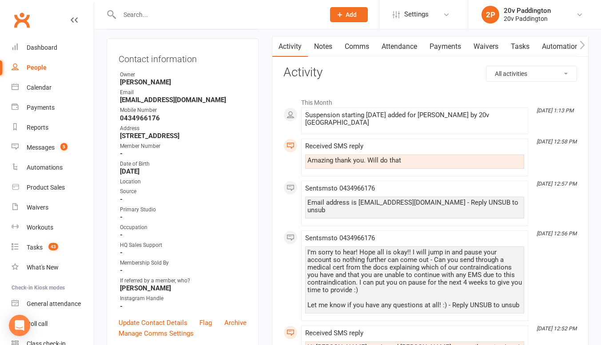
click at [379, 259] on div "I'm sorry to hear! Hope all is okay!! I will jump in and pause your account so …" at bounding box center [414, 279] width 214 height 60
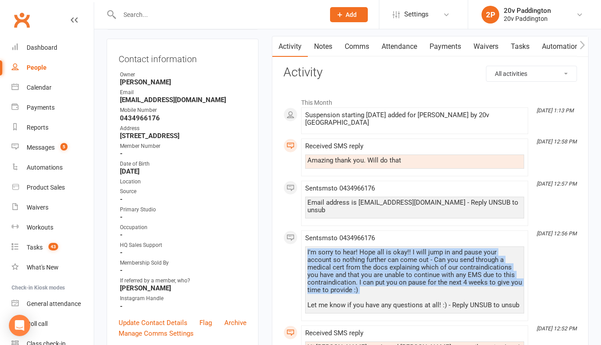
click at [379, 259] on div "I'm sorry to hear! Hope all is okay!! I will jump in and pause your account so …" at bounding box center [414, 279] width 214 height 60
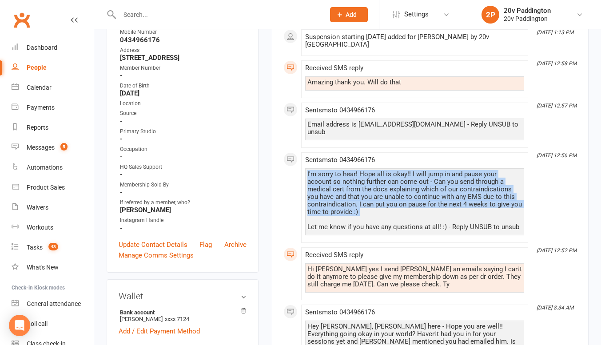
scroll to position [274, 0]
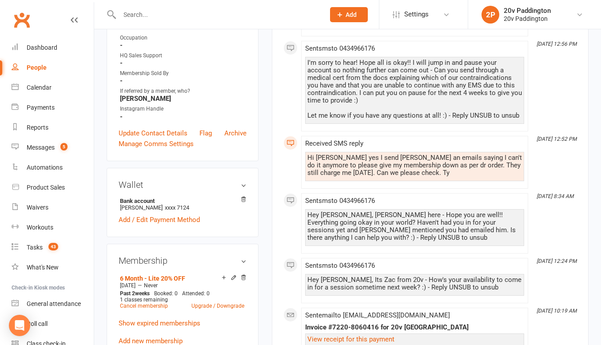
click at [370, 230] on div "Hey Lourdes, Joel here - Hope you are well!! Everything going okay in your worl…" at bounding box center [414, 226] width 214 height 30
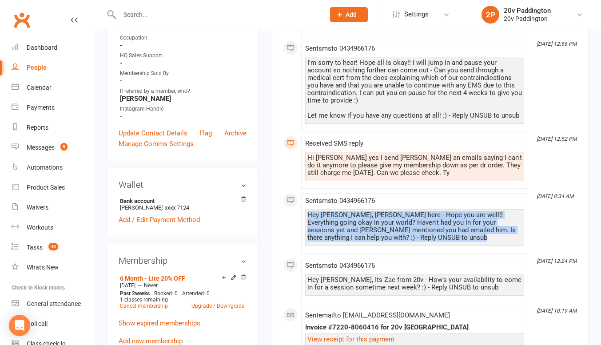
click at [370, 230] on div "Hey Lourdes, Joel here - Hope you are well!! Everything going okay in your worl…" at bounding box center [414, 226] width 214 height 30
drag, startPoint x: 518, startPoint y: 223, endPoint x: 306, endPoint y: 185, distance: 215.9
click at [306, 185] on div "This Month Oct 14, 1:13 PM Suspension starting 19 Oct 2025 added for Lourdes Pi…" at bounding box center [429, 169] width 293 height 530
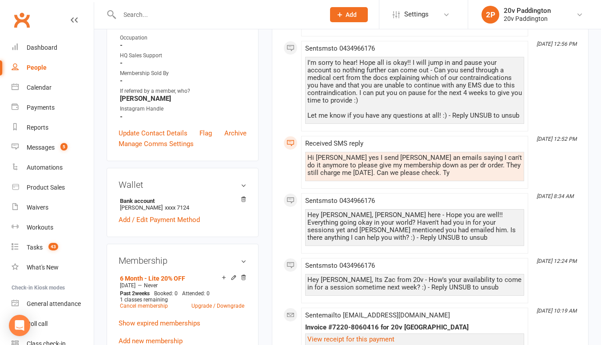
click at [333, 154] on div "Hi [PERSON_NAME] yes I send [PERSON_NAME] an emails saying I can't do it anymor…" at bounding box center [414, 165] width 214 height 23
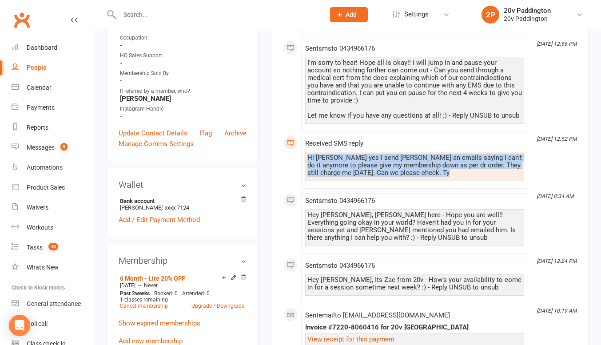
click at [333, 154] on div "Hi [PERSON_NAME] yes I send [PERSON_NAME] an emails saying I can't do it anymor…" at bounding box center [414, 165] width 214 height 23
click at [356, 154] on div "Hi [PERSON_NAME] yes I send [PERSON_NAME] an emails saying I can't do it anymor…" at bounding box center [414, 165] width 214 height 23
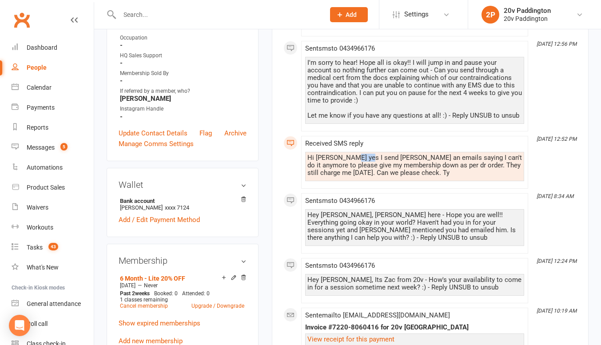
click at [356, 154] on div "Hi [PERSON_NAME] yes I send [PERSON_NAME] an emails saying I can't do it anymor…" at bounding box center [414, 165] width 214 height 23
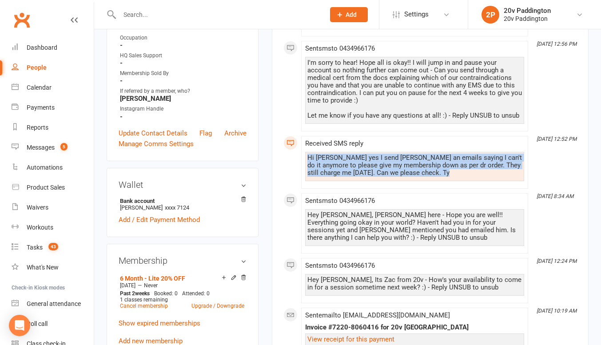
click at [356, 154] on div "Hi [PERSON_NAME] yes I send [PERSON_NAME] an emails saying I can't do it anymor…" at bounding box center [414, 165] width 214 height 23
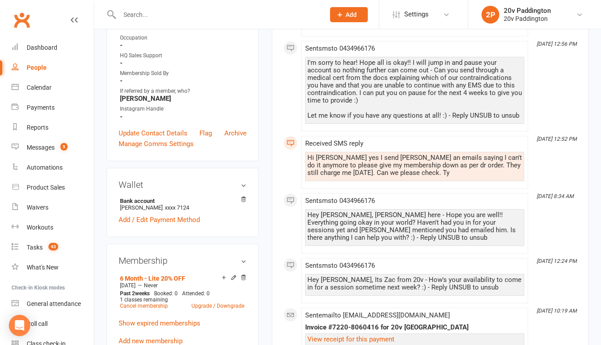
click at [368, 78] on div "I'm sorry to hear! Hope all is okay!! I will jump in and pause your account so …" at bounding box center [414, 89] width 214 height 60
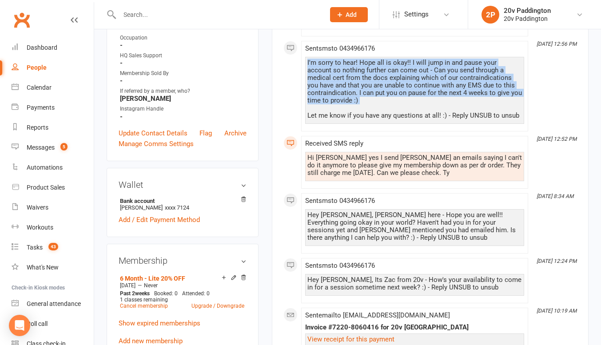
click at [368, 78] on div "I'm sorry to hear! Hope all is okay!! I will jump in and pause your account so …" at bounding box center [414, 89] width 214 height 60
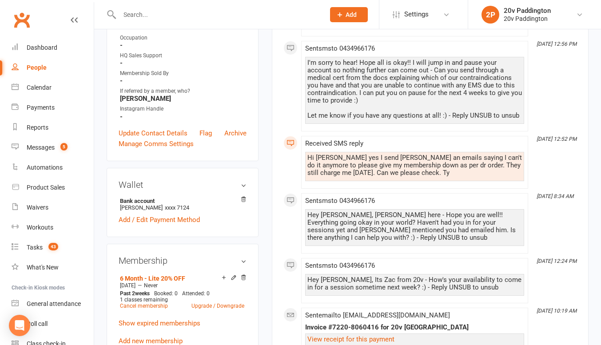
click at [355, 106] on div "I'm sorry to hear! Hope all is okay!! I will jump in and pause your account so …" at bounding box center [414, 89] width 214 height 60
click at [356, 85] on div "I'm sorry to hear! Hope all is okay!! I will jump in and pause your account so …" at bounding box center [414, 89] width 214 height 60
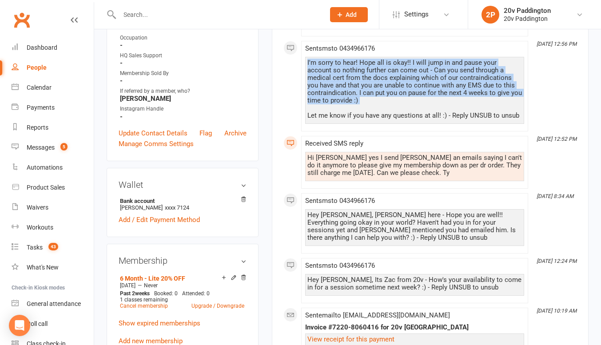
click at [356, 85] on div "I'm sorry to hear! Hope all is okay!! I will jump in and pause your account so …" at bounding box center [414, 89] width 214 height 60
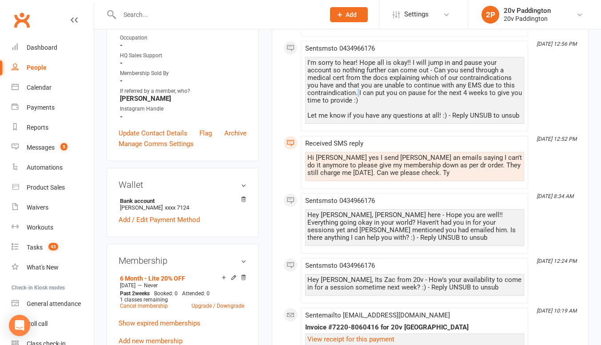
click at [356, 85] on div "I'm sorry to hear! Hope all is okay!! I will jump in and pause your account so …" at bounding box center [414, 89] width 214 height 60
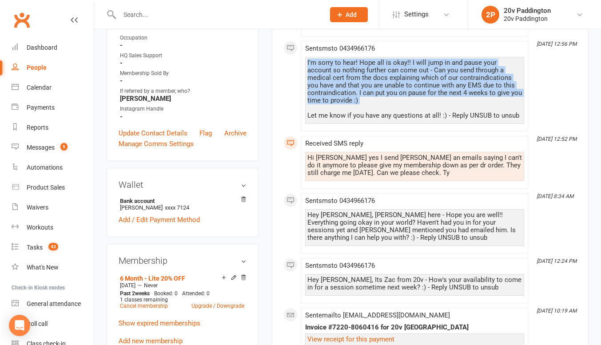
click at [356, 85] on div "I'm sorry to hear! Hope all is okay!! I will jump in and pause your account so …" at bounding box center [414, 89] width 214 height 60
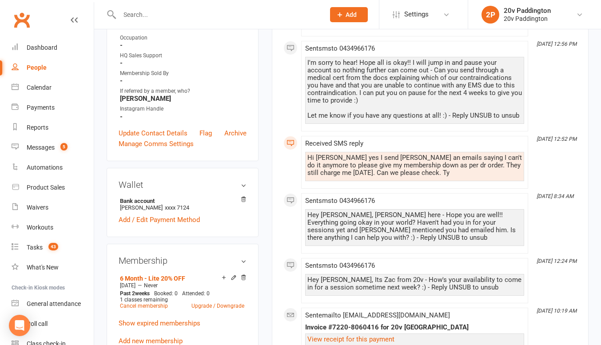
click at [356, 85] on div "I'm sorry to hear! Hope all is okay!! I will jump in and pause your account so …" at bounding box center [414, 89] width 214 height 60
drag, startPoint x: 352, startPoint y: 85, endPoint x: 357, endPoint y: 86, distance: 5.1
click at [357, 86] on div "I'm sorry to hear! Hope all is okay!! I will jump in and pause your account so …" at bounding box center [414, 89] width 214 height 60
click at [355, 85] on div "I'm sorry to hear! Hope all is okay!! I will jump in and pause your account so …" at bounding box center [414, 89] width 214 height 60
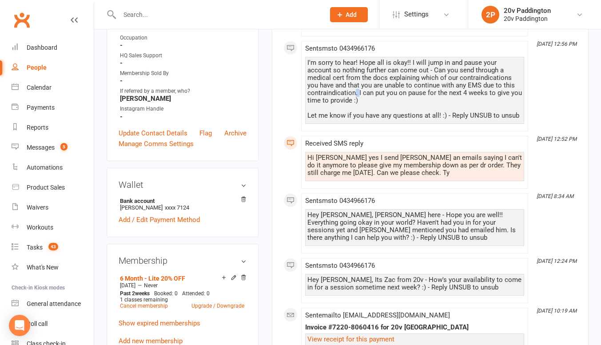
click at [355, 85] on div "I'm sorry to hear! Hope all is okay!! I will jump in and pause your account so …" at bounding box center [414, 89] width 214 height 60
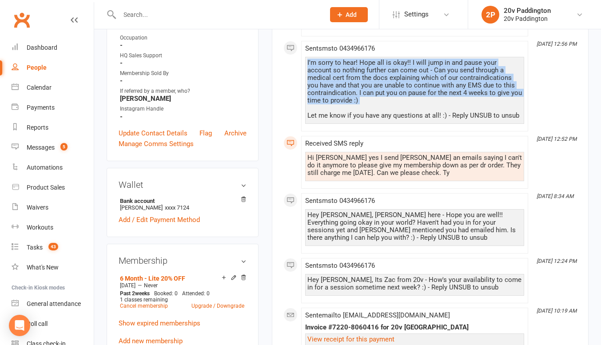
click at [355, 85] on div "I'm sorry to hear! Hope all is okay!! I will jump in and pause your account so …" at bounding box center [414, 89] width 214 height 60
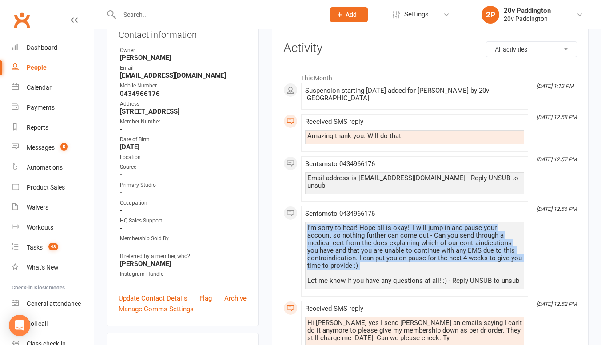
scroll to position [108, 0]
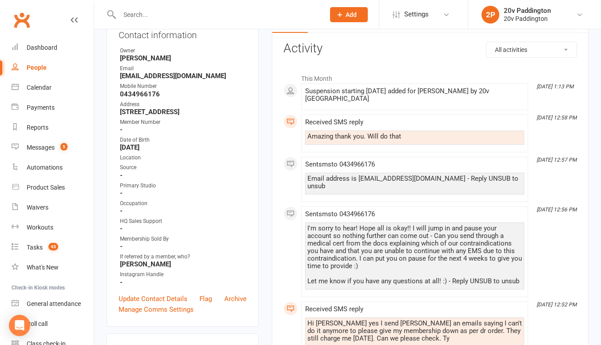
click at [343, 129] on div "Received SMS reply Amazing thank you. Will do that" at bounding box center [414, 134] width 219 height 30
click at [378, 234] on div "I'm sorry to hear! Hope all is okay!! I will jump in and pause your account so …" at bounding box center [414, 255] width 214 height 60
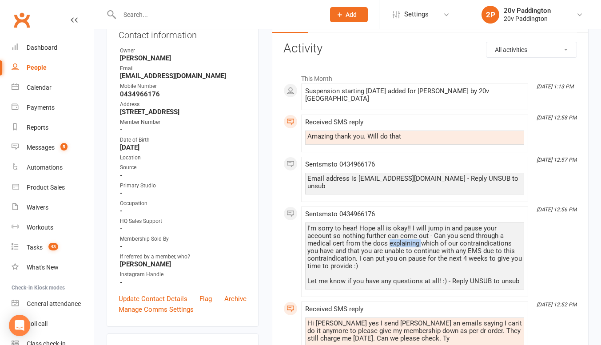
click at [378, 234] on div "I'm sorry to hear! Hope all is okay!! I will jump in and pause your account so …" at bounding box center [414, 255] width 214 height 60
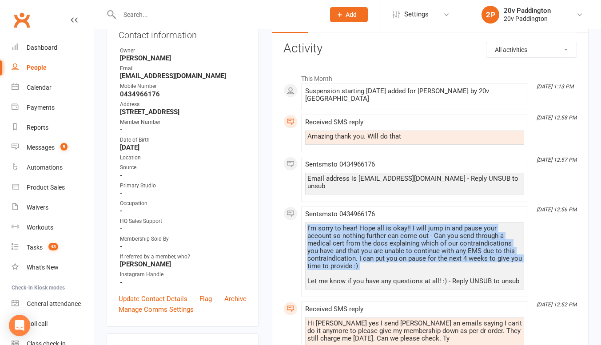
click at [378, 234] on div "I'm sorry to hear! Hope all is okay!! I will jump in and pause your account so …" at bounding box center [414, 255] width 214 height 60
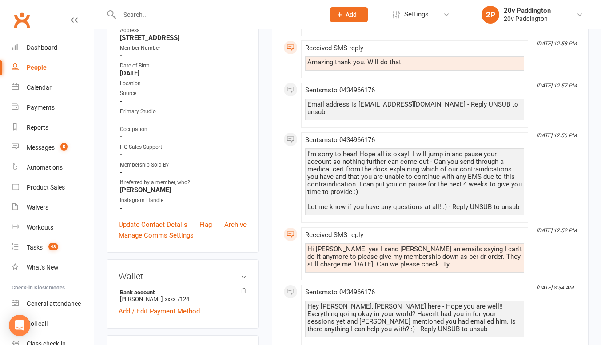
scroll to position [196, 0]
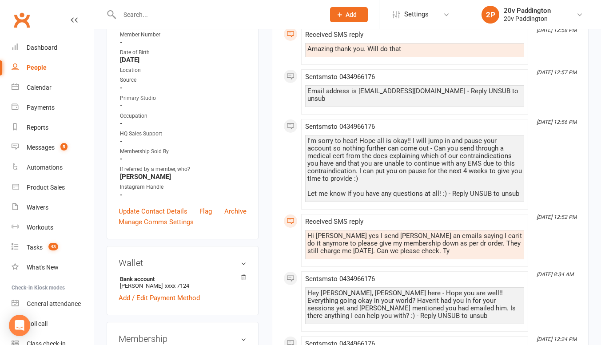
click at [367, 238] on div "Hi [PERSON_NAME] yes I send [PERSON_NAME] an emails saying I can't do it anymor…" at bounding box center [414, 243] width 214 height 23
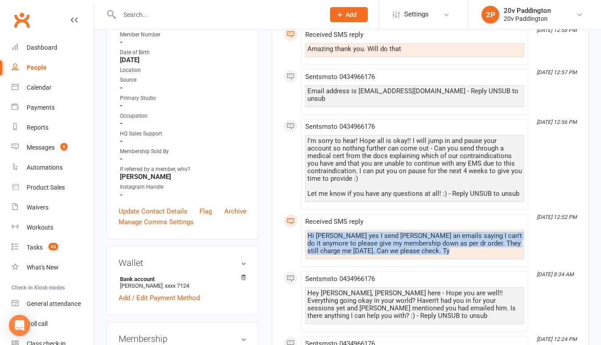
click at [367, 238] on div "Hi [PERSON_NAME] yes I send [PERSON_NAME] an emails saying I can't do it anymor…" at bounding box center [414, 243] width 214 height 23
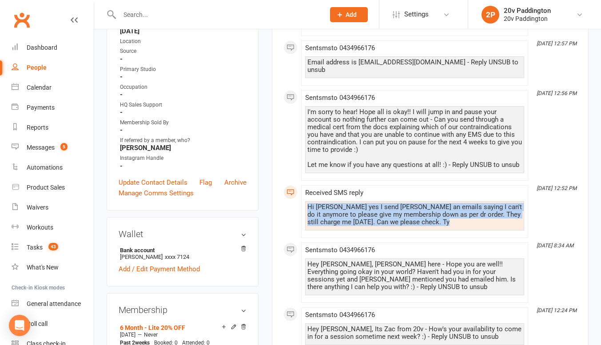
scroll to position [225, 0]
click at [36, 244] on div "Tasks" at bounding box center [35, 247] width 16 height 7
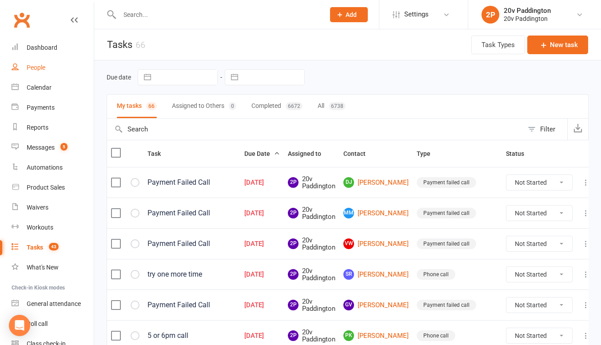
click at [40, 68] on div "People" at bounding box center [36, 67] width 19 height 7
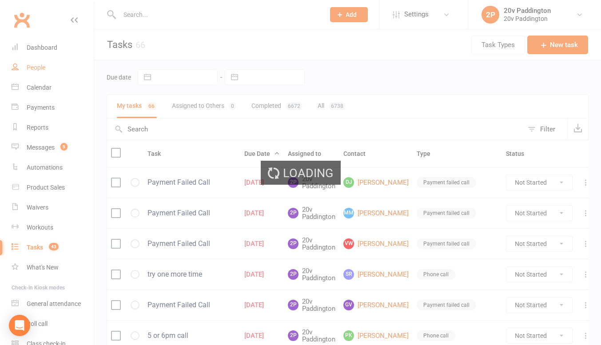
select select "100"
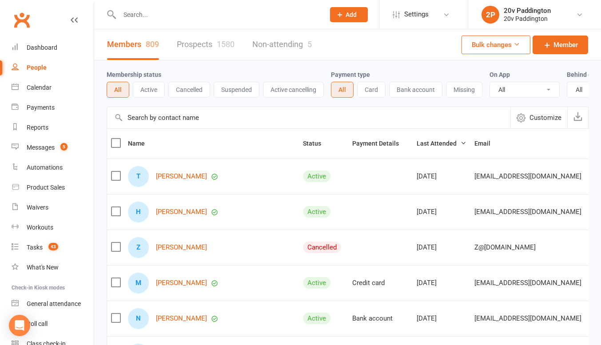
click at [192, 55] on link "Prospects 1580" at bounding box center [206, 44] width 58 height 31
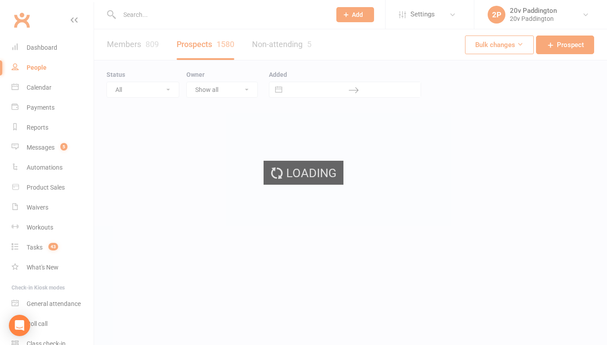
select select "100"
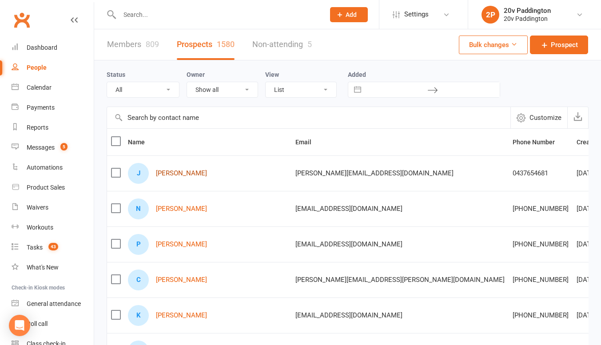
click at [195, 173] on link "Jonathan Perkinson" at bounding box center [181, 174] width 51 height 8
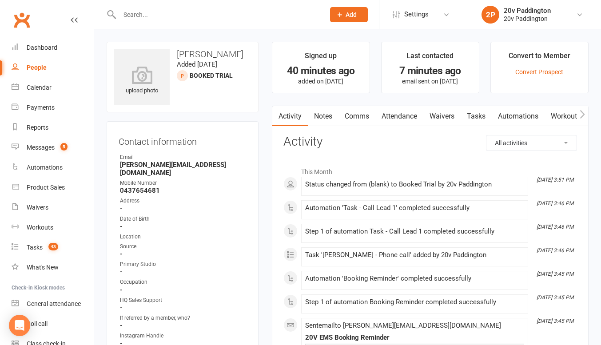
click at [36, 68] on div "People" at bounding box center [37, 67] width 20 height 7
select select "100"
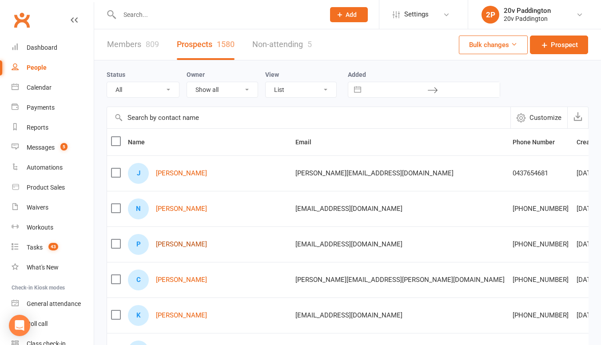
click at [167, 246] on link "Phill Martin" at bounding box center [181, 245] width 51 height 8
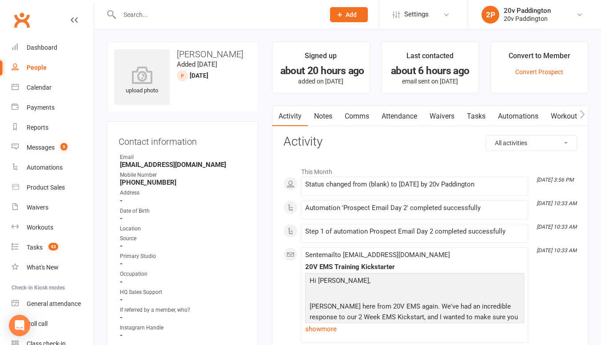
click at [356, 120] on link "Comms" at bounding box center [356, 116] width 37 height 20
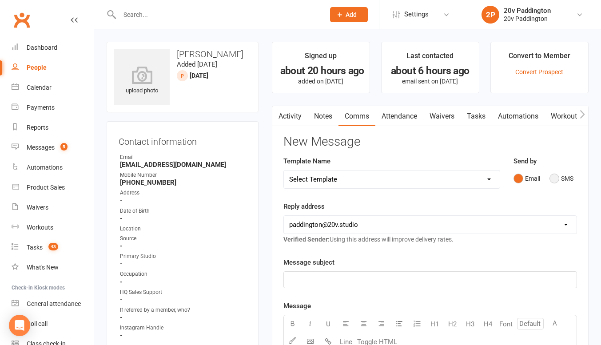
click at [568, 180] on button "SMS" at bounding box center [561, 178] width 24 height 17
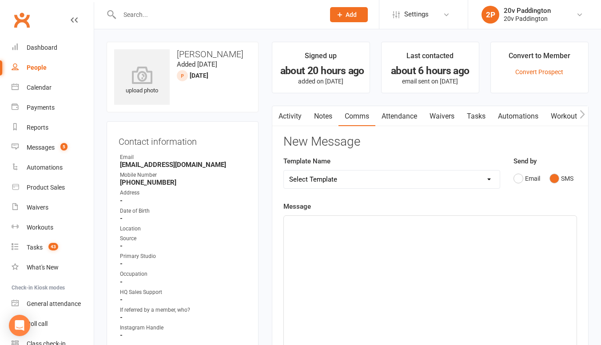
click at [455, 170] on div "Select Template [Email] 20v Referral Bonus [SMS] Free Trial Link [SMS] Haven’t …" at bounding box center [391, 179] width 217 height 19
click at [444, 178] on select "Select Template [Email] 20v Referral Bonus [SMS] Free Trial Link [SMS] Haven’t …" at bounding box center [392, 179] width 216 height 18
select select "4"
click at [284, 170] on select "Select Template [Email] 20v Referral Bonus [SMS] Free Trial Link [SMS] Haven’t …" at bounding box center [392, 179] width 216 height 18
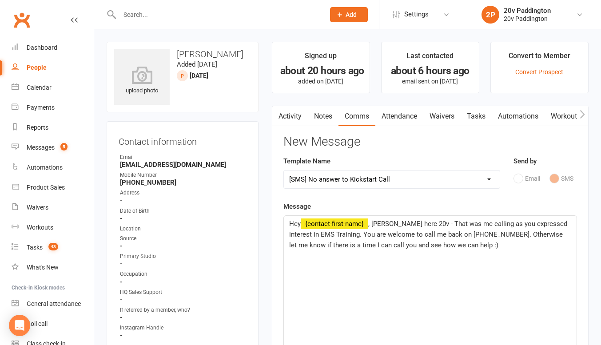
click at [376, 225] on span ", Joel here 20v - That was me calling as you expressed interest in EMS Training…" at bounding box center [429, 234] width 280 height 29
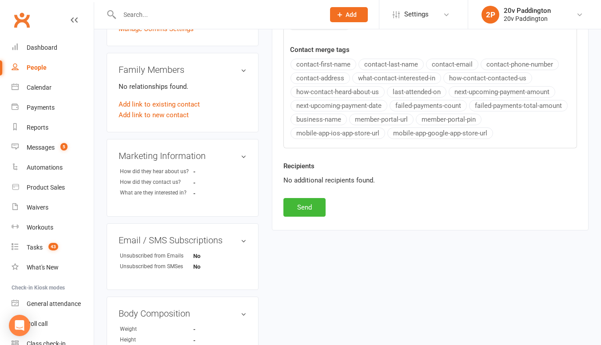
scroll to position [354, 0]
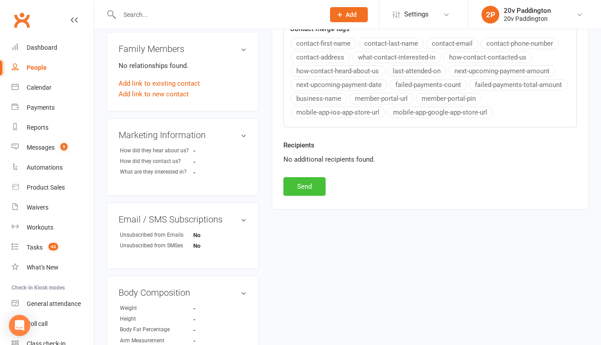
click at [308, 191] on button "Send" at bounding box center [304, 186] width 42 height 19
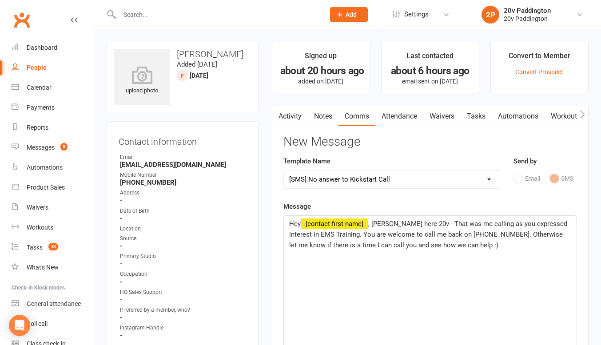
select select
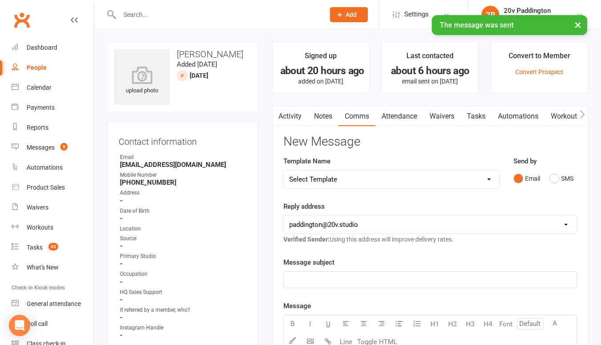
click at [289, 115] on link "Activity" at bounding box center [290, 116] width 36 height 20
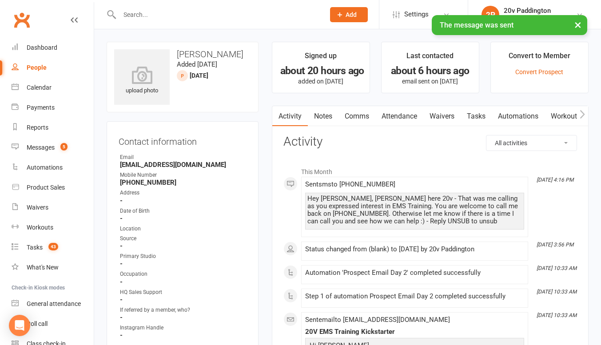
click at [491, 111] on link "Tasks" at bounding box center [475, 116] width 31 height 20
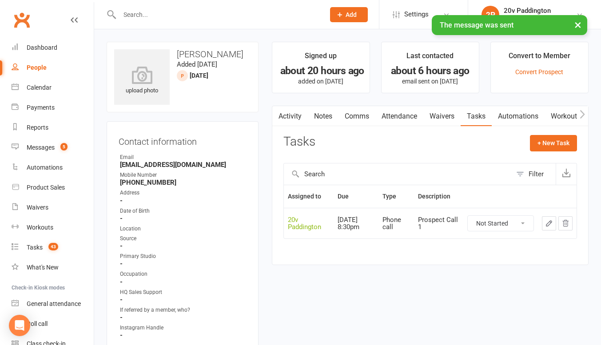
click at [516, 216] on select "Not Started In Progress Waiting Complete" at bounding box center [500, 223] width 66 height 15
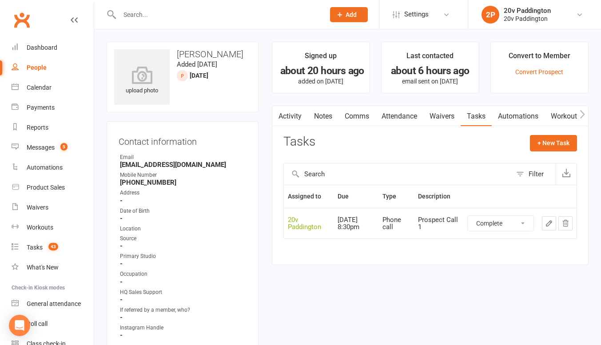
click at [467, 216] on select "Not Started In Progress Waiting Complete" at bounding box center [500, 223] width 66 height 15
select select "unstarted"
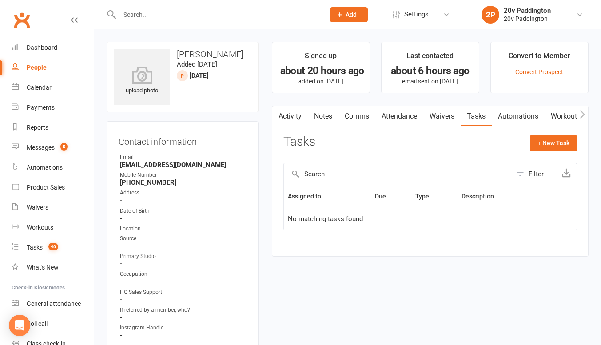
click at [288, 115] on link "Activity" at bounding box center [290, 116] width 36 height 20
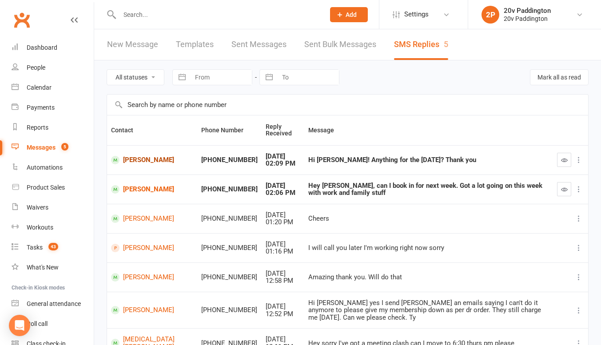
drag, startPoint x: 151, startPoint y: 159, endPoint x: 137, endPoint y: 157, distance: 14.3
click at [137, 157] on link "[PERSON_NAME]" at bounding box center [152, 160] width 82 height 8
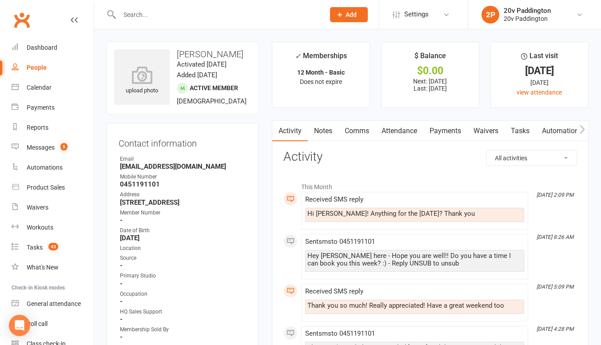
click at [343, 131] on link "Comms" at bounding box center [356, 131] width 37 height 20
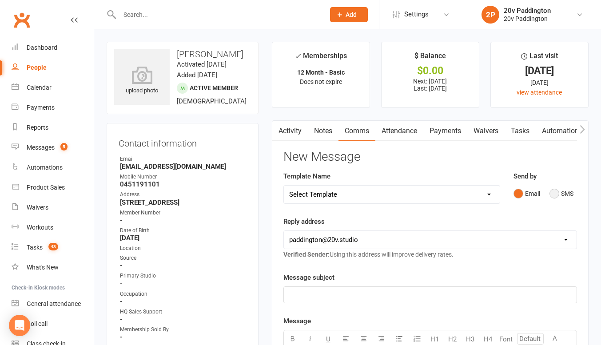
click at [554, 189] on button "SMS" at bounding box center [561, 193] width 24 height 17
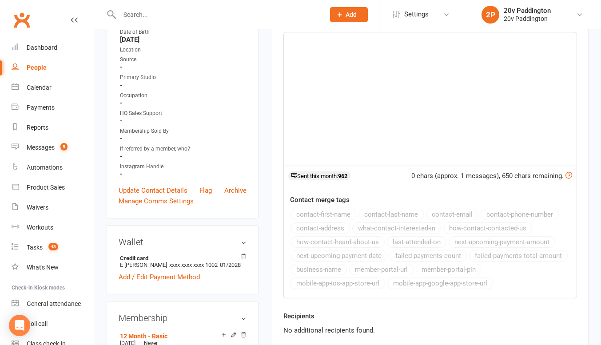
scroll to position [178, 0]
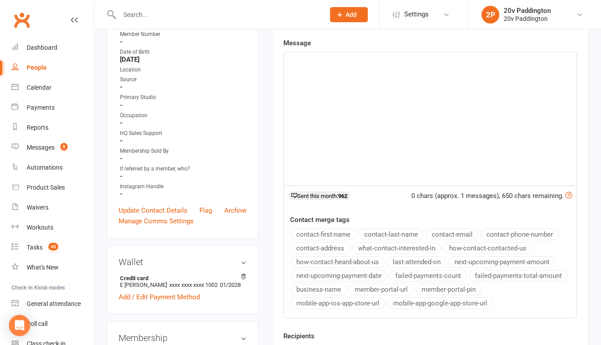
click at [367, 153] on div "﻿" at bounding box center [430, 118] width 293 height 133
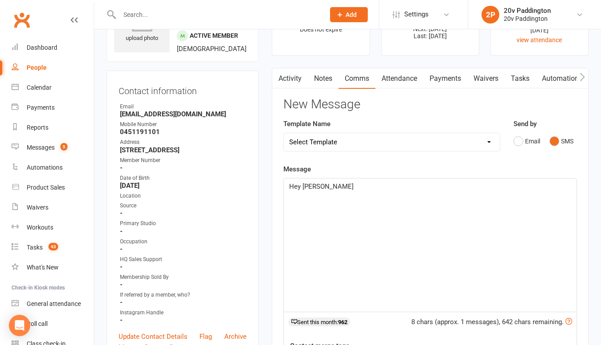
scroll to position [52, 0]
click at [402, 191] on p "Hey [PERSON_NAME], its Zac - I have 7am," at bounding box center [430, 187] width 282 height 11
click at [508, 185] on p "Hey [PERSON_NAME], its Zac - I have 7am, 9am, 10am, 11, 11:30, 1pm, 3:30pm," at bounding box center [430, 187] width 282 height 11
click at [356, 184] on span "Hey [PERSON_NAME], its Zac - I have 7am, 9am, 10am, 11, 11:30, 1pm, 3:30pm, 4pm," at bounding box center [413, 187] width 248 height 8
click at [561, 192] on div "Hey [PERSON_NAME], its Zac - I have spots at 7am, 9am, 10am, 11, 11:30, 1pm, 3:…" at bounding box center [430, 245] width 293 height 133
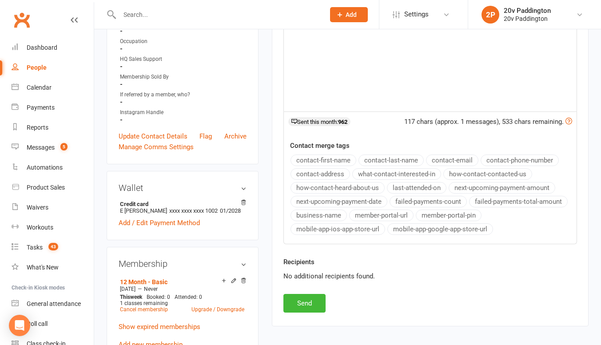
scroll to position [255, 0]
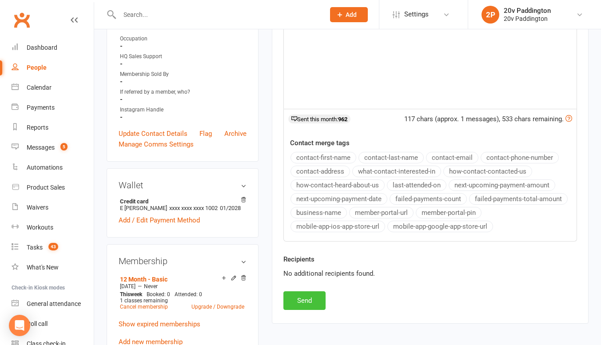
click at [313, 301] on button "Send" at bounding box center [304, 300] width 42 height 19
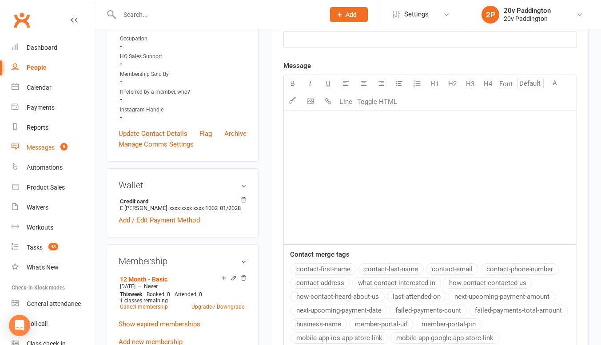
click at [59, 146] on count-badge "5" at bounding box center [62, 147] width 12 height 7
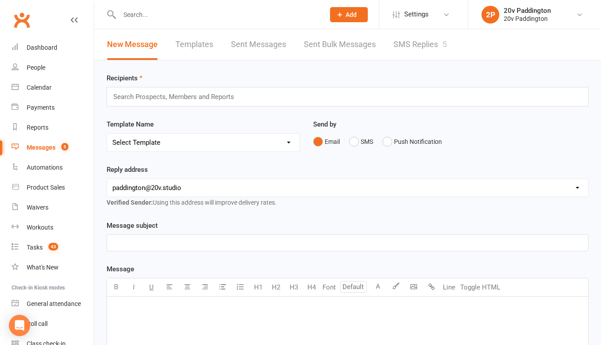
click at [452, 40] on div "New Message Templates Sent Messages Sent Bulk Messages SMS Replies 5" at bounding box center [276, 44] width 365 height 31
click at [440, 44] on link "SMS Replies 5" at bounding box center [419, 44] width 53 height 31
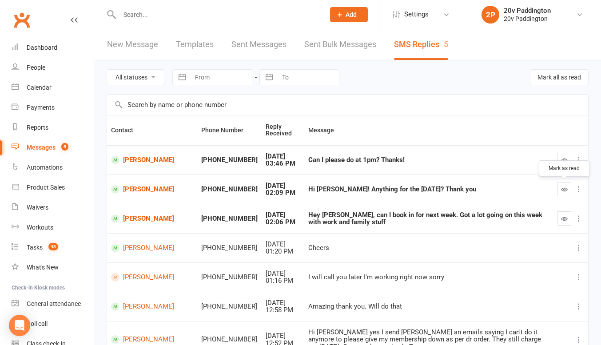
click at [559, 183] on button "button" at bounding box center [564, 189] width 14 height 14
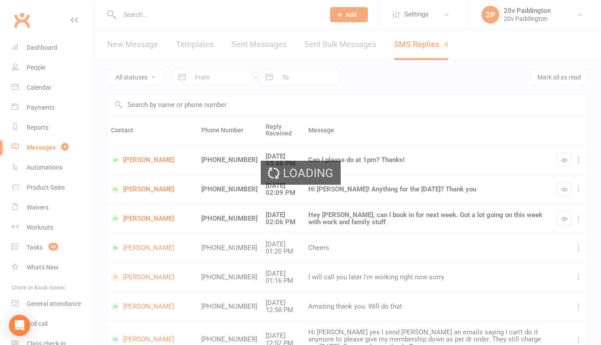
click at [142, 161] on div "Loading" at bounding box center [300, 172] width 601 height 345
click at [143, 157] on link "[PERSON_NAME]" at bounding box center [152, 160] width 82 height 8
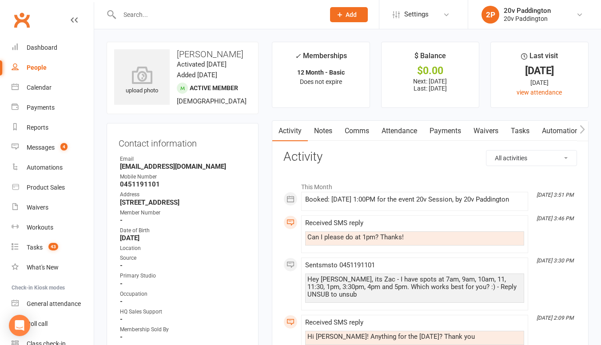
click at [325, 129] on link "Notes" at bounding box center [323, 131] width 31 height 20
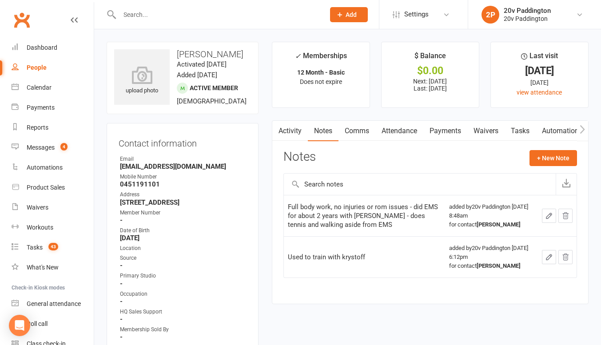
click at [290, 130] on link "Activity" at bounding box center [290, 131] width 36 height 20
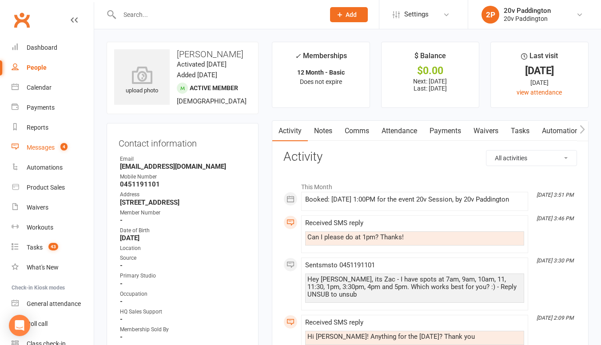
click at [56, 149] on count-badge "4" at bounding box center [62, 147] width 12 height 7
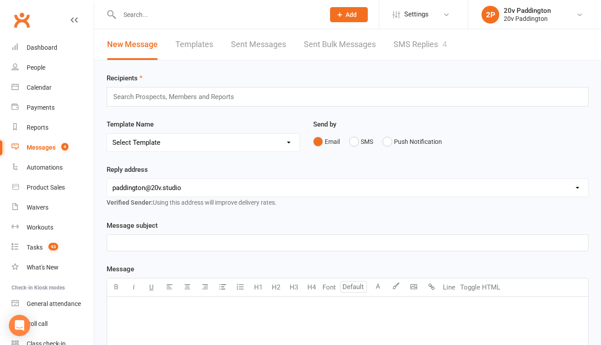
click at [414, 41] on link "SMS Replies 4" at bounding box center [419, 44] width 53 height 31
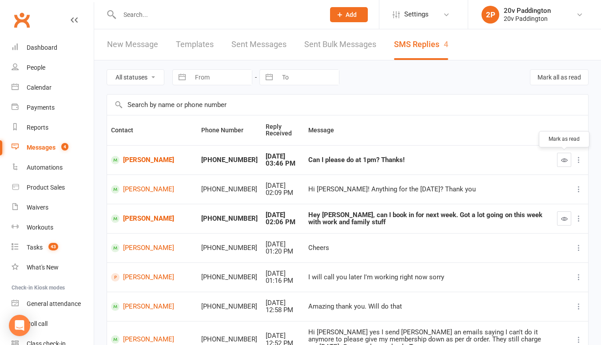
click at [560, 158] on button "button" at bounding box center [564, 160] width 14 height 14
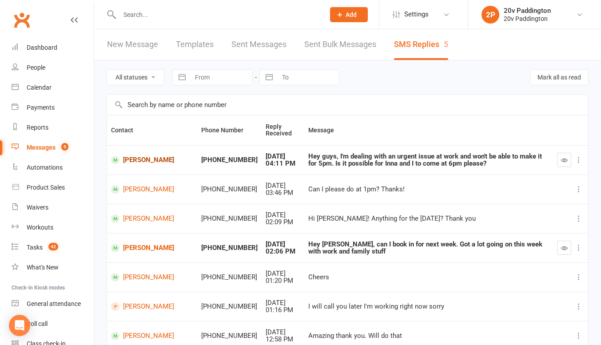
click at [128, 158] on link "[PERSON_NAME]" at bounding box center [152, 160] width 82 height 8
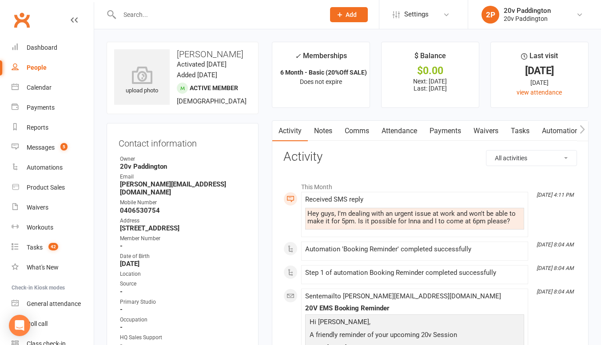
click at [347, 127] on link "Comms" at bounding box center [356, 131] width 37 height 20
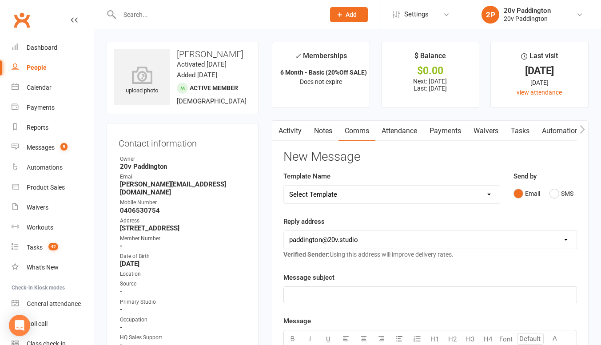
click at [542, 190] on div "Email SMS" at bounding box center [544, 193] width 63 height 17
click at [551, 198] on button "SMS" at bounding box center [561, 193] width 24 height 17
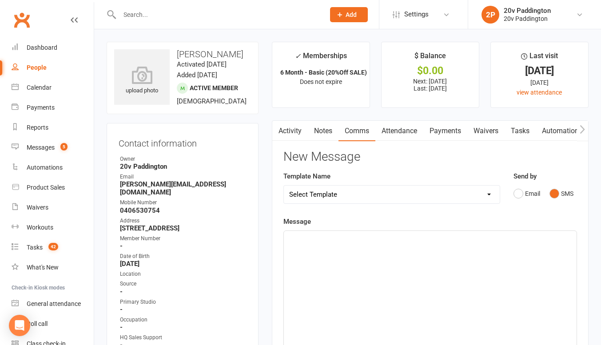
click at [491, 247] on div "﻿" at bounding box center [430, 297] width 293 height 133
click at [515, 242] on p "Unfortunately there is only 1 spot left at 6pm. Ive got 2 spots at 6:30 if" at bounding box center [430, 238] width 282 height 11
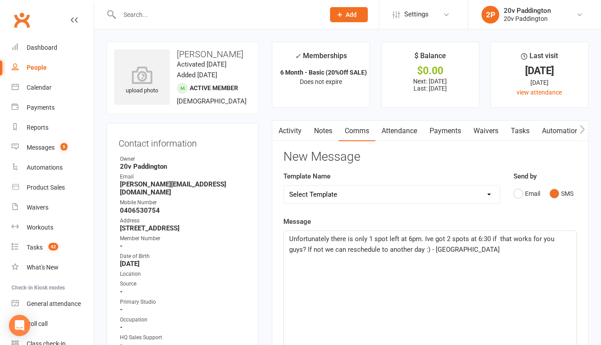
click at [424, 237] on span "Unfortunately there is only 1 spot left at 6pm. Ive got 2 spots at 6:30 if that…" at bounding box center [422, 244] width 267 height 19
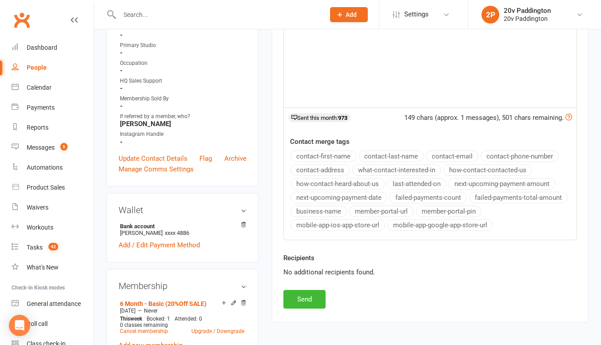
scroll to position [378, 0]
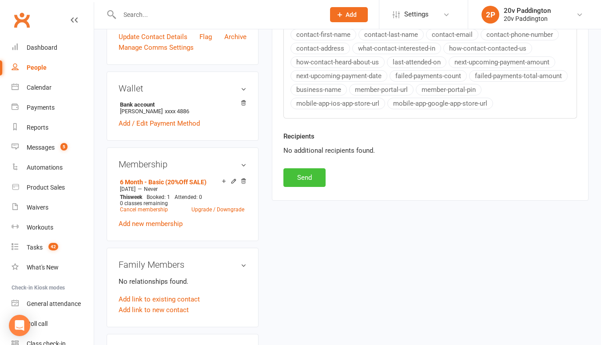
click at [317, 180] on button "Send" at bounding box center [304, 177] width 42 height 19
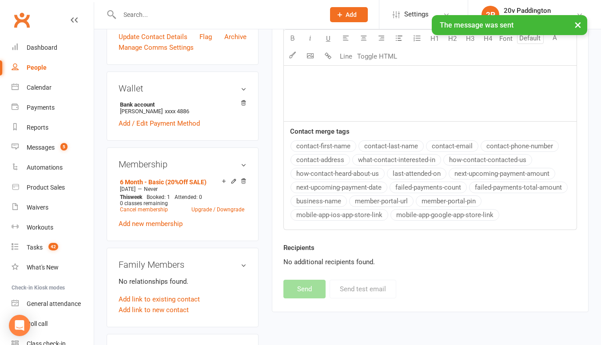
scroll to position [0, 0]
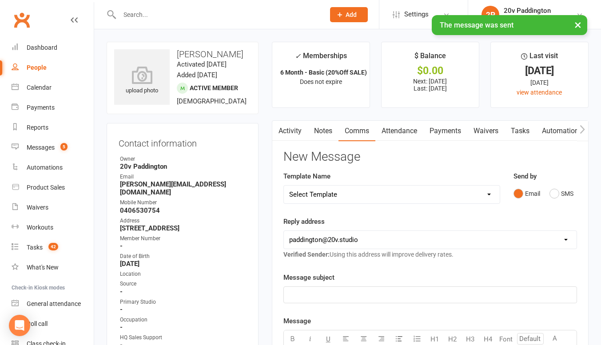
click at [299, 132] on link "Activity" at bounding box center [290, 131] width 36 height 20
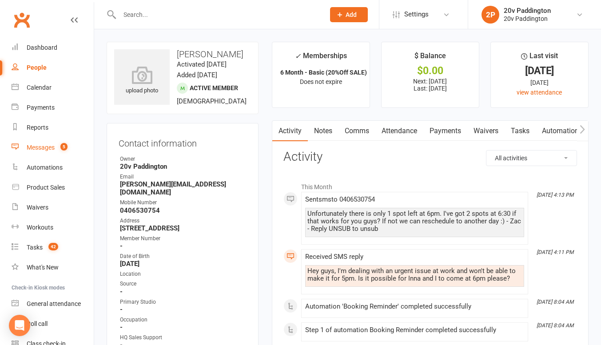
click at [49, 150] on div "Messages" at bounding box center [41, 147] width 28 height 7
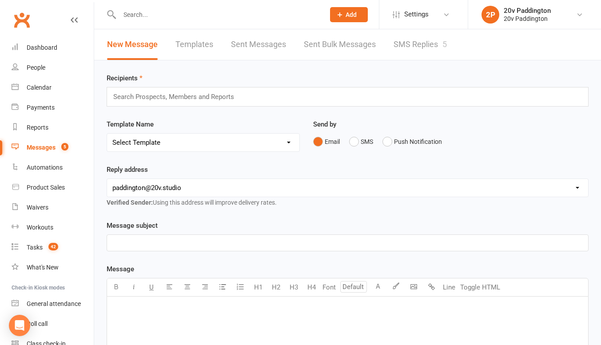
click at [431, 45] on link "SMS Replies 5" at bounding box center [419, 44] width 53 height 31
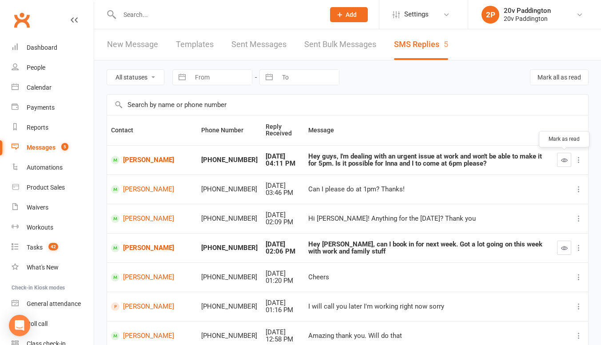
click at [560, 163] on button "button" at bounding box center [564, 160] width 14 height 14
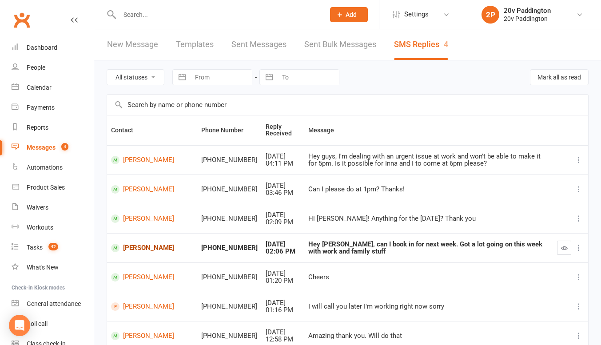
click at [131, 252] on link "Toni Robinson" at bounding box center [152, 248] width 82 height 8
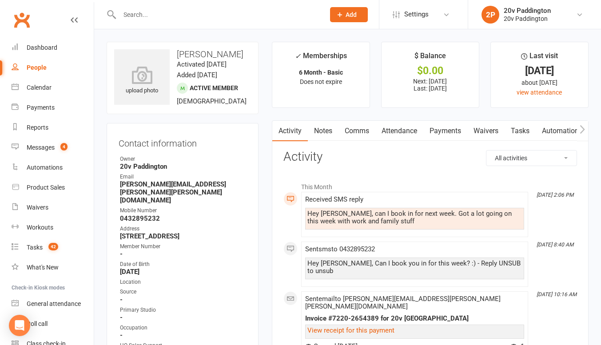
click at [361, 129] on link "Comms" at bounding box center [356, 131] width 37 height 20
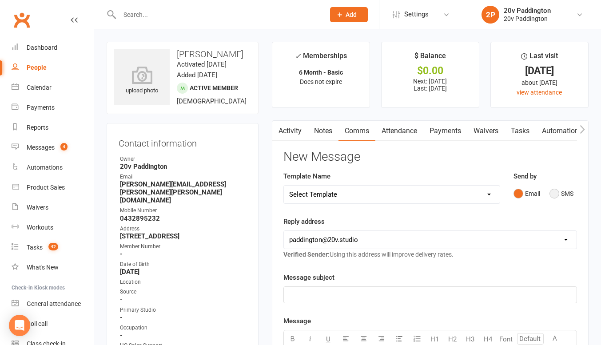
click at [552, 193] on button "SMS" at bounding box center [561, 193] width 24 height 17
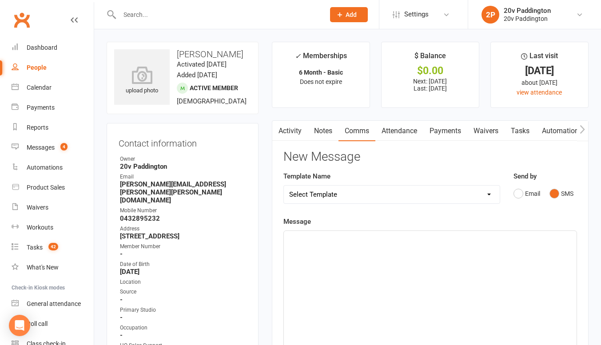
click at [451, 299] on div "﻿" at bounding box center [430, 297] width 293 height 133
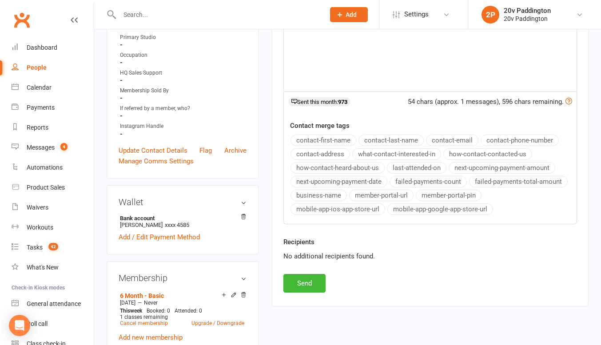
scroll to position [290, 0]
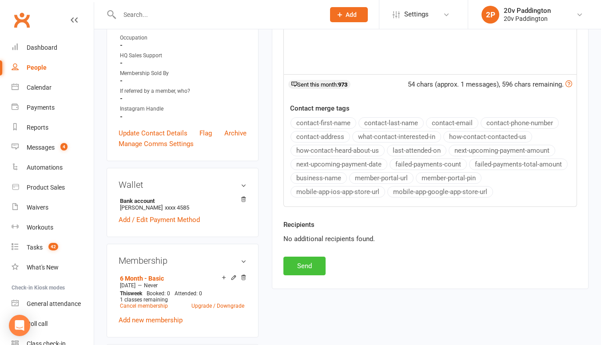
click at [301, 265] on button "Send" at bounding box center [304, 266] width 42 height 19
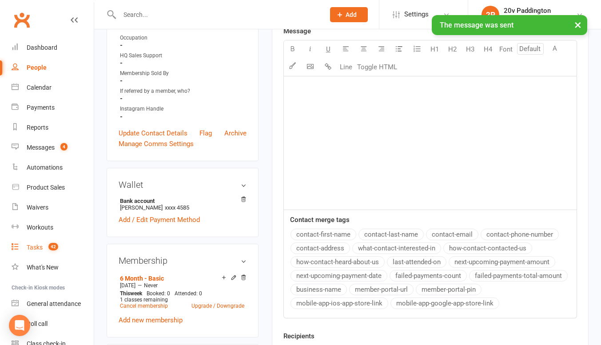
click at [41, 247] on div "Tasks" at bounding box center [35, 247] width 16 height 7
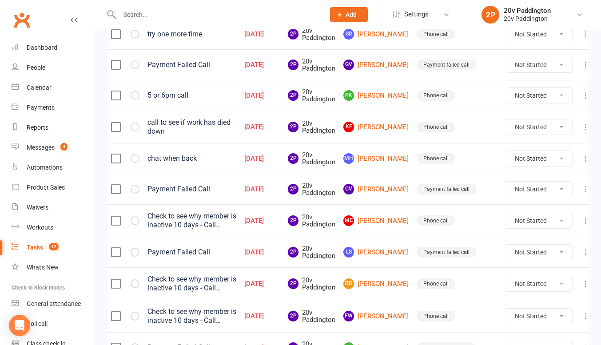
scroll to position [241, 0]
drag, startPoint x: 555, startPoint y: 216, endPoint x: 530, endPoint y: 245, distance: 38.4
click at [530, 245] on select "Not Started In Progress Waiting Complete" at bounding box center [539, 251] width 66 height 15
click at [536, 222] on select "Not Started In Progress Waiting Complete" at bounding box center [539, 220] width 66 height 15
click at [538, 190] on select "Not Started In Progress Waiting Complete" at bounding box center [539, 188] width 66 height 15
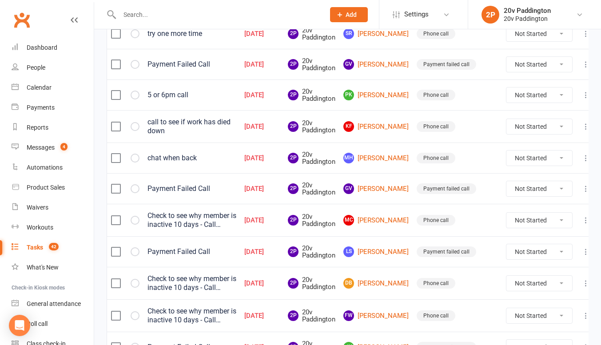
click at [479, 199] on td "Payment failed call" at bounding box center [456, 188] width 89 height 31
click at [536, 219] on select "Not Started In Progress Waiting Complete" at bounding box center [539, 220] width 66 height 15
click at [506, 213] on select "Not Started In Progress Waiting Complete" at bounding box center [539, 220] width 66 height 15
select select "unstarted"
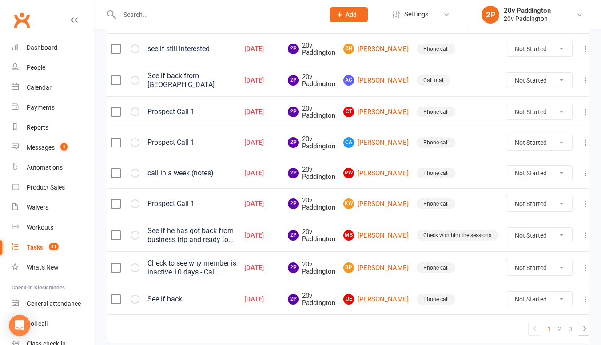
scroll to position [632, 0]
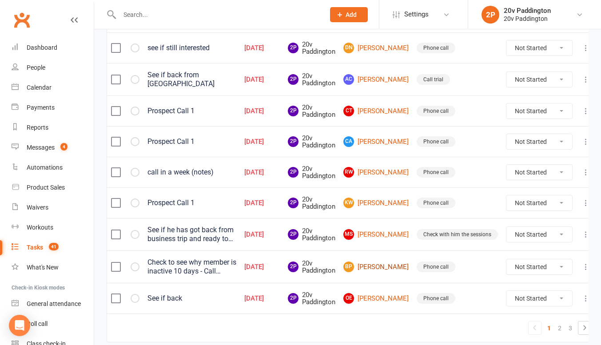
click at [370, 272] on link "BP Bruce Packer" at bounding box center [375, 266] width 65 height 11
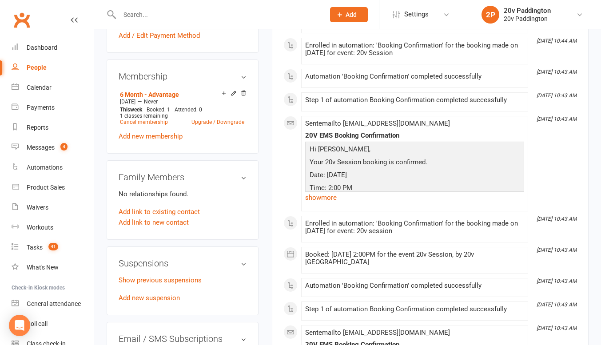
scroll to position [433, 0]
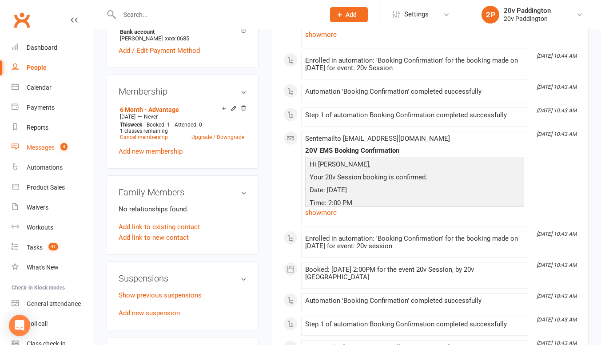
click at [40, 150] on div "Messages" at bounding box center [41, 147] width 28 height 7
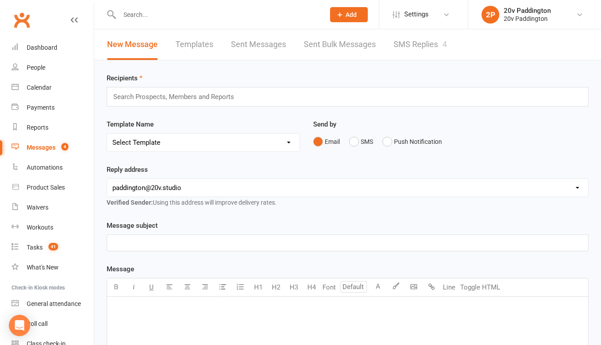
click at [433, 48] on link "SMS Replies 4" at bounding box center [419, 44] width 53 height 31
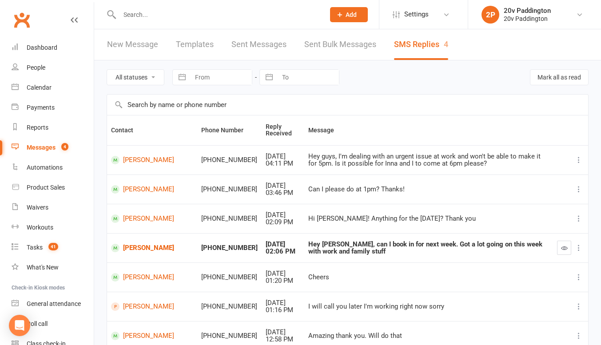
click at [146, 167] on td "[PERSON_NAME]" at bounding box center [152, 159] width 90 height 29
click at [141, 162] on link "[PERSON_NAME]" at bounding box center [152, 160] width 82 height 8
